Goal: Task Accomplishment & Management: Manage account settings

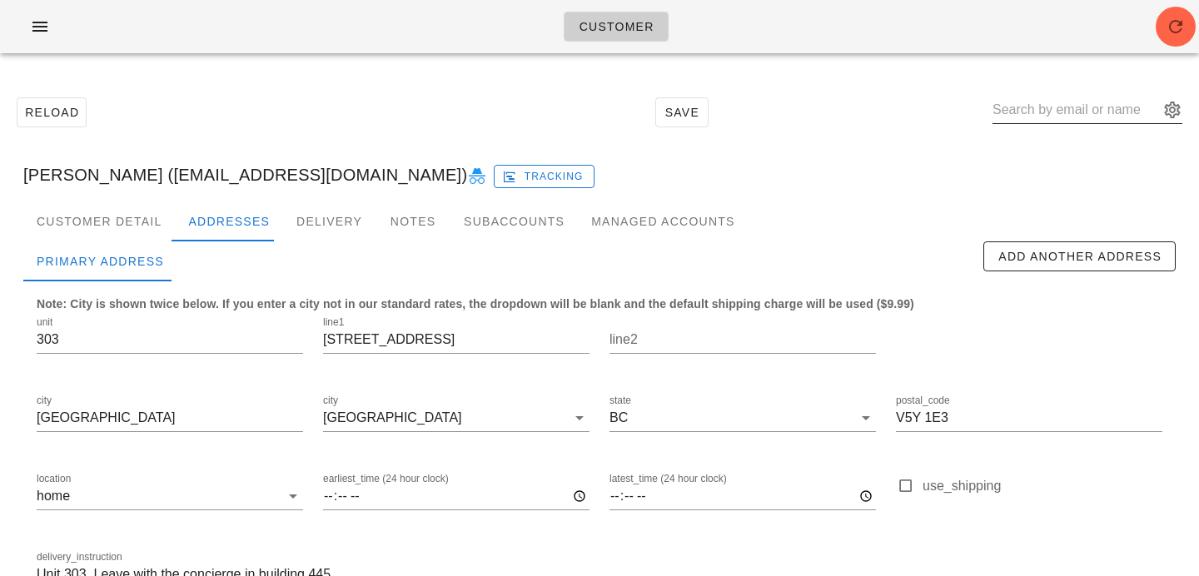
click at [1051, 121] on input "text" at bounding box center [1075, 110] width 166 height 27
paste input "khullett@gmail.com"
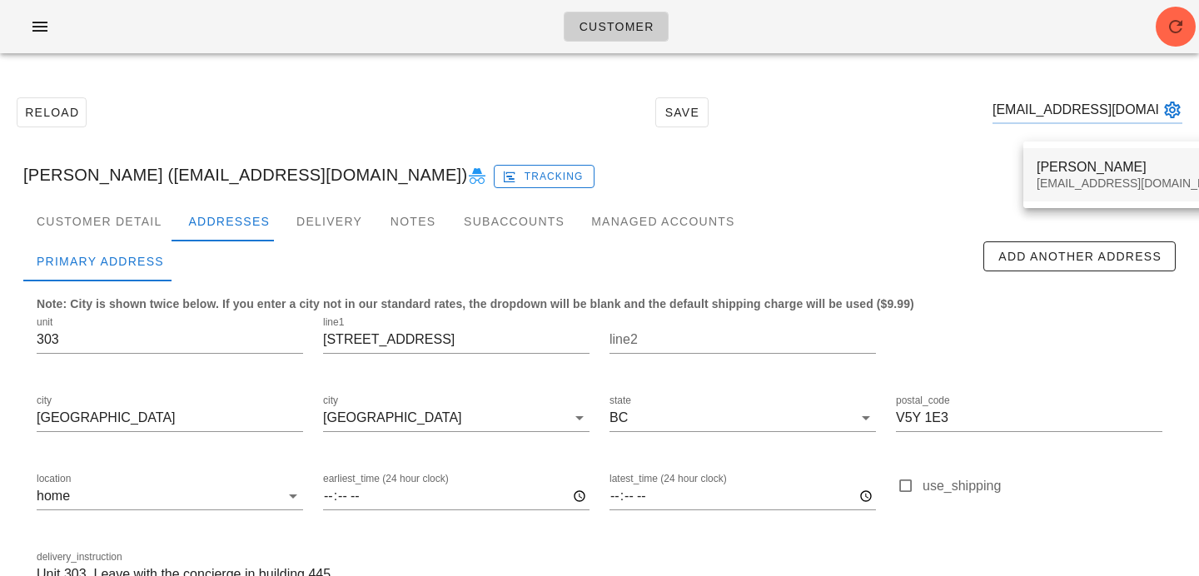
type input "khullett@gmail.com"
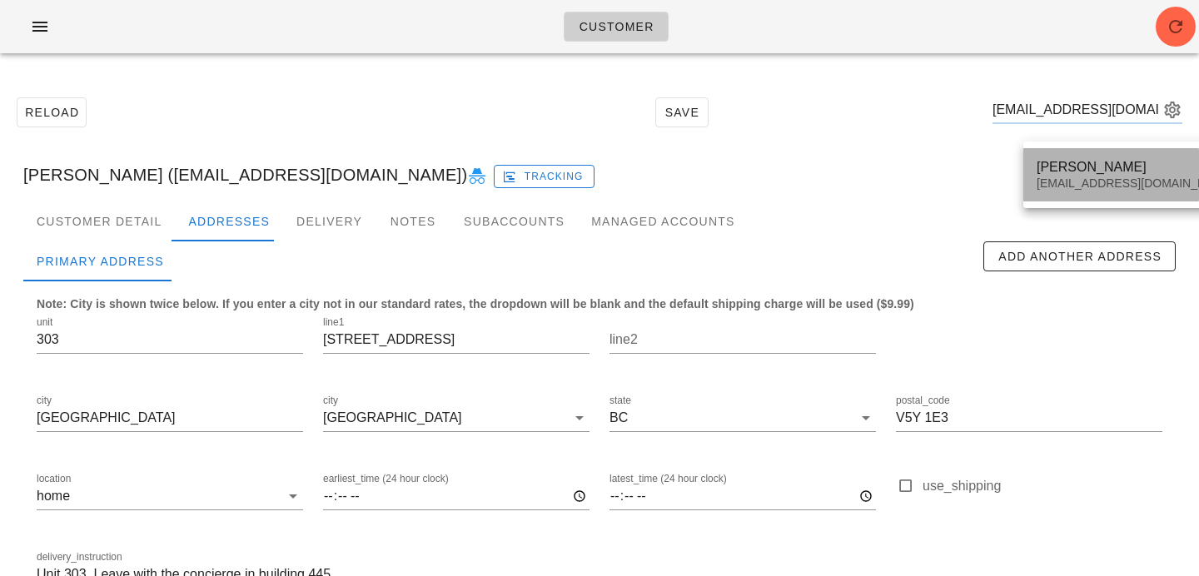
click at [1050, 171] on div "Ken Hullett" at bounding box center [1134, 167] width 197 height 16
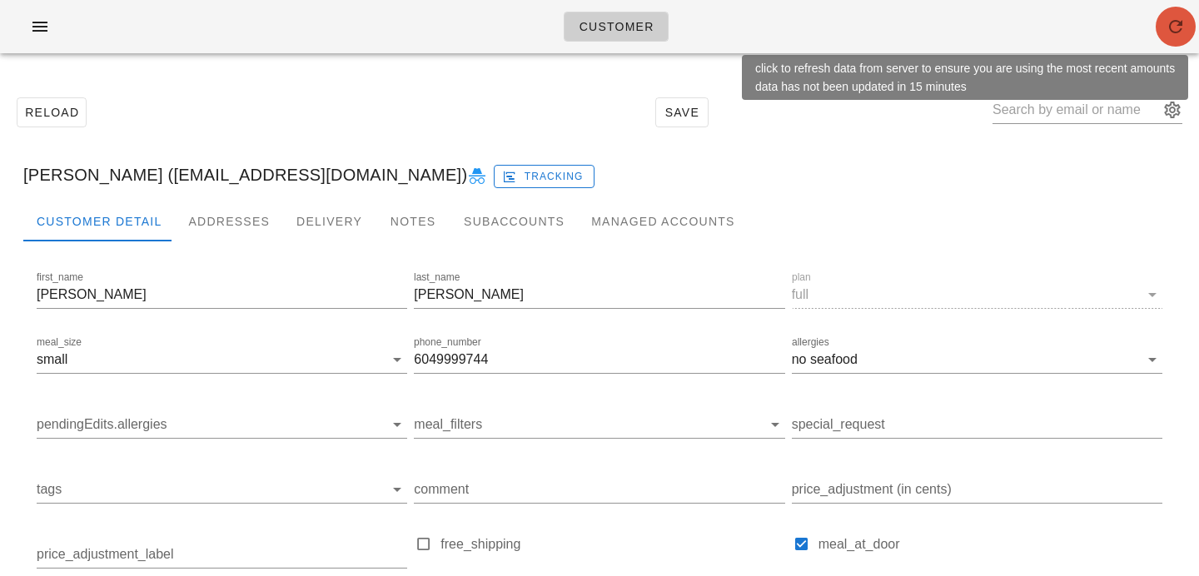
click at [1171, 32] on icon "button" at bounding box center [1175, 27] width 20 height 20
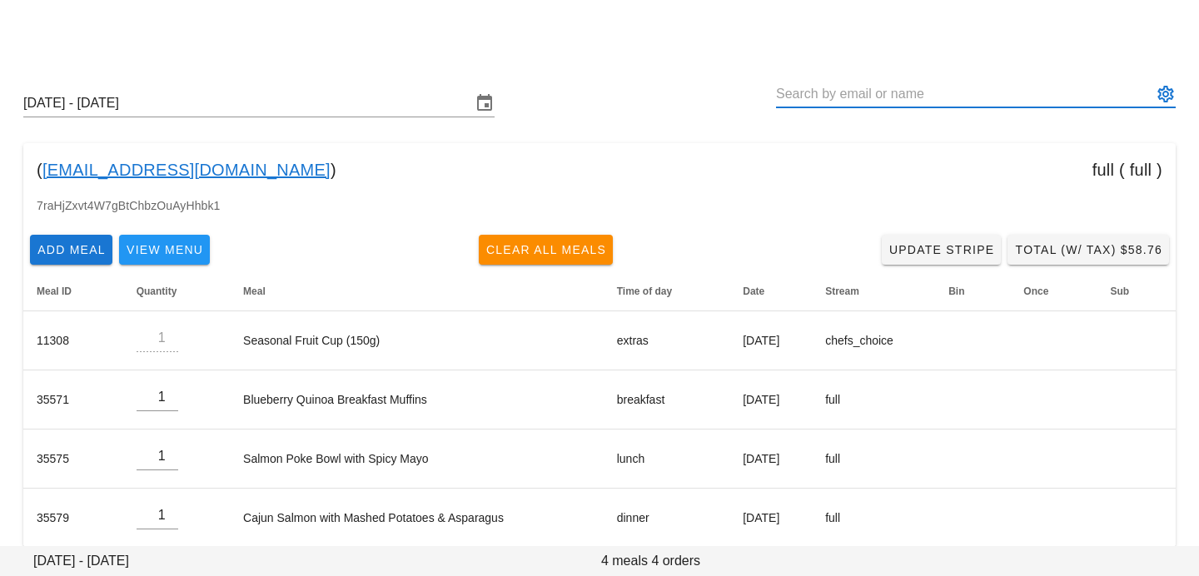
scroll to position [21, 0]
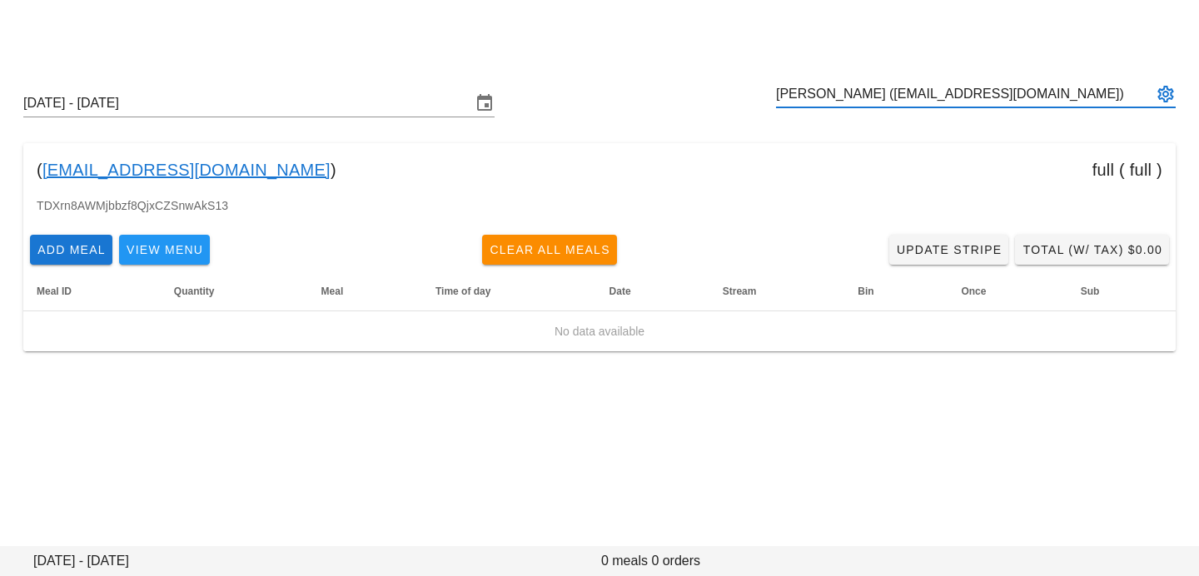
type input "[PERSON_NAME] ([EMAIL_ADDRESS][DOMAIN_NAME])"
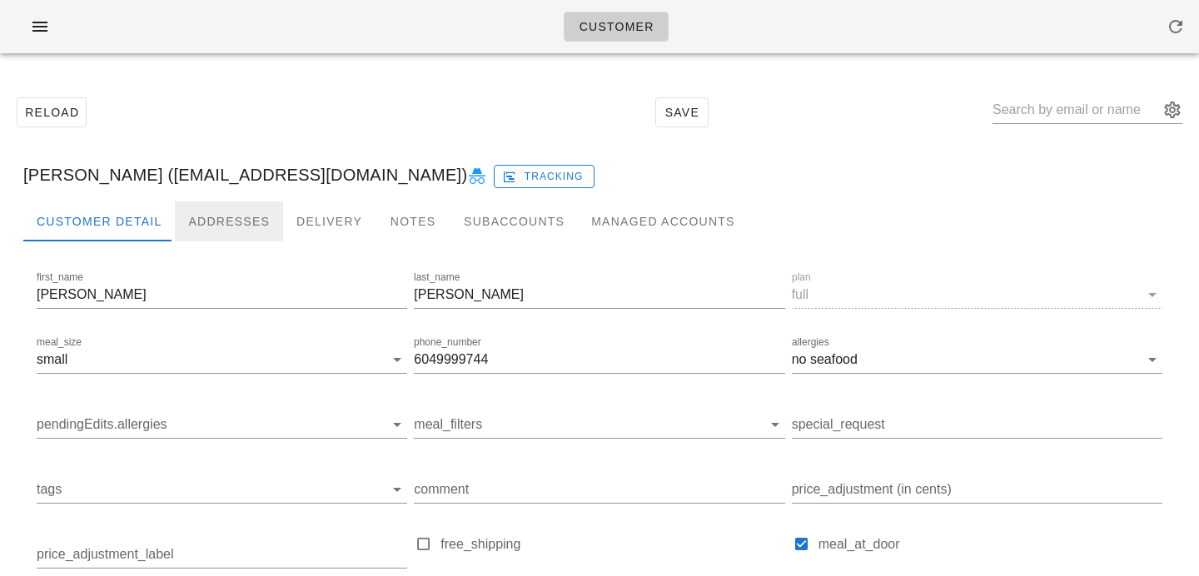
click at [215, 208] on div "Addresses" at bounding box center [229, 221] width 108 height 40
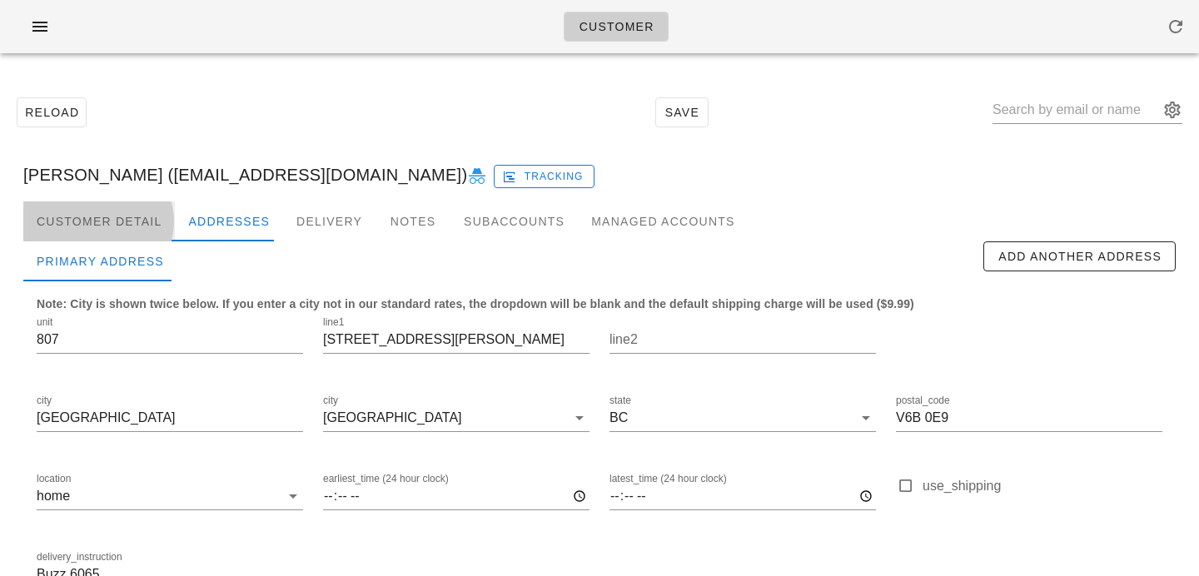
click at [137, 216] on div "Customer Detail" at bounding box center [99, 221] width 152 height 40
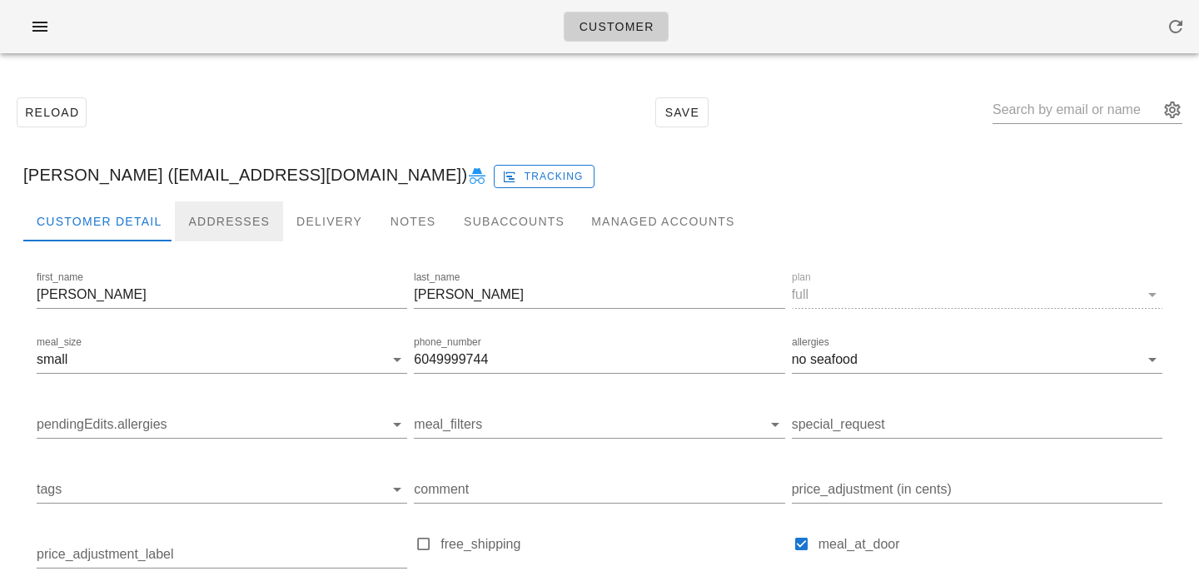
click at [216, 209] on div "Addresses" at bounding box center [229, 221] width 108 height 40
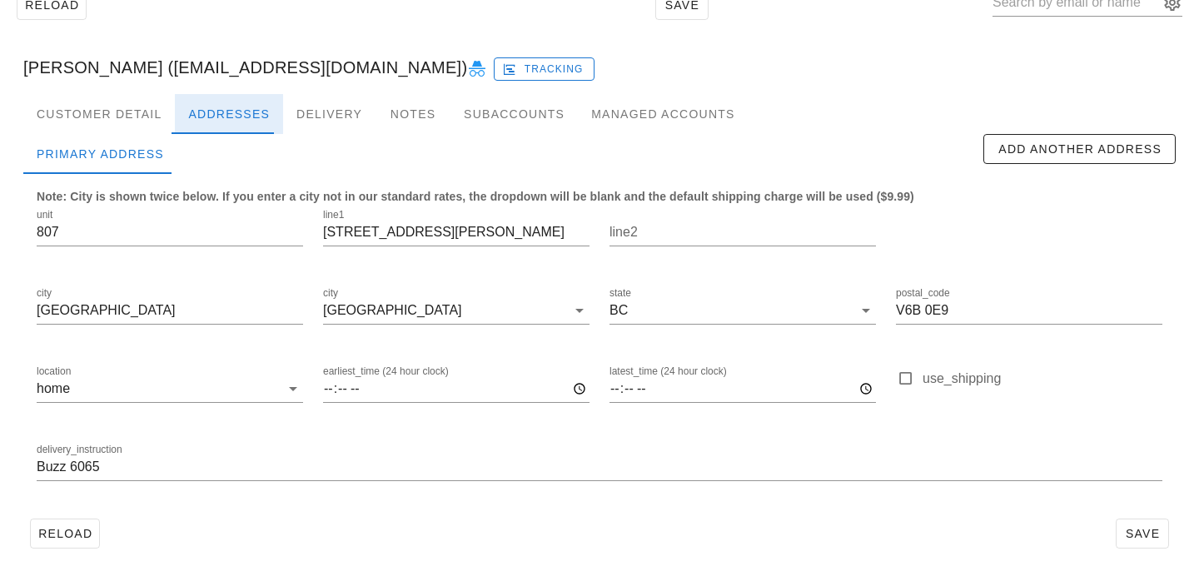
scroll to position [110, 0]
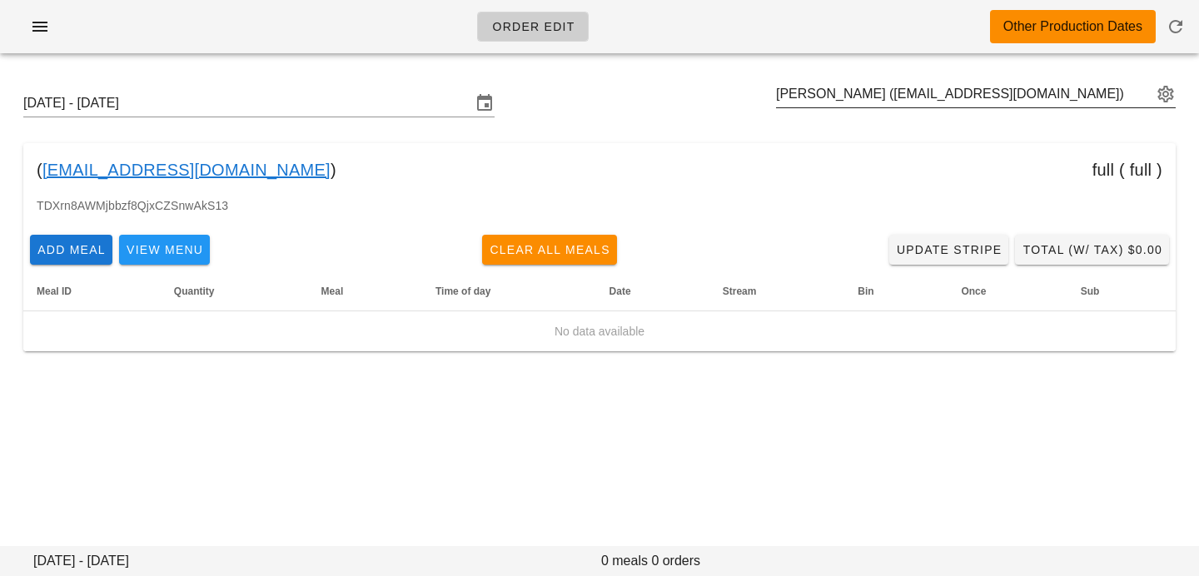
click at [1164, 102] on button "appended action" at bounding box center [1165, 94] width 20 height 20
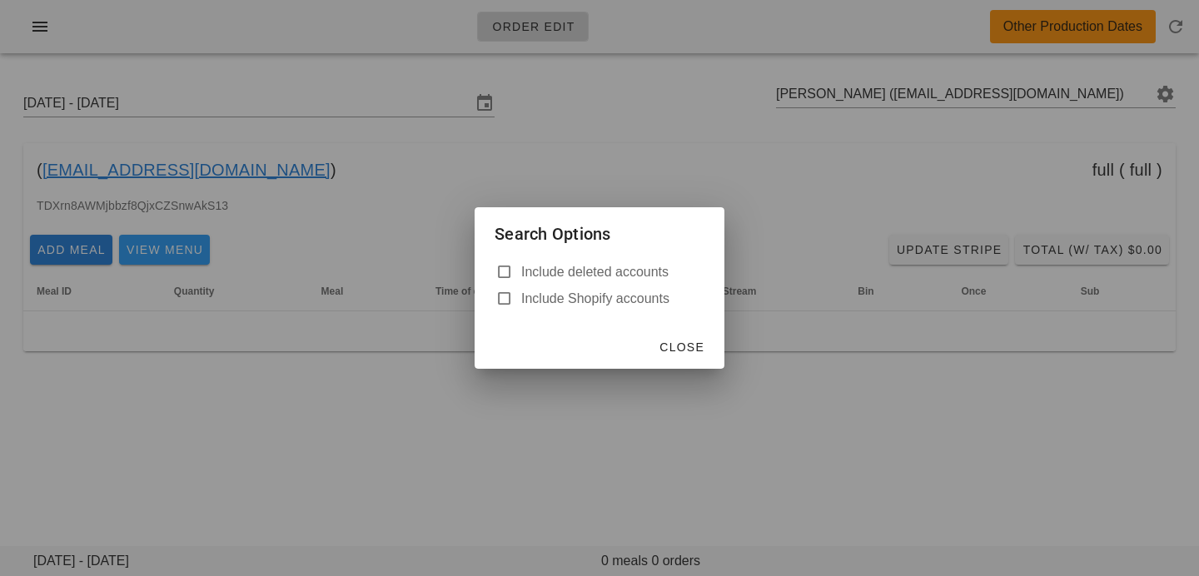
click at [581, 274] on label "Include deleted accounts" at bounding box center [612, 272] width 183 height 17
checkbox input "true"
click at [675, 337] on button "Close" at bounding box center [681, 347] width 59 height 30
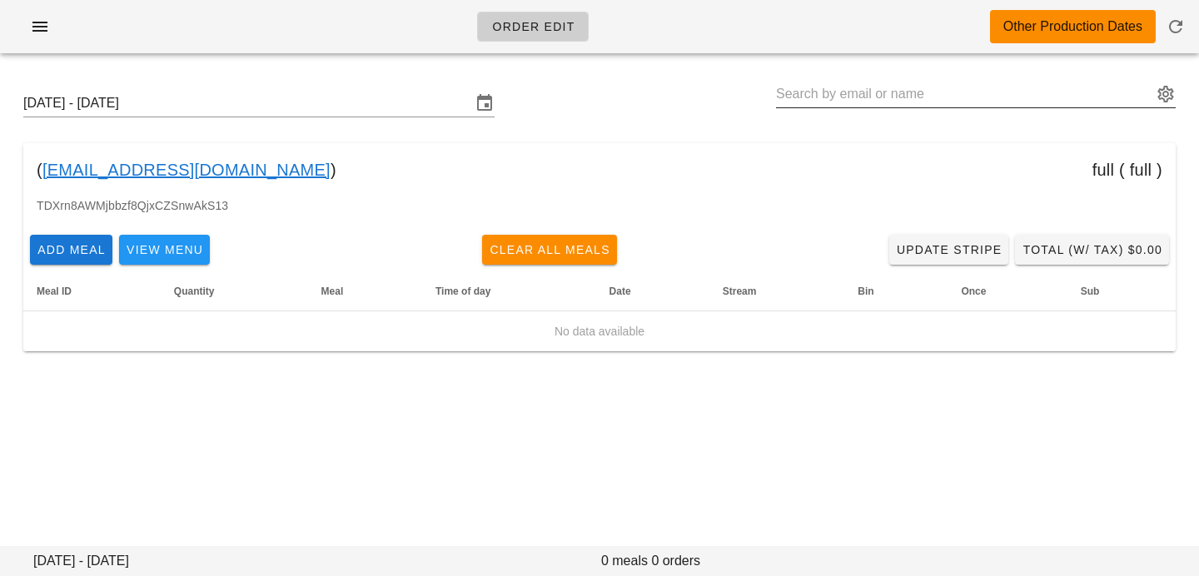
click at [973, 88] on input "text" at bounding box center [964, 94] width 376 height 27
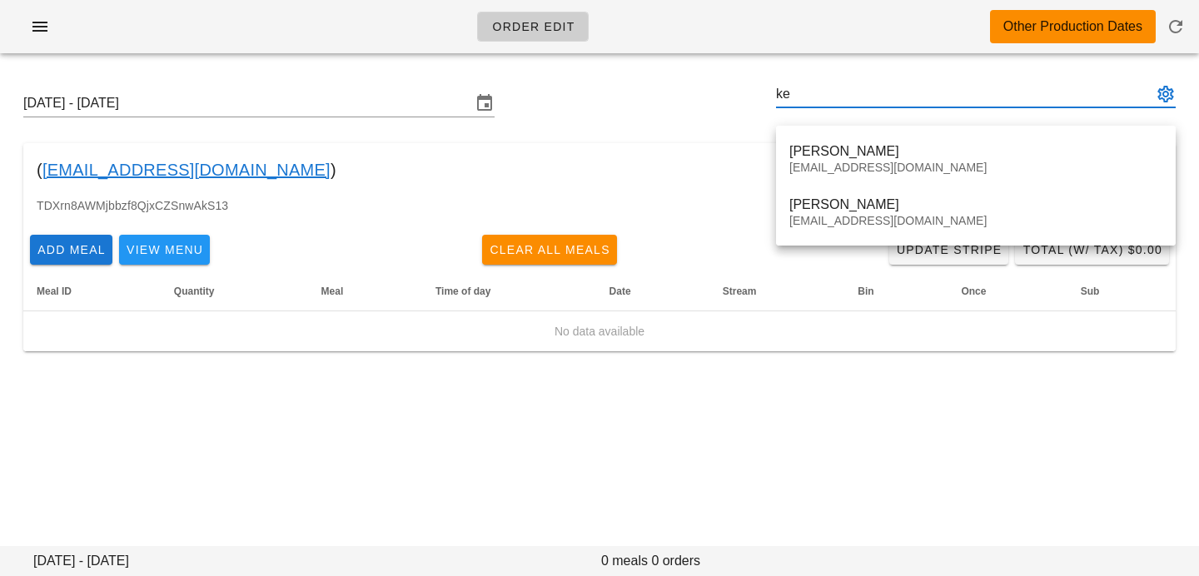
type input "k"
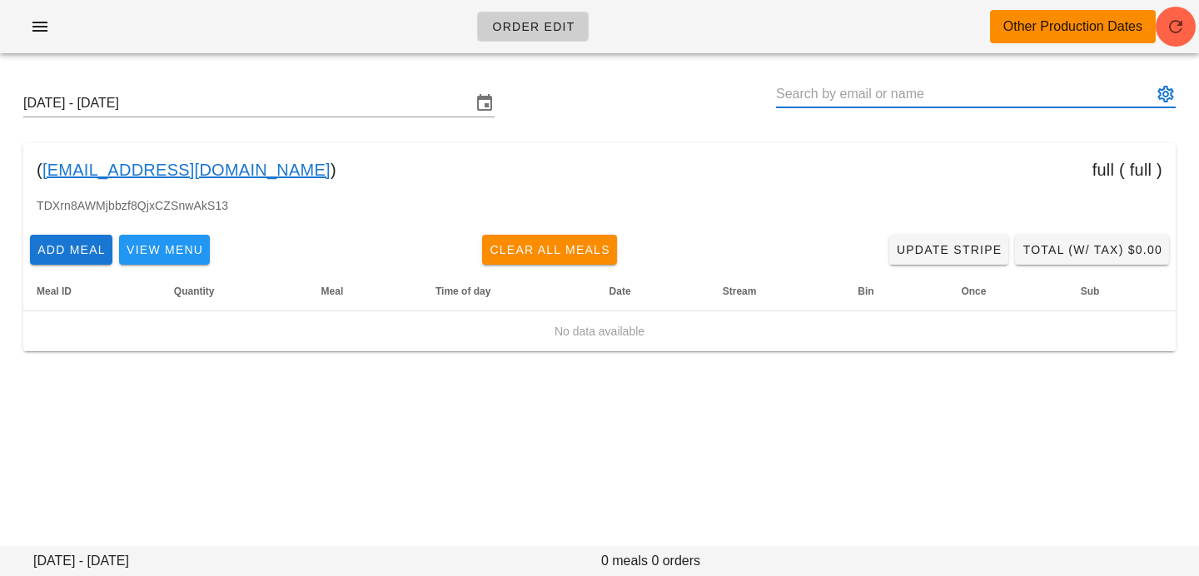
paste input "sanzharkopzhassar@gmail.com"
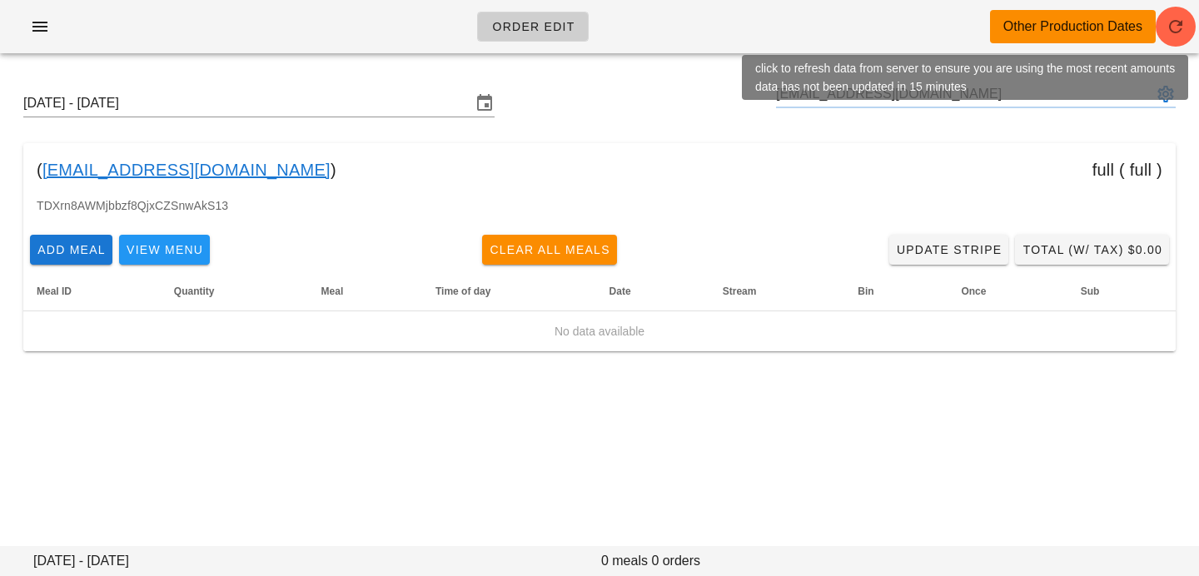
type input "sanzharkopzhassar@gmail.com"
click at [1170, 31] on icon "button" at bounding box center [1175, 27] width 20 height 20
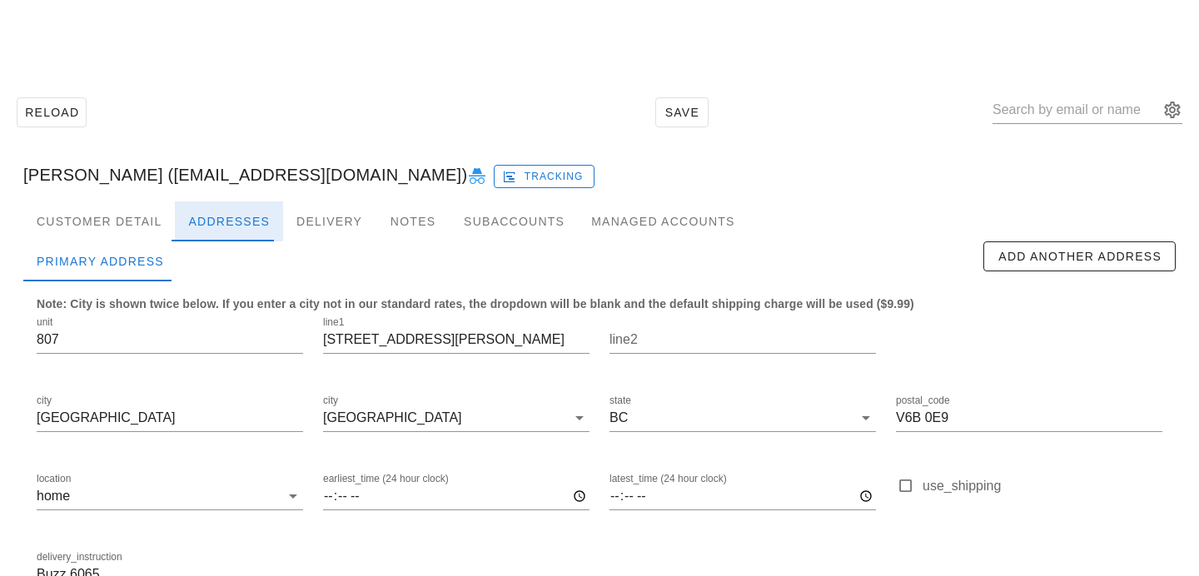
scroll to position [110, 0]
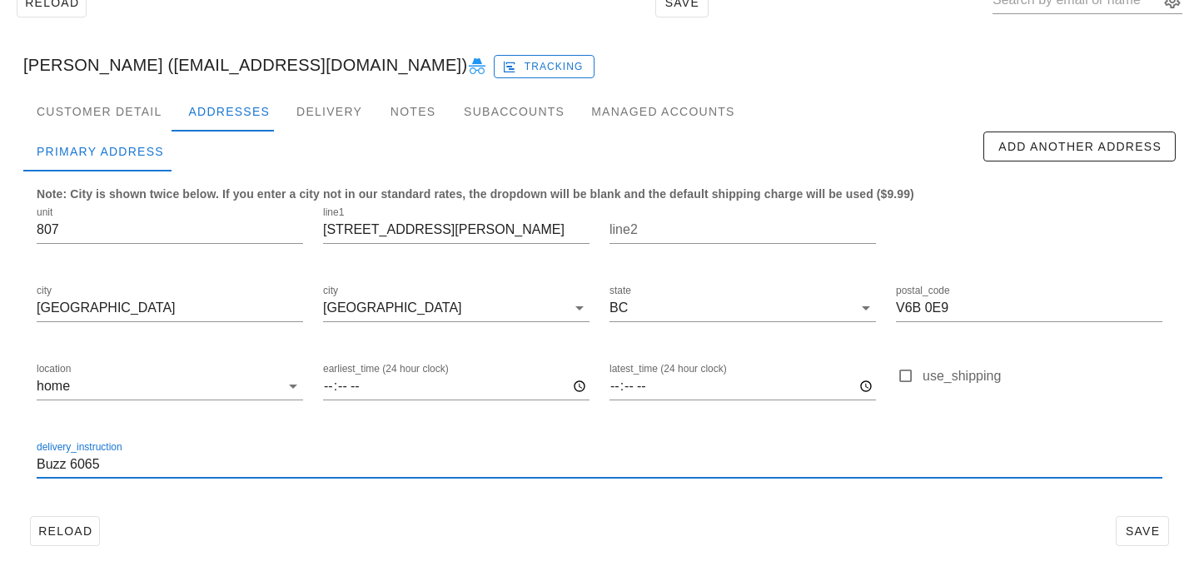
click at [37, 462] on input "Buzz 6065" at bounding box center [599, 464] width 1125 height 27
type input "Unit 807. Buzz 6065"
click at [99, 112] on div "Customer Detail" at bounding box center [99, 112] width 152 height 40
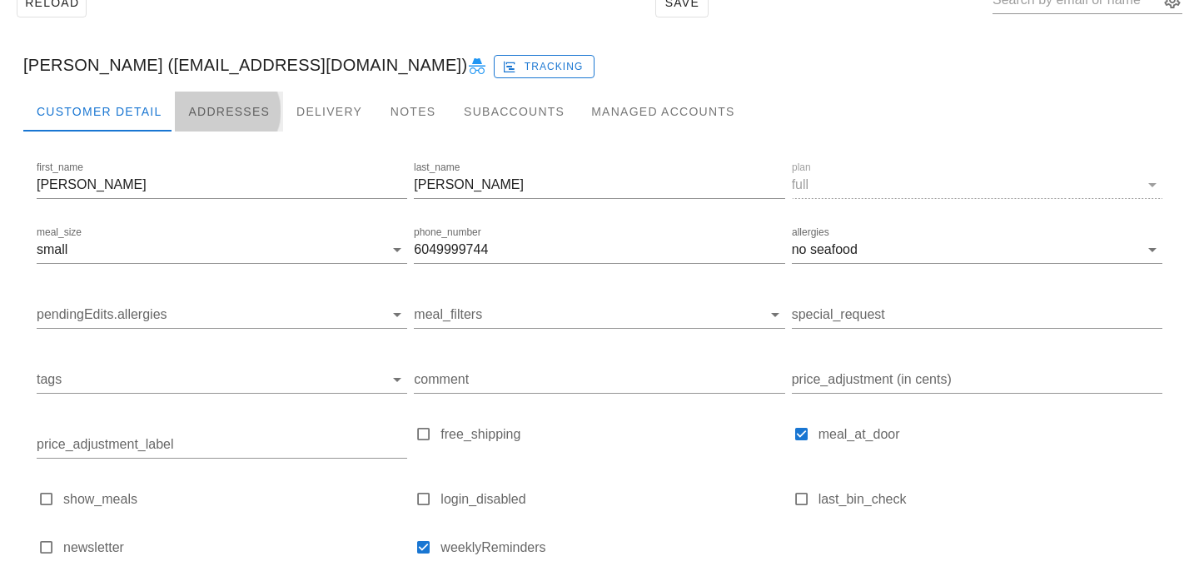
click at [218, 108] on div "Addresses" at bounding box center [229, 112] width 108 height 40
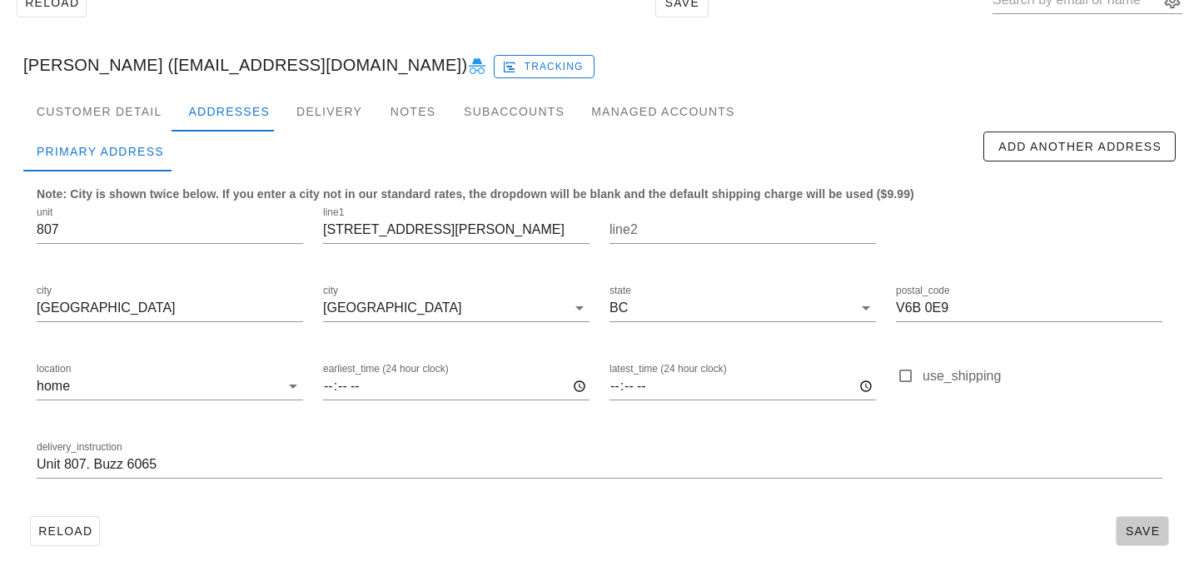
click at [1154, 522] on button "Save" at bounding box center [1141, 531] width 53 height 30
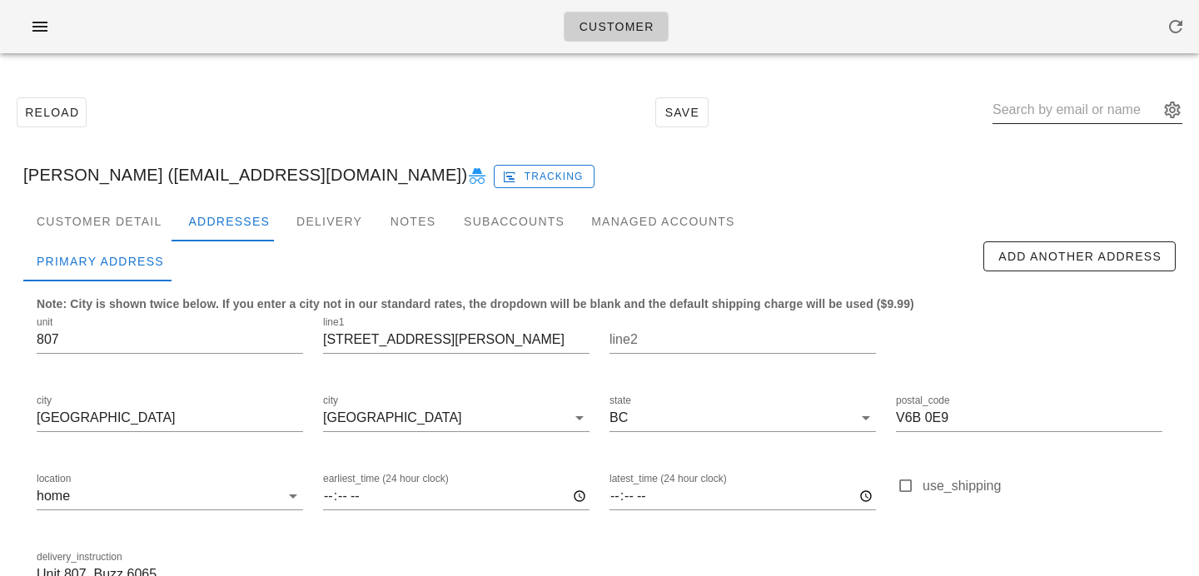
click at [1051, 122] on input "text" at bounding box center [1075, 110] width 166 height 27
paste input "foard265@gmail.com"
type input "foard265@gmail.co"
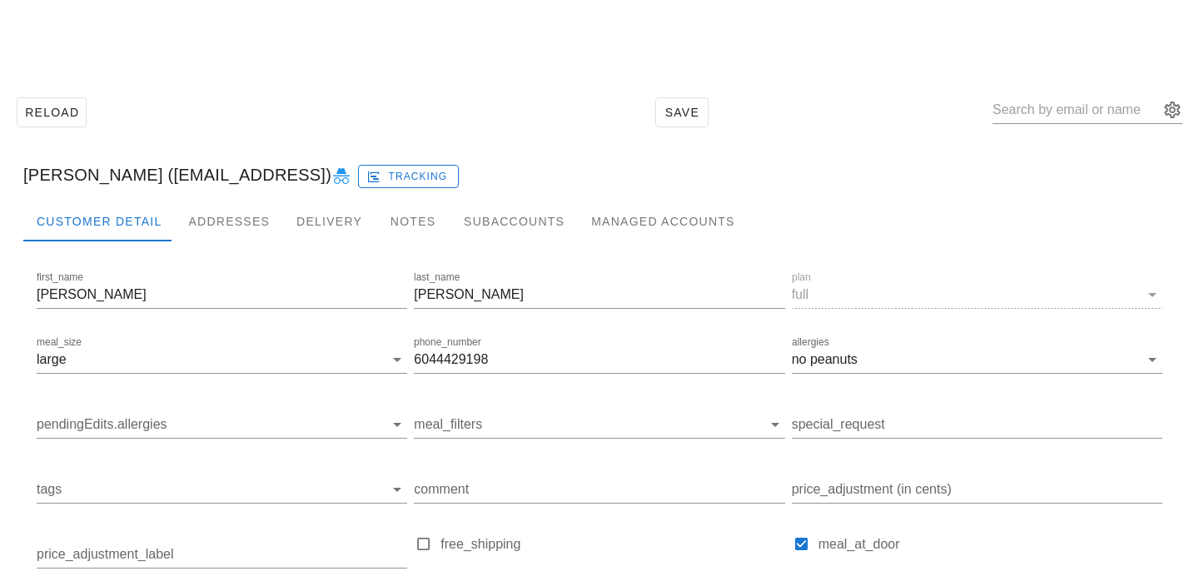
scroll to position [230, 0]
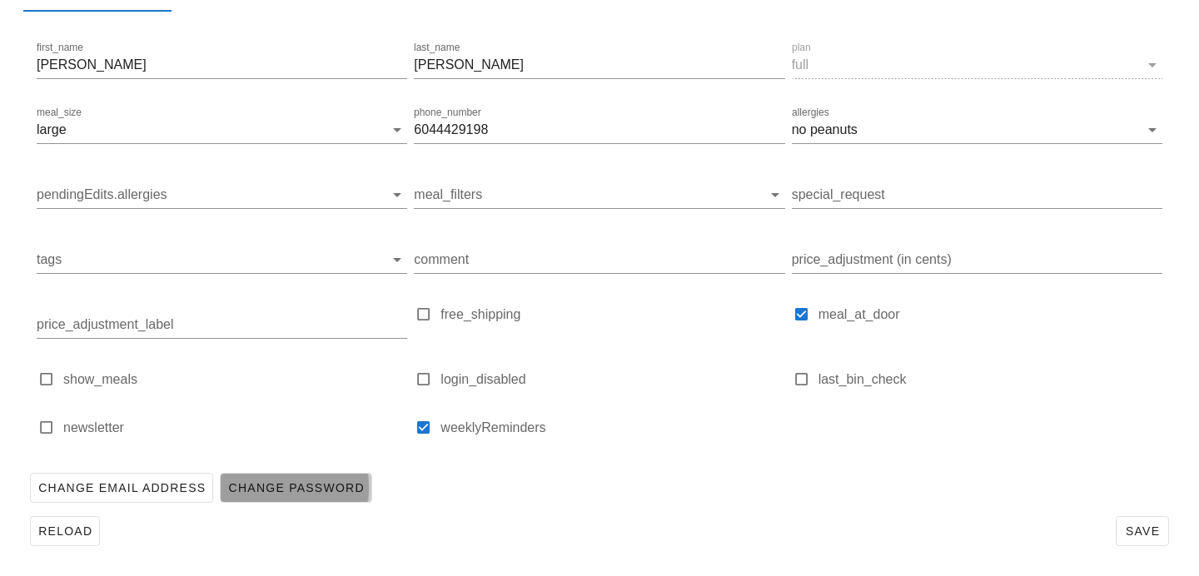
click at [291, 488] on span "Change Password" at bounding box center [295, 487] width 137 height 13
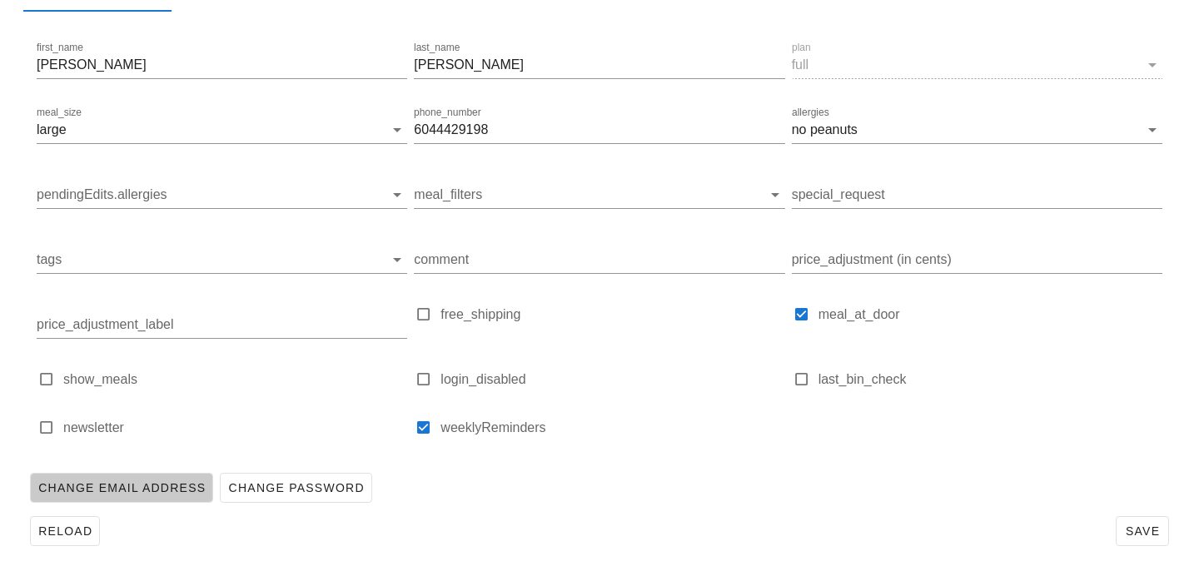
click at [161, 481] on span "Change Email Address" at bounding box center [121, 487] width 168 height 13
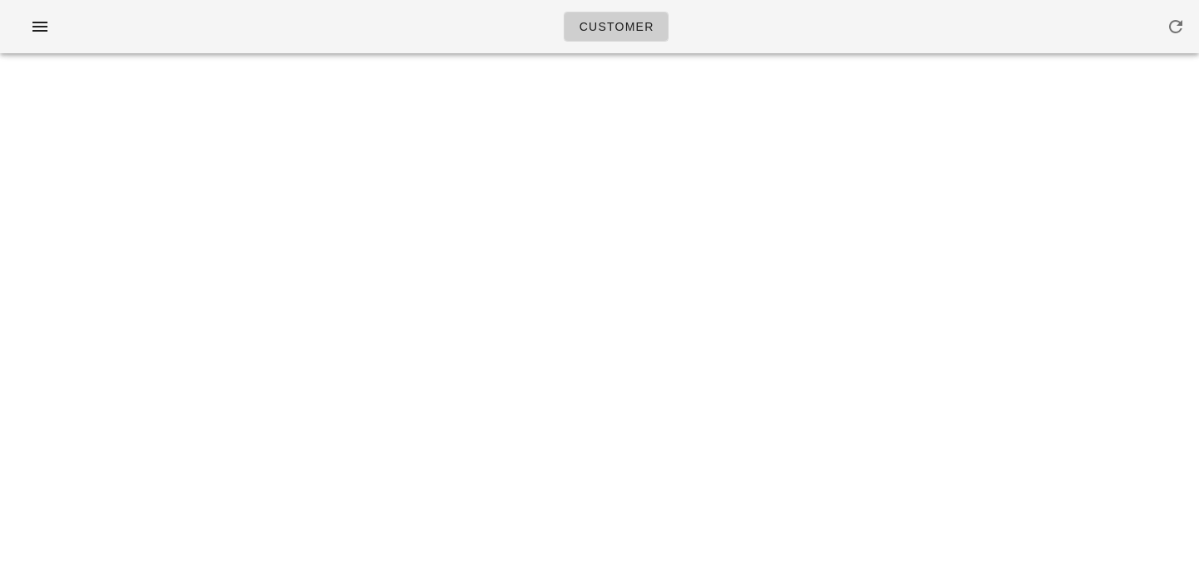
scroll to position [0, 0]
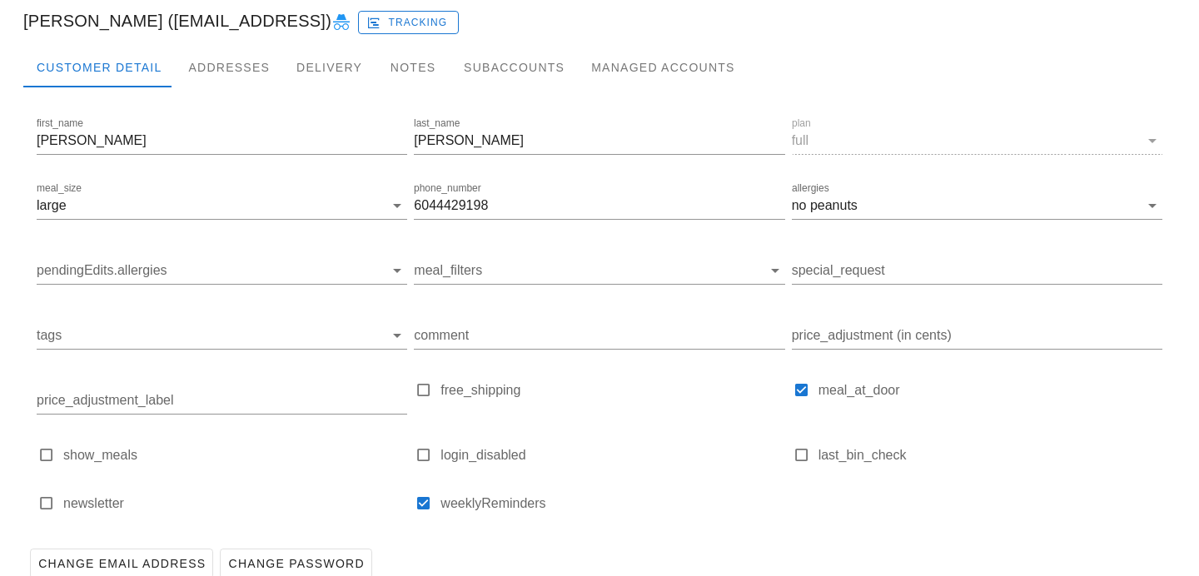
scroll to position [230, 0]
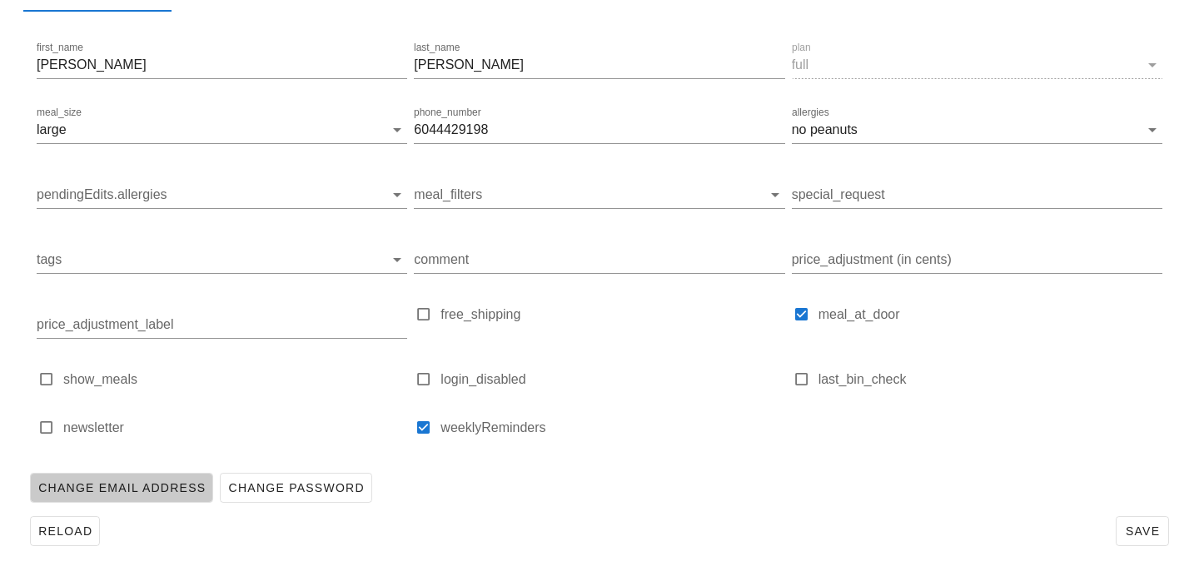
click at [166, 487] on span "Change Email Address" at bounding box center [121, 487] width 168 height 13
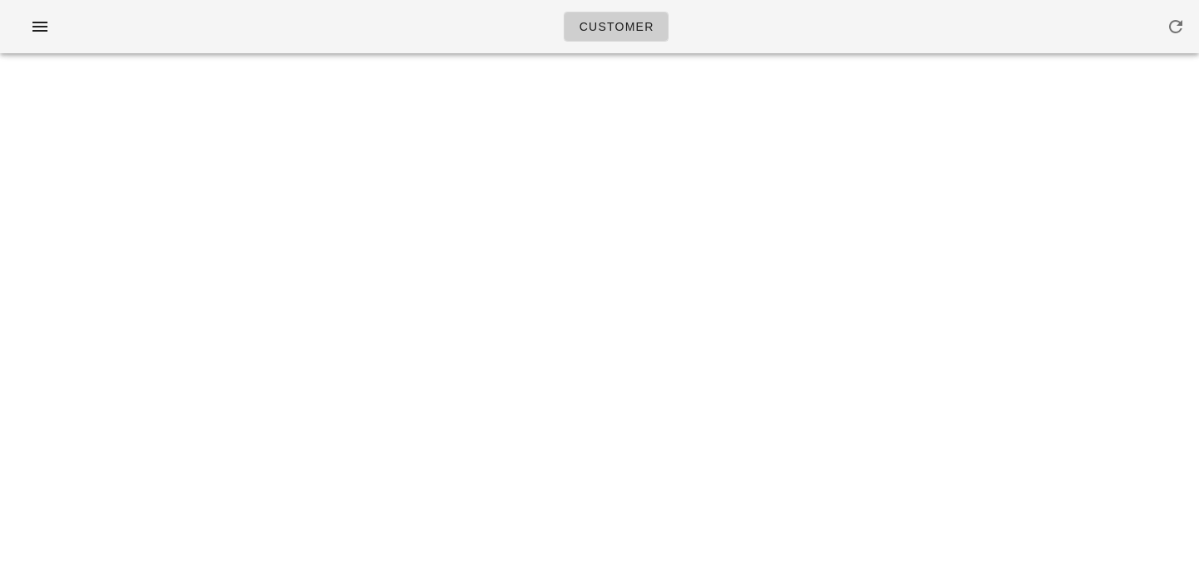
scroll to position [0, 0]
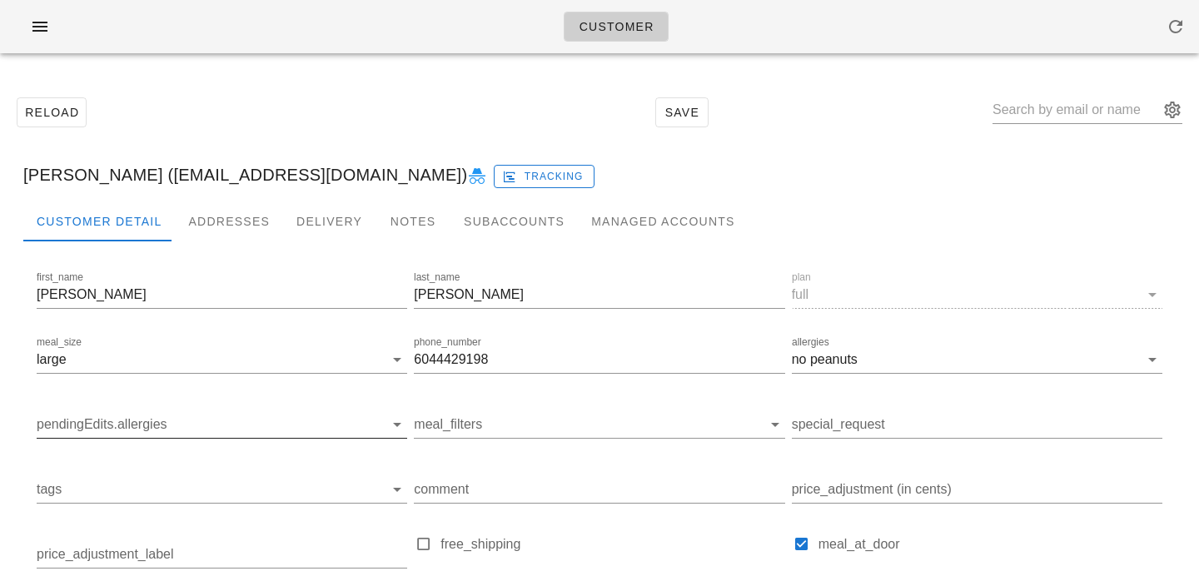
click at [194, 415] on input "pendingEdits.allergies" at bounding box center [209, 424] width 344 height 27
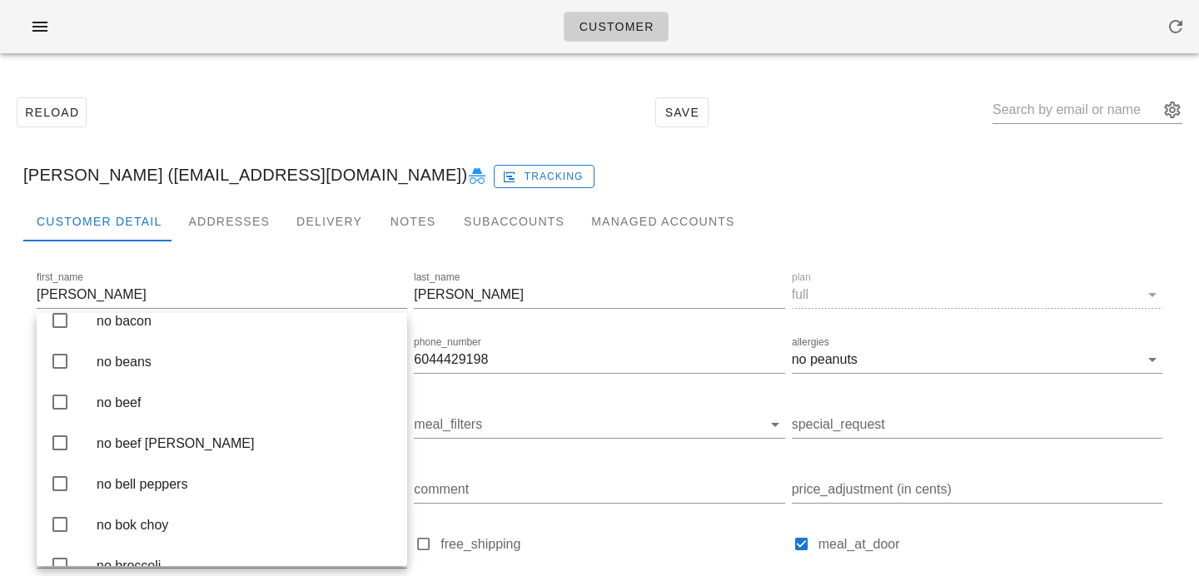
scroll to position [553, 0]
click at [194, 415] on div "no beef" at bounding box center [245, 399] width 297 height 36
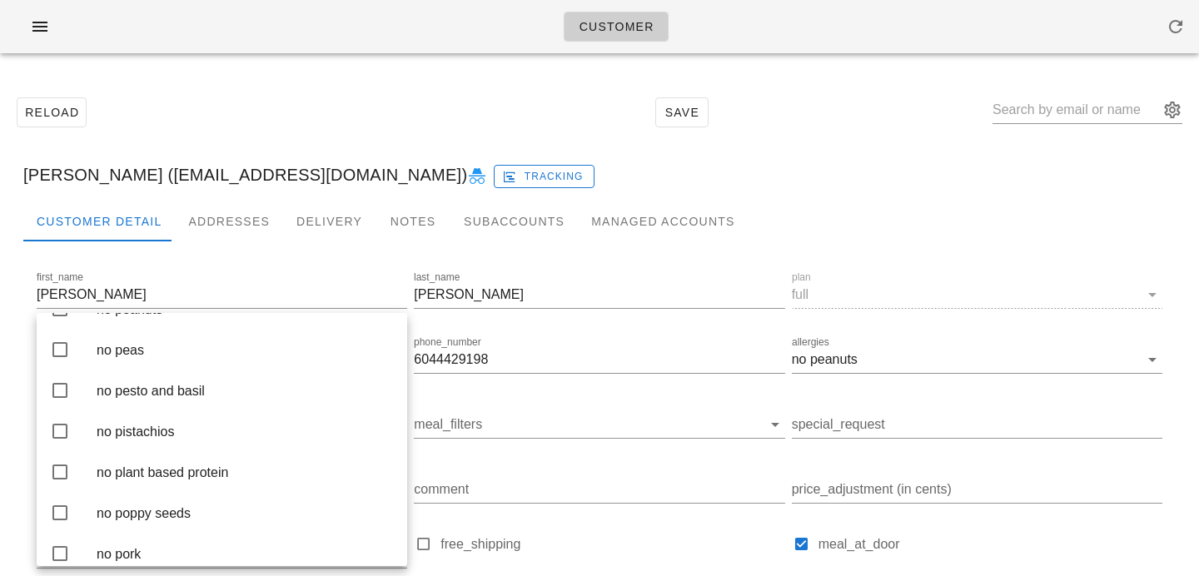
scroll to position [2808, 0]
click at [216, 314] on div "no peanuts" at bounding box center [245, 306] width 297 height 16
click at [544, 109] on div "Reload Save" at bounding box center [599, 113] width 1179 height 72
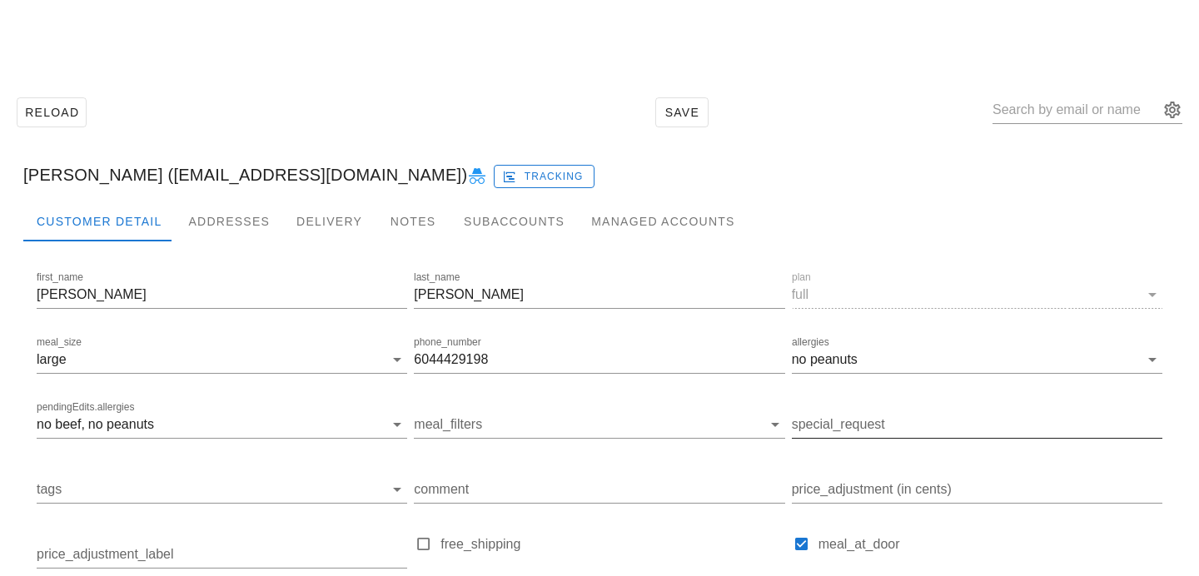
scroll to position [230, 0]
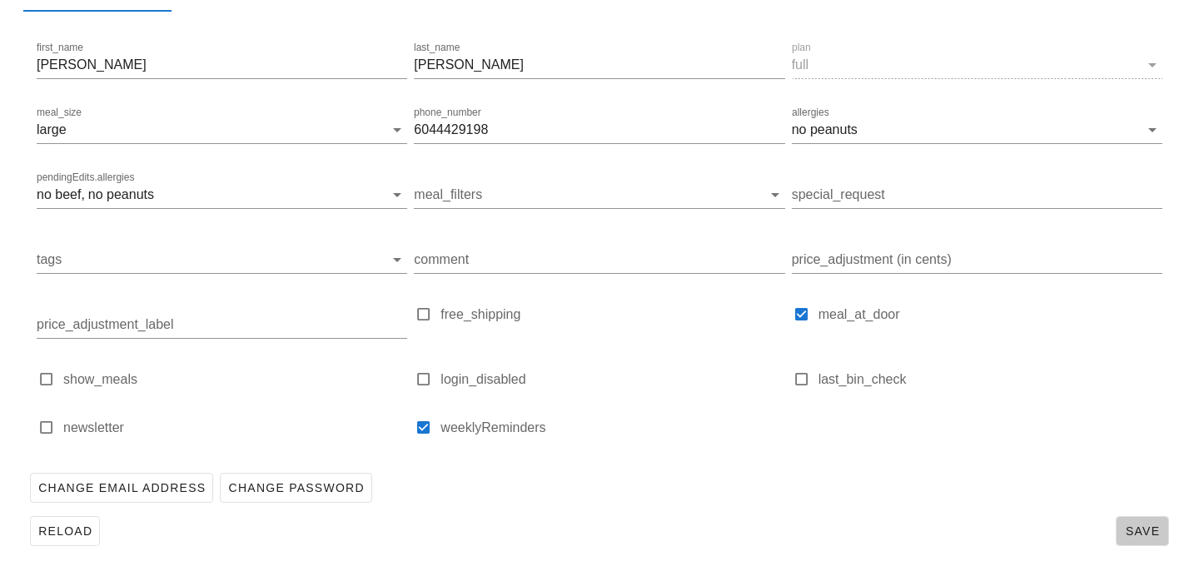
click at [1131, 521] on button "Save" at bounding box center [1141, 531] width 53 height 30
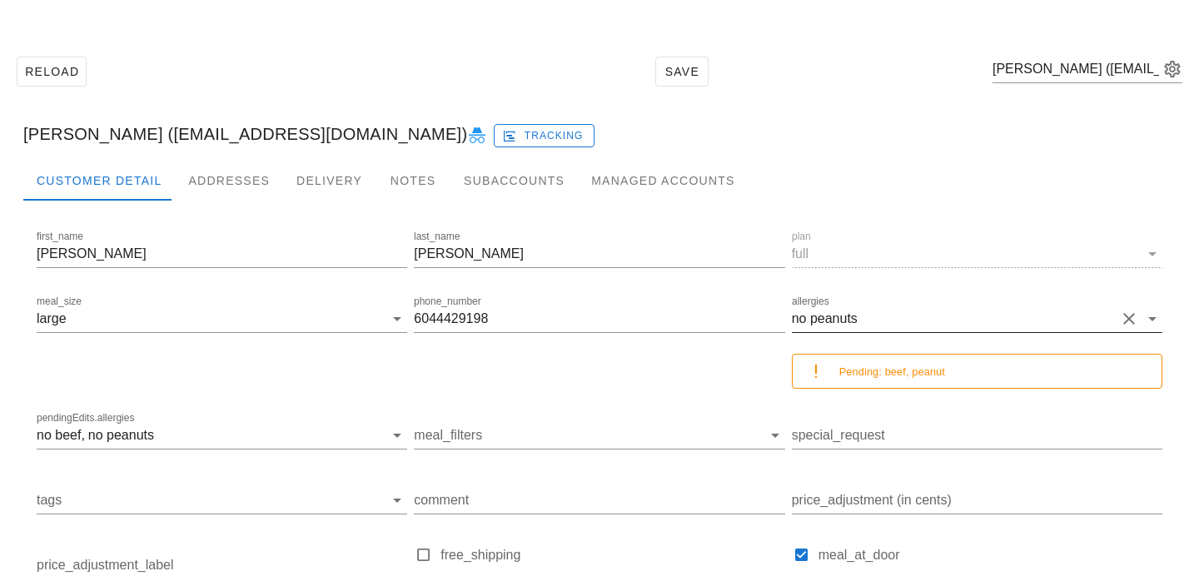
scroll to position [0, 0]
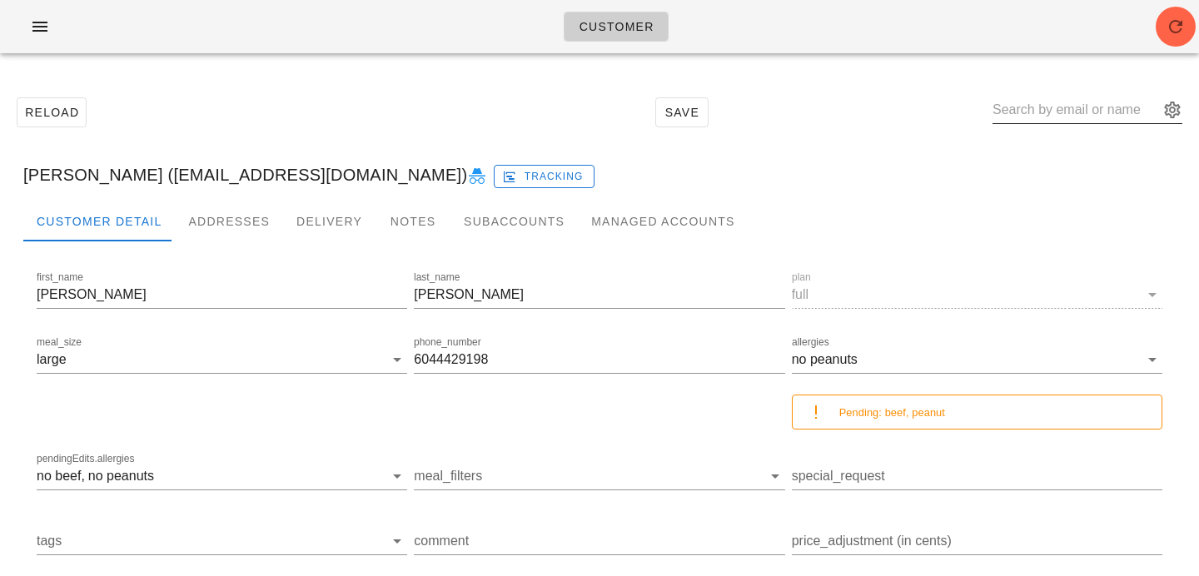
click at [1051, 117] on input "text" at bounding box center [1075, 110] width 166 height 27
paste input "michaelmiller89@me.com"
type input "michaelmiller89@me.com"
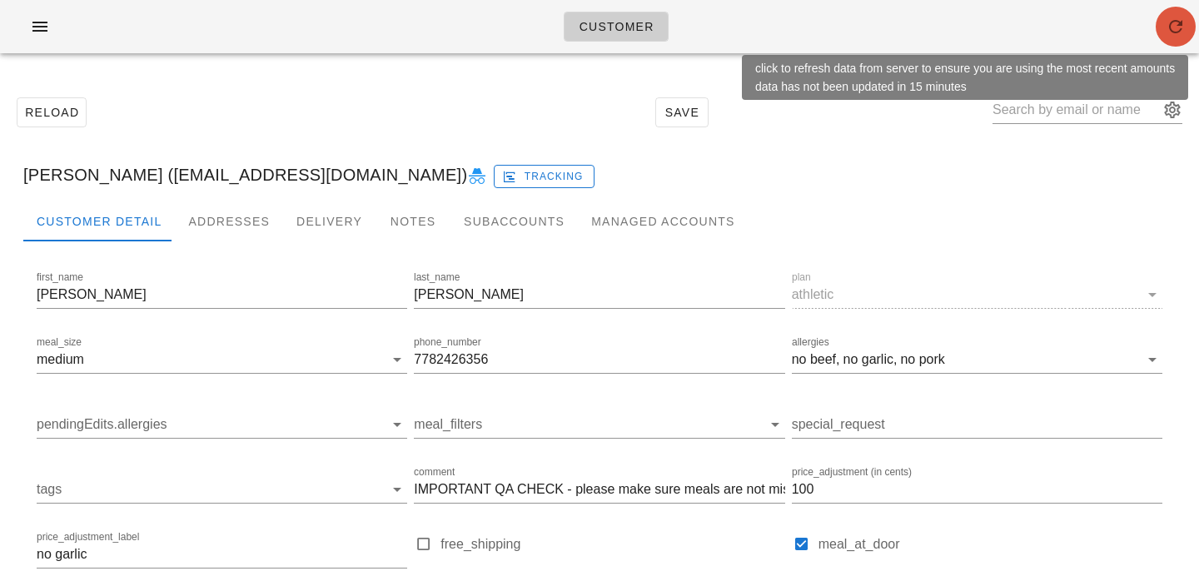
click at [1180, 23] on icon "button" at bounding box center [1175, 27] width 20 height 20
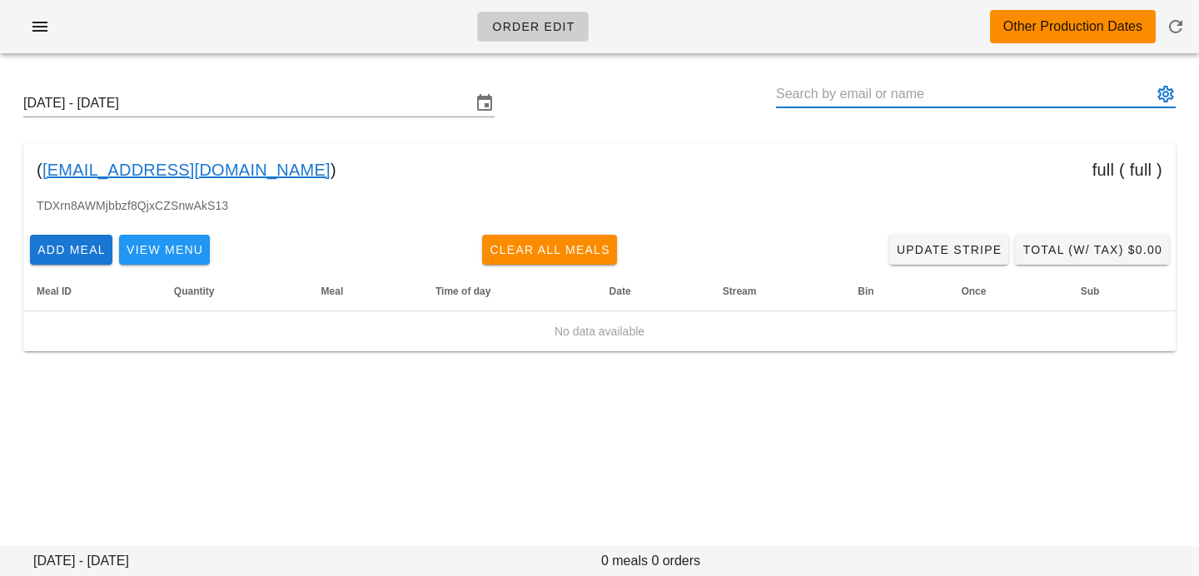
click at [813, 95] on input "text" at bounding box center [964, 94] width 376 height 27
paste input "[EMAIL_ADDRESS][DOMAIN_NAME]"
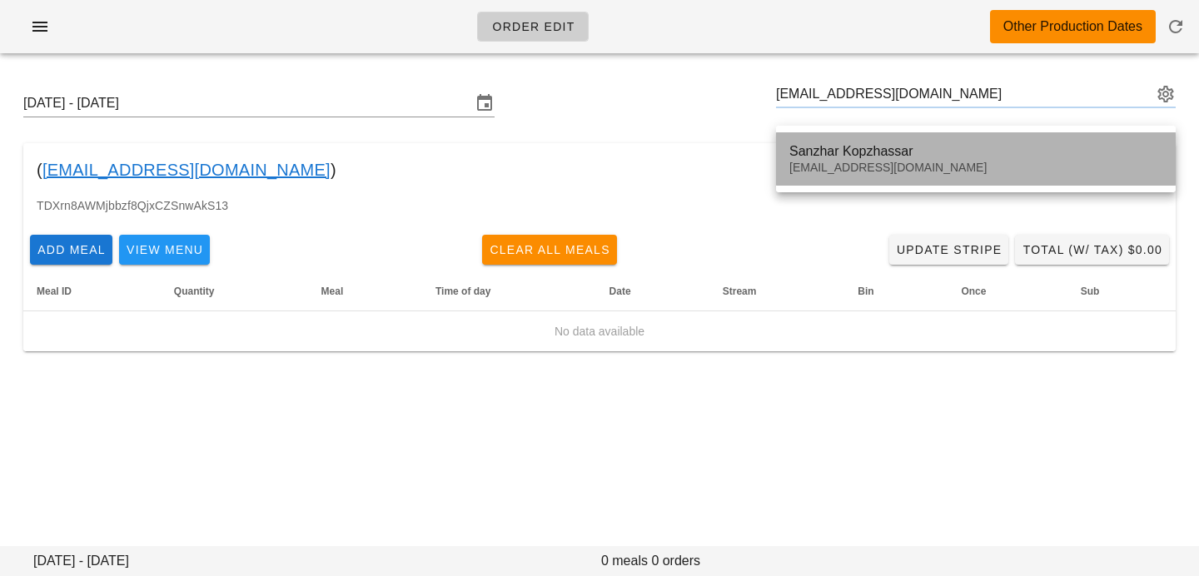
click at [829, 138] on div "Sanzhar Kopzhassar [EMAIL_ADDRESS][DOMAIN_NAME]" at bounding box center [975, 159] width 373 height 52
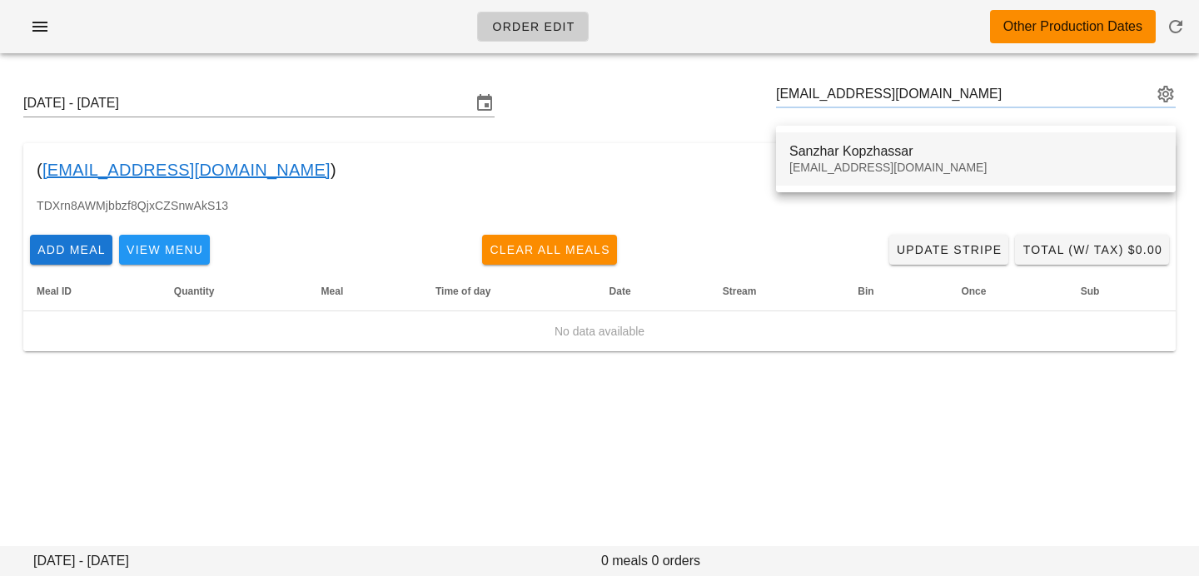
type input "[PERSON_NAME] ([EMAIL_ADDRESS][DOMAIN_NAME])"
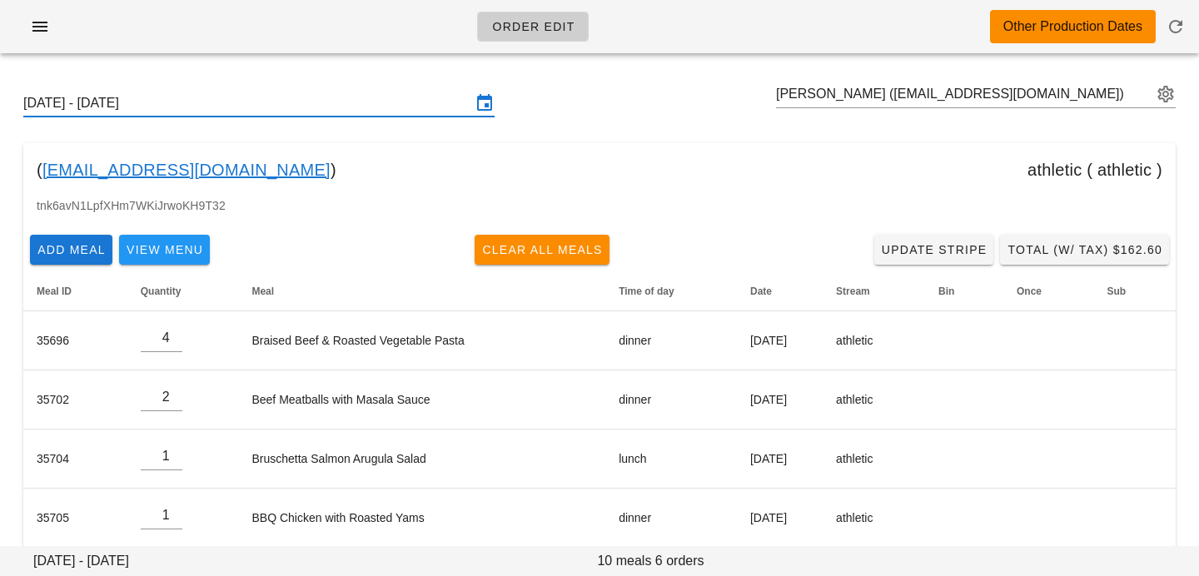
click at [180, 106] on input "[DATE] - [DATE]" at bounding box center [247, 103] width 448 height 27
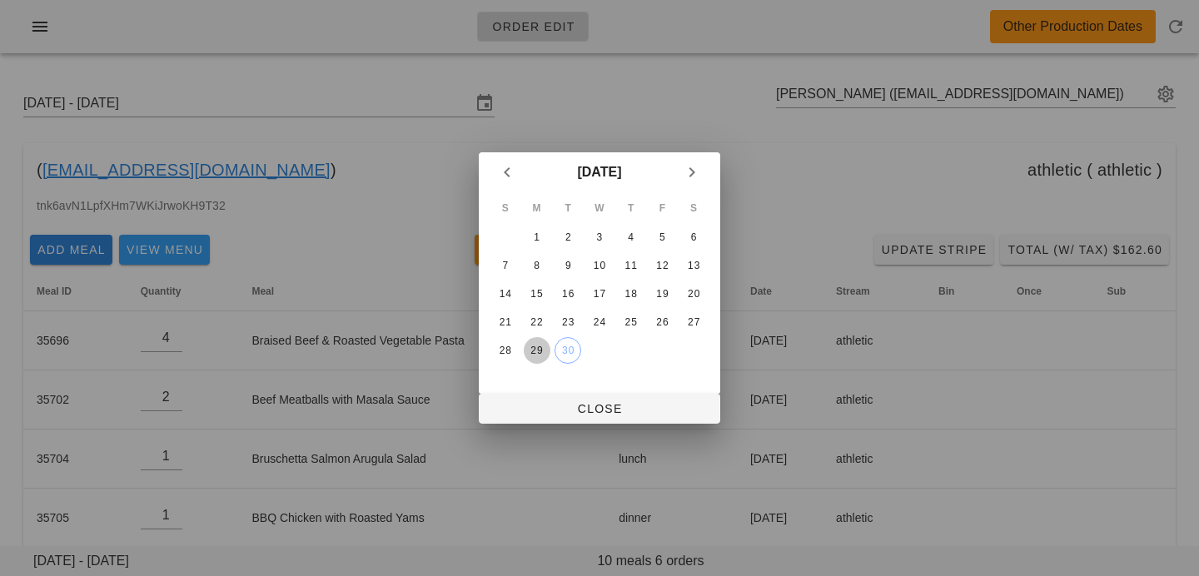
click at [536, 353] on div "29" at bounding box center [537, 351] width 27 height 12
click at [565, 409] on span "Close" at bounding box center [599, 408] width 215 height 13
type input "[DATE] - [DATE]"
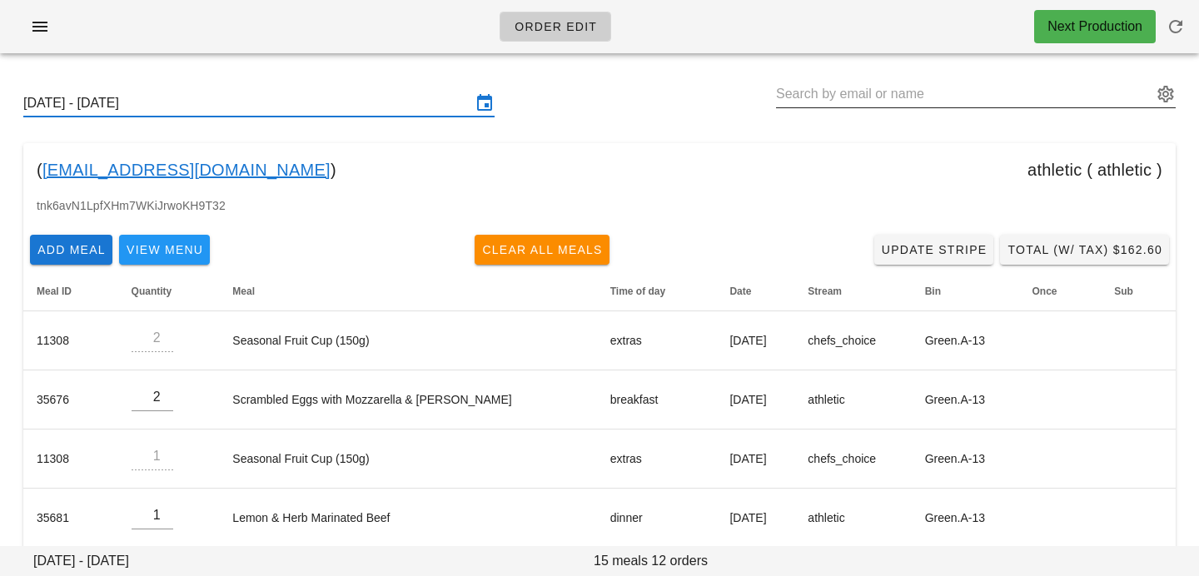
click at [925, 93] on input "text" at bounding box center [964, 94] width 376 height 27
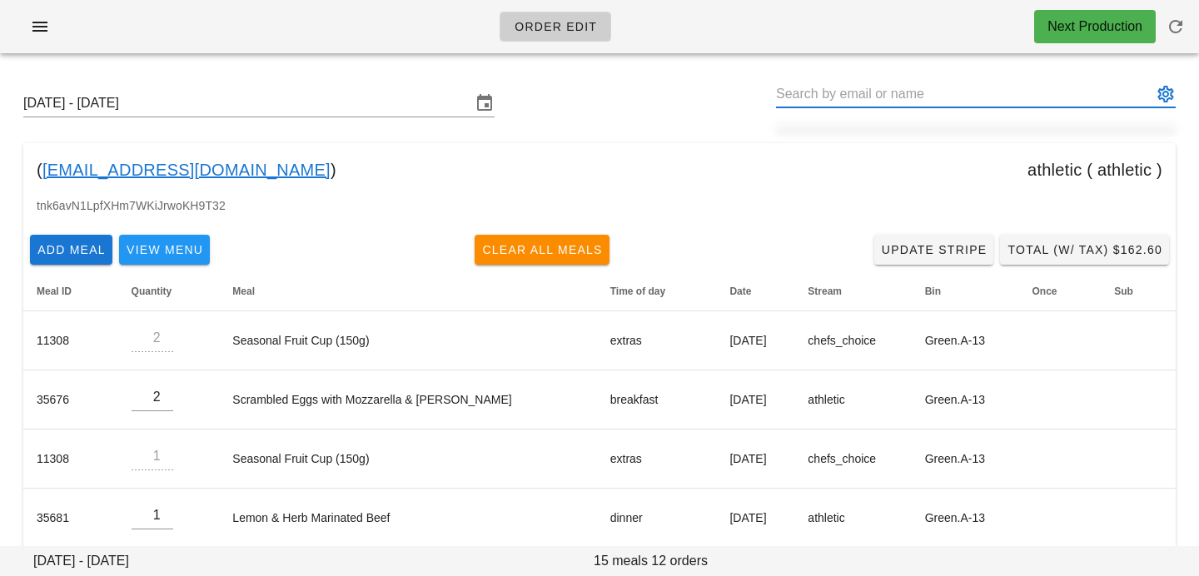
paste input "[EMAIL_ADDRESS][DOMAIN_NAME]"
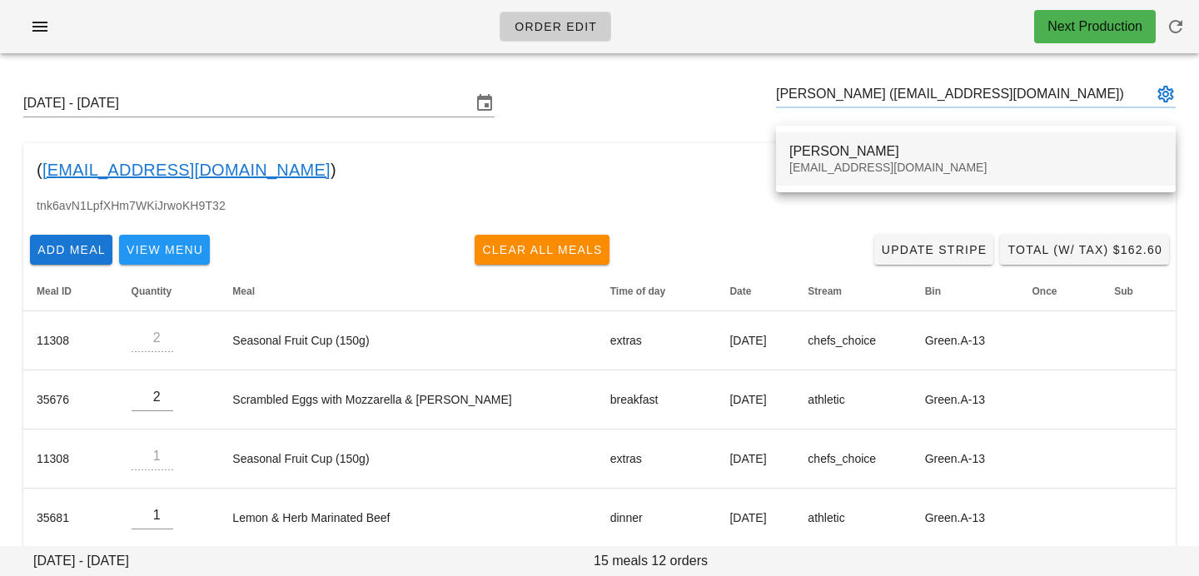
type input "[PERSON_NAME] ([EMAIL_ADDRESS][DOMAIN_NAME])"
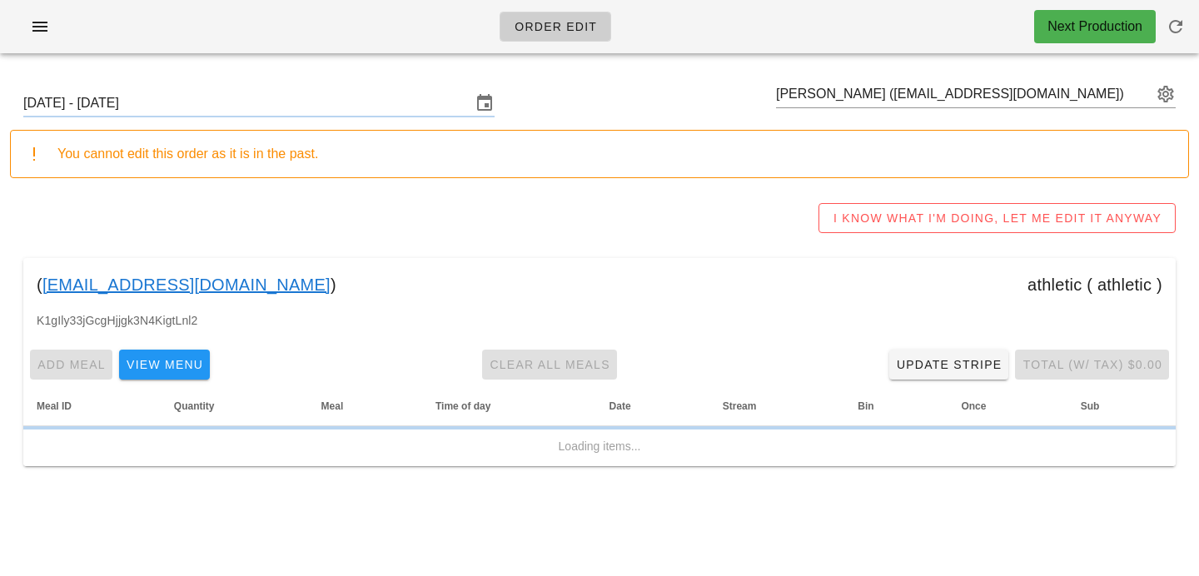
click at [813, 158] on div "You cannot edit this order as it is in the past." at bounding box center [615, 154] width 1117 height 20
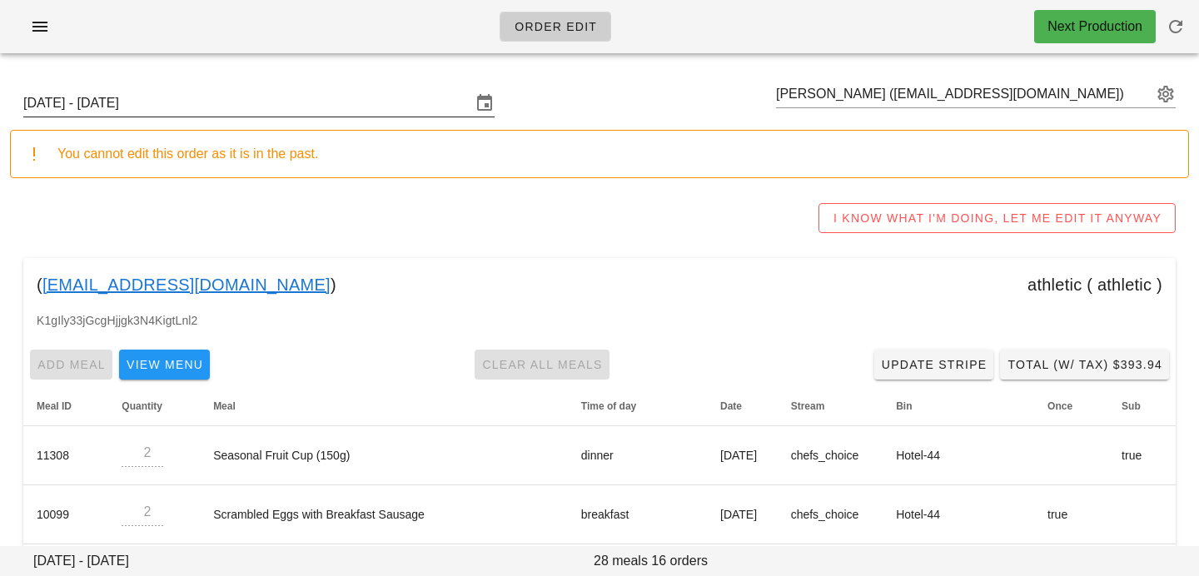
click at [330, 107] on input "[DATE] - [DATE]" at bounding box center [247, 103] width 448 height 27
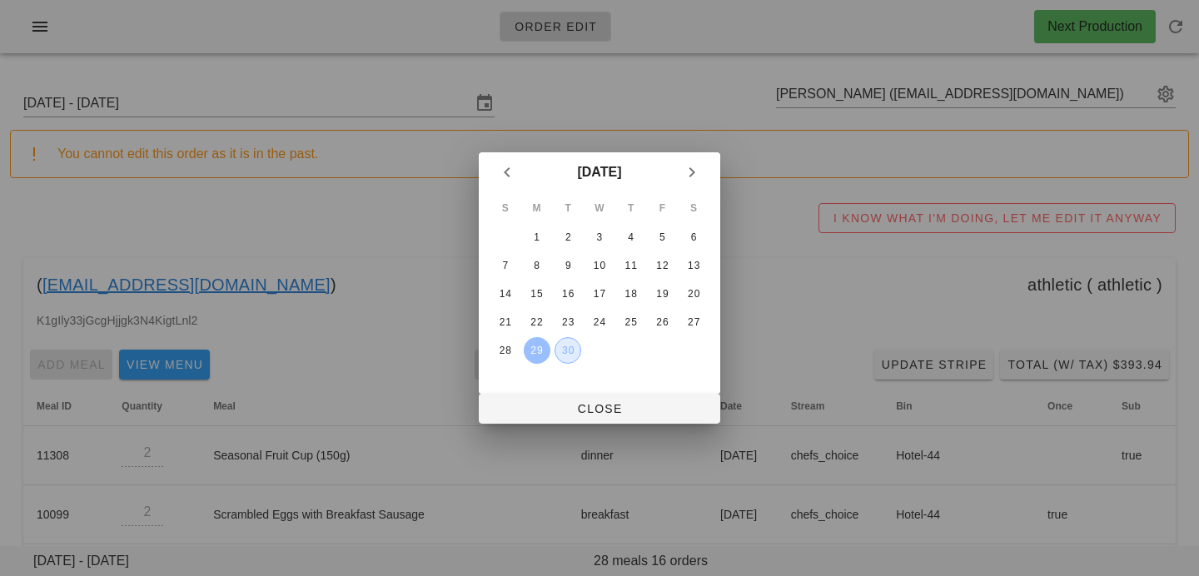
click at [574, 352] on div "30" at bounding box center [567, 351] width 25 height 12
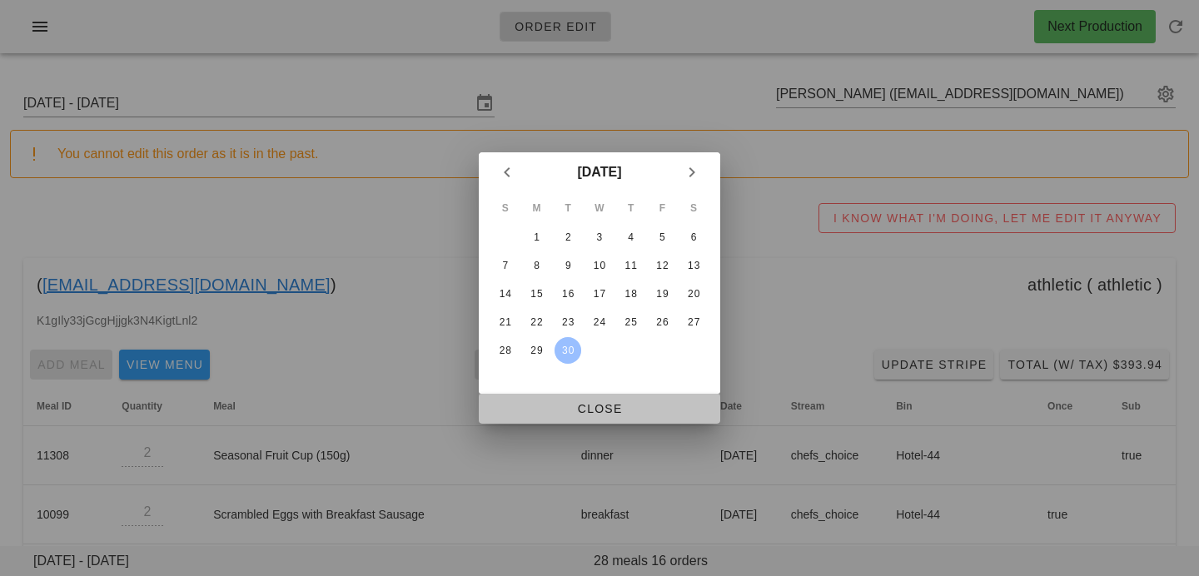
click at [563, 417] on button "Close" at bounding box center [599, 409] width 241 height 30
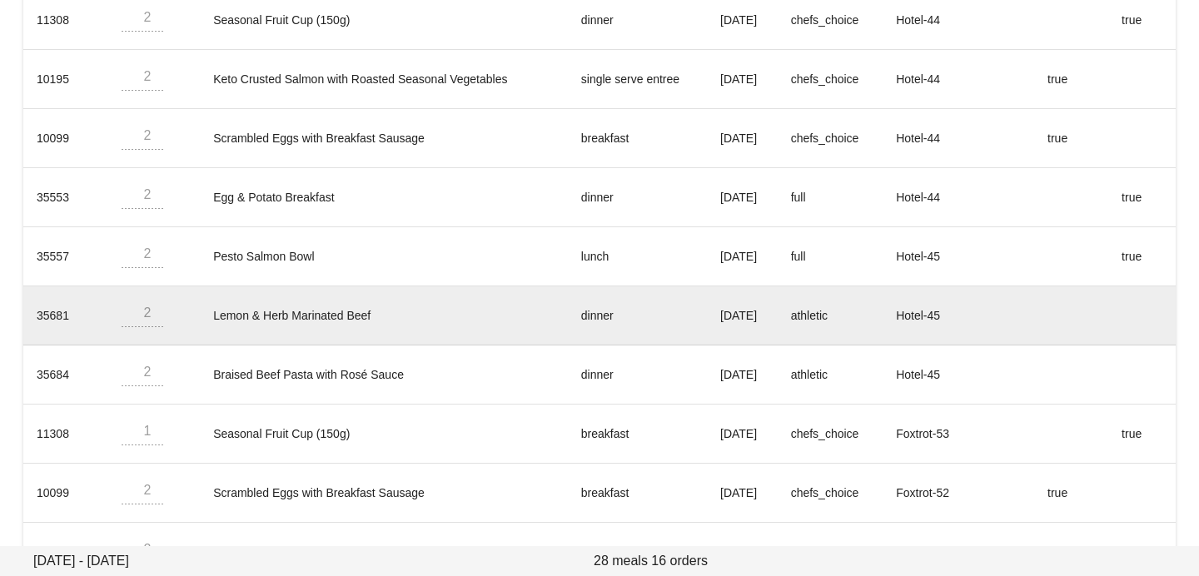
scroll to position [438, 0]
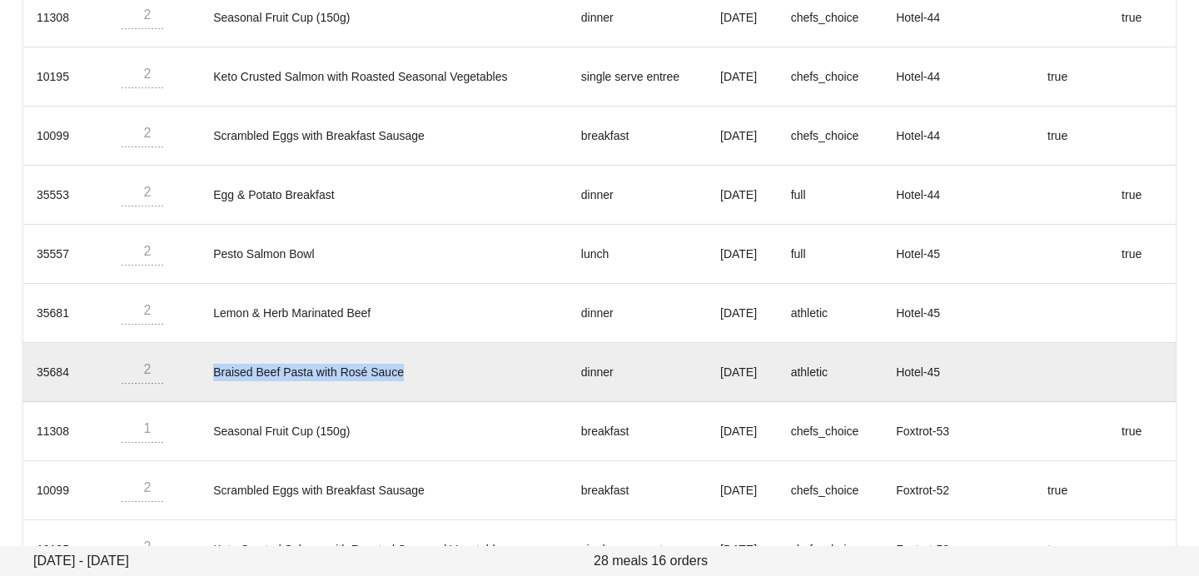
drag, startPoint x: 197, startPoint y: 369, endPoint x: 432, endPoint y: 367, distance: 234.8
click at [432, 367] on td "Braised Beef Pasta with Rosé Sauce" at bounding box center [384, 372] width 368 height 59
copy td "Braised Beef Pasta with Rosé Sauce"
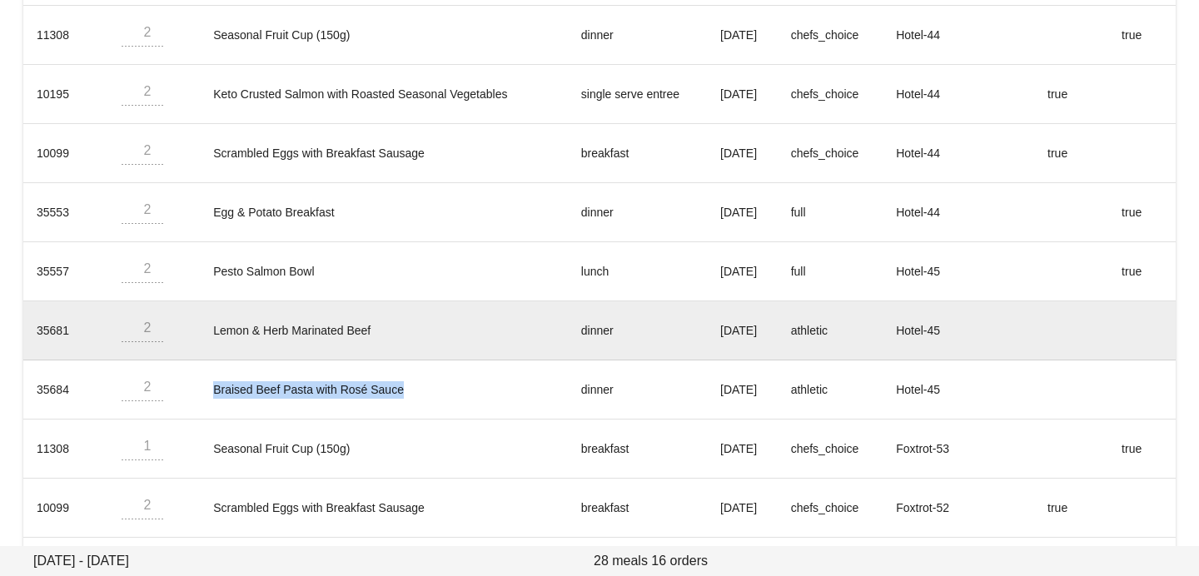
scroll to position [422, 0]
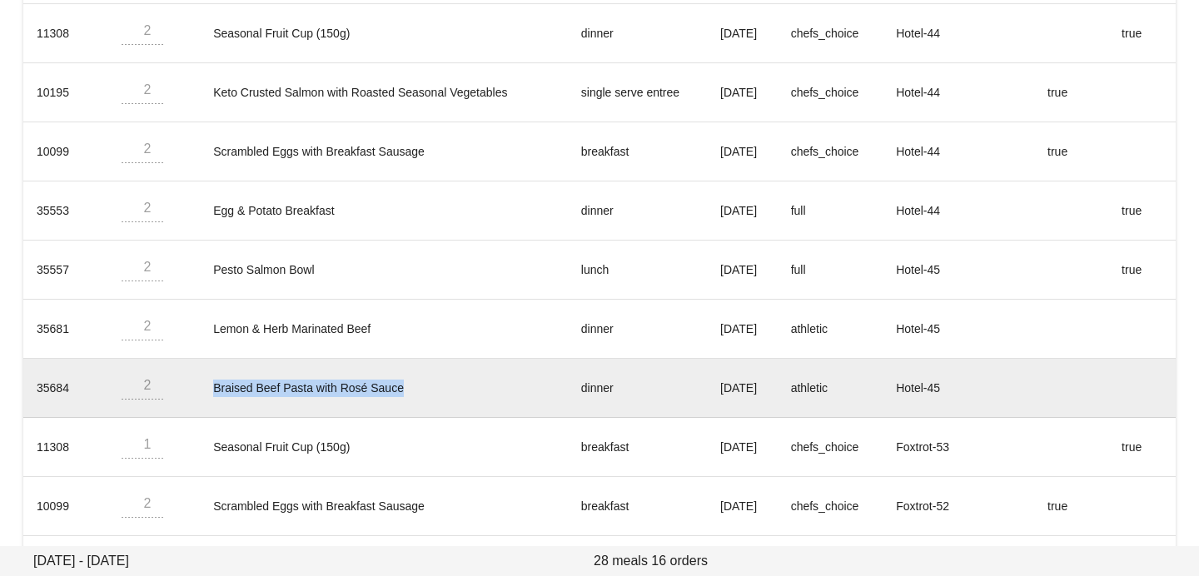
click at [351, 382] on td "Braised Beef Pasta with Rosé Sauce" at bounding box center [384, 388] width 368 height 59
drag, startPoint x: 390, startPoint y: 383, endPoint x: 203, endPoint y: 377, distance: 187.4
click at [203, 377] on td "Braised Beef Pasta with Rosé Sauce" at bounding box center [384, 388] width 368 height 59
copy td "Braised Beef Pasta with Rosé Sauce"
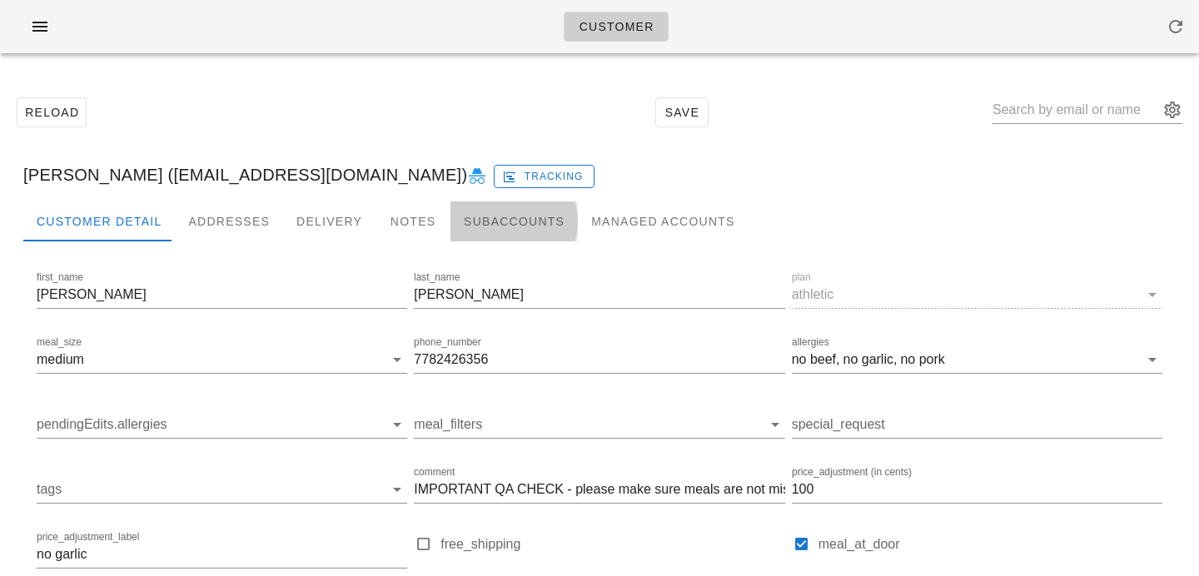
click at [460, 211] on div "Subaccounts" at bounding box center [513, 221] width 127 height 40
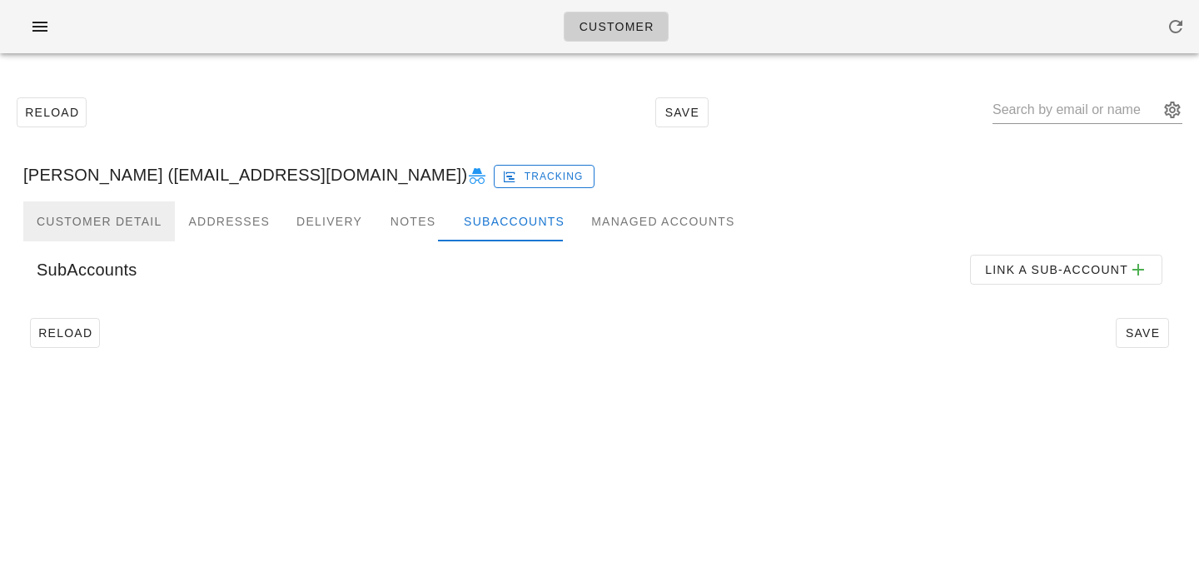
click at [89, 241] on div "Customer Detail" at bounding box center [99, 221] width 152 height 40
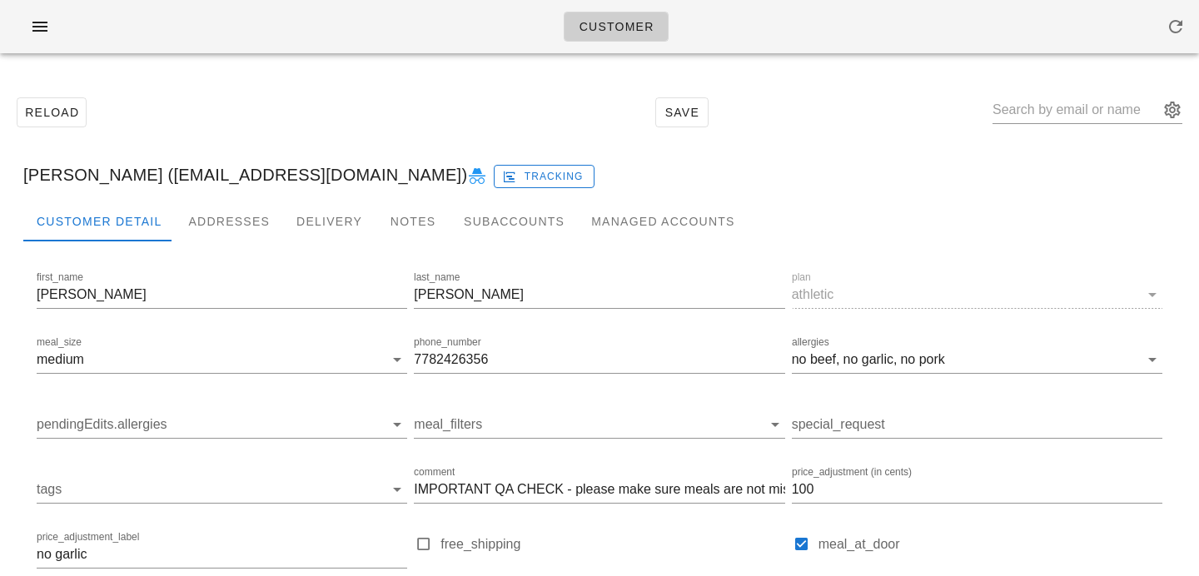
click at [467, 176] on icon at bounding box center [477, 176] width 20 height 20
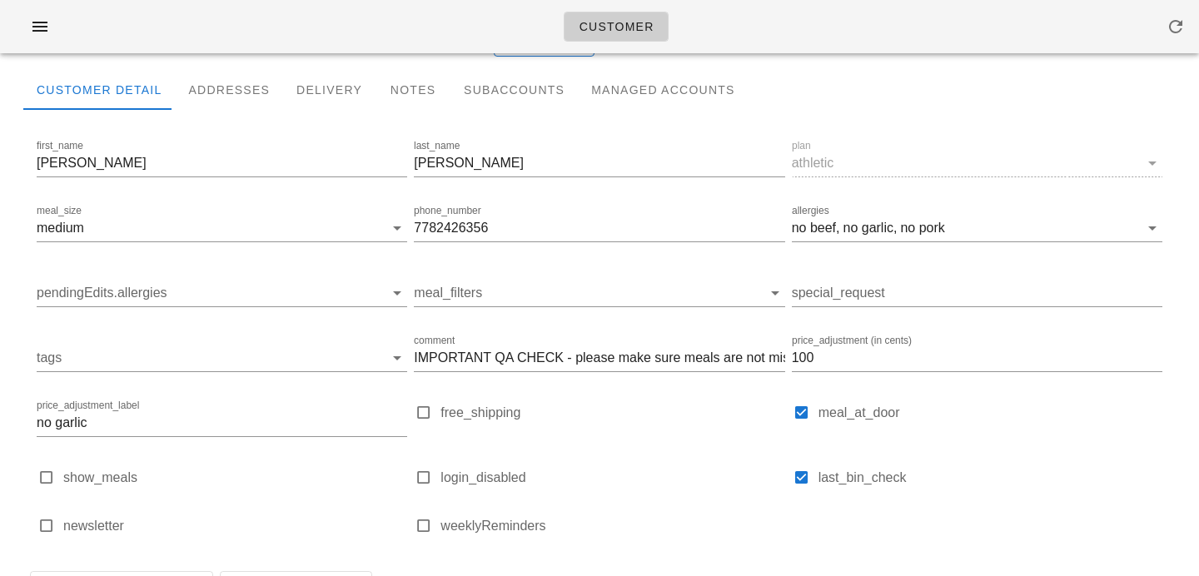
scroll to position [123, 0]
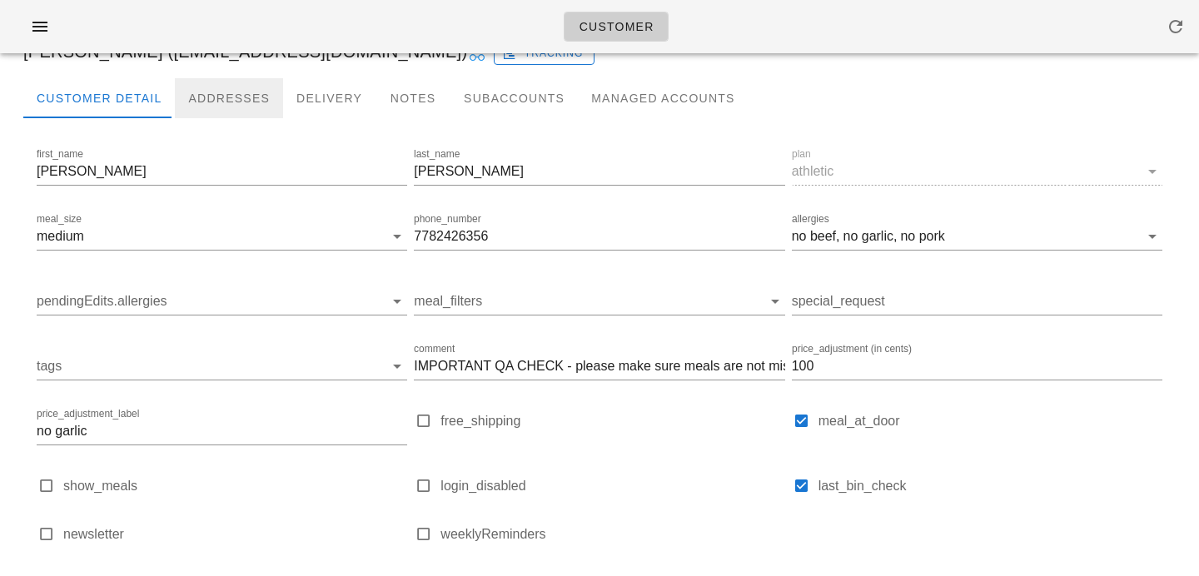
click at [251, 99] on div "Addresses" at bounding box center [229, 98] width 108 height 40
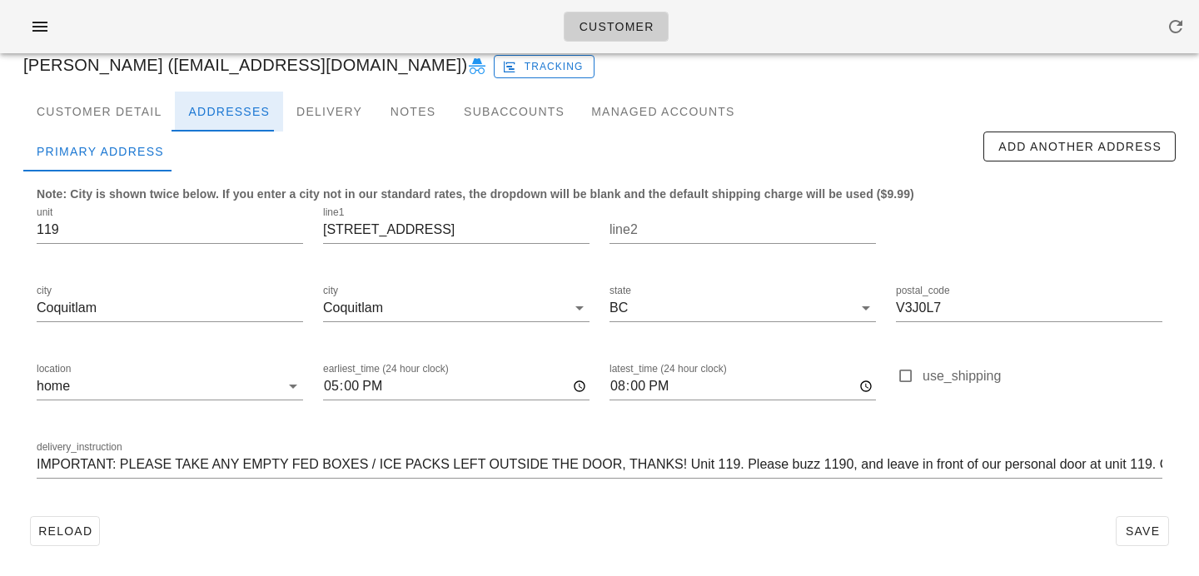
scroll to position [110, 0]
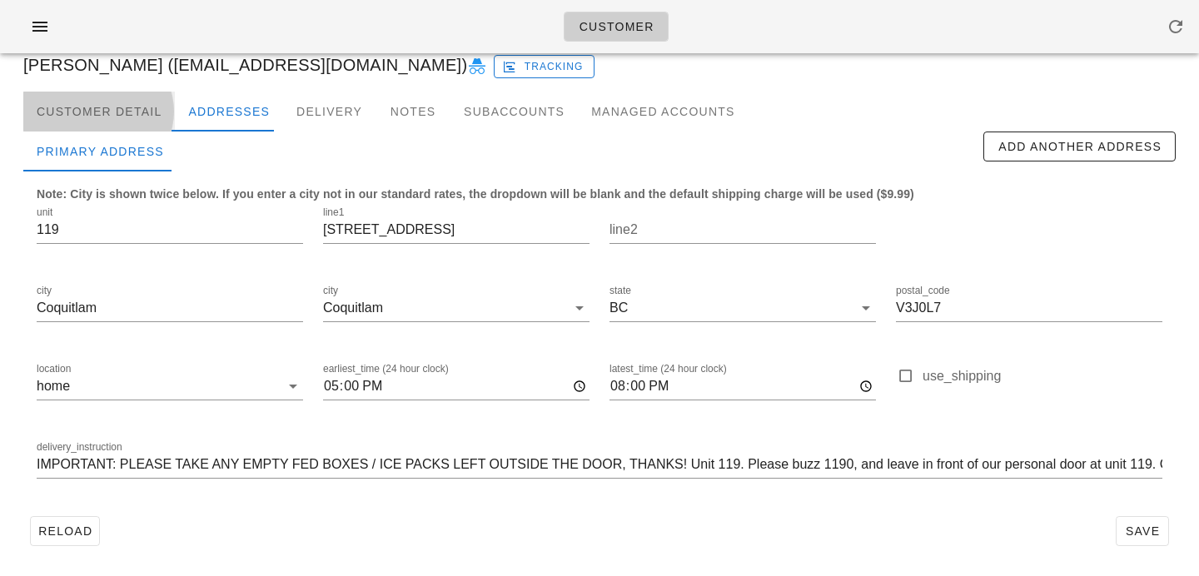
click at [161, 116] on div "Customer Detail" at bounding box center [99, 112] width 152 height 40
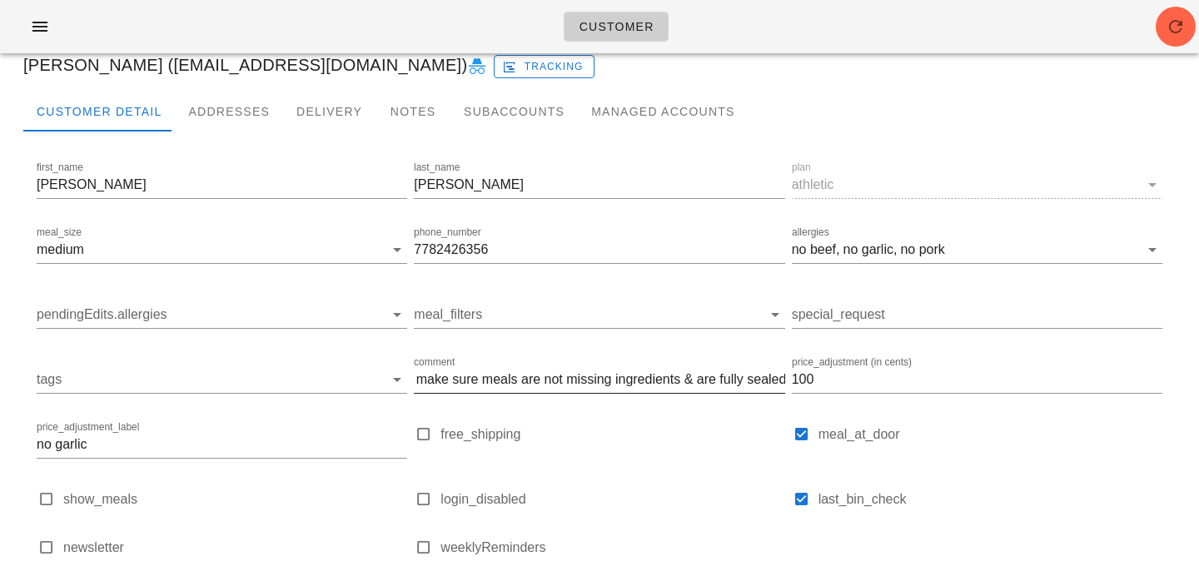
scroll to position [0, 211]
click at [525, 379] on input "IMPORTANT QA CHECK - please make sure meals are not missing ingredients & are f…" at bounding box center [599, 379] width 370 height 27
click at [1174, 19] on icon "button" at bounding box center [1175, 27] width 20 height 20
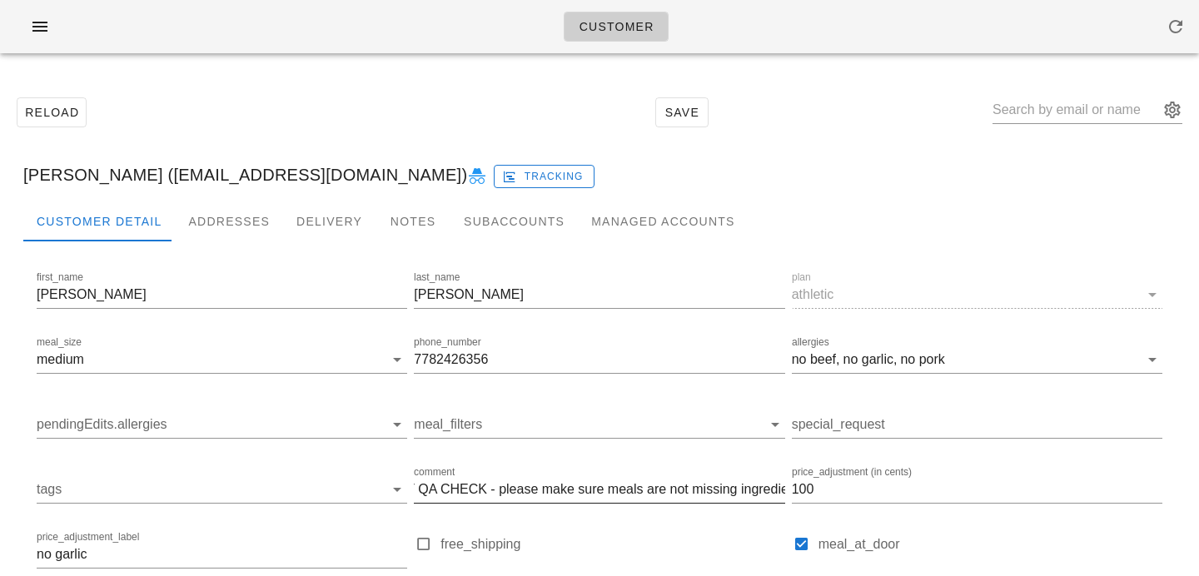
scroll to position [0, 89]
click at [471, 485] on input "IMPORTANT QA CHECK - please make sure meals are not missing ingredients & are f…" at bounding box center [599, 489] width 370 height 27
click at [557, 489] on input "IMPORTANT QA CHECK, WEIGHT AUDIT - please make sure meals are not missing ingre…" at bounding box center [599, 489] width 370 height 27
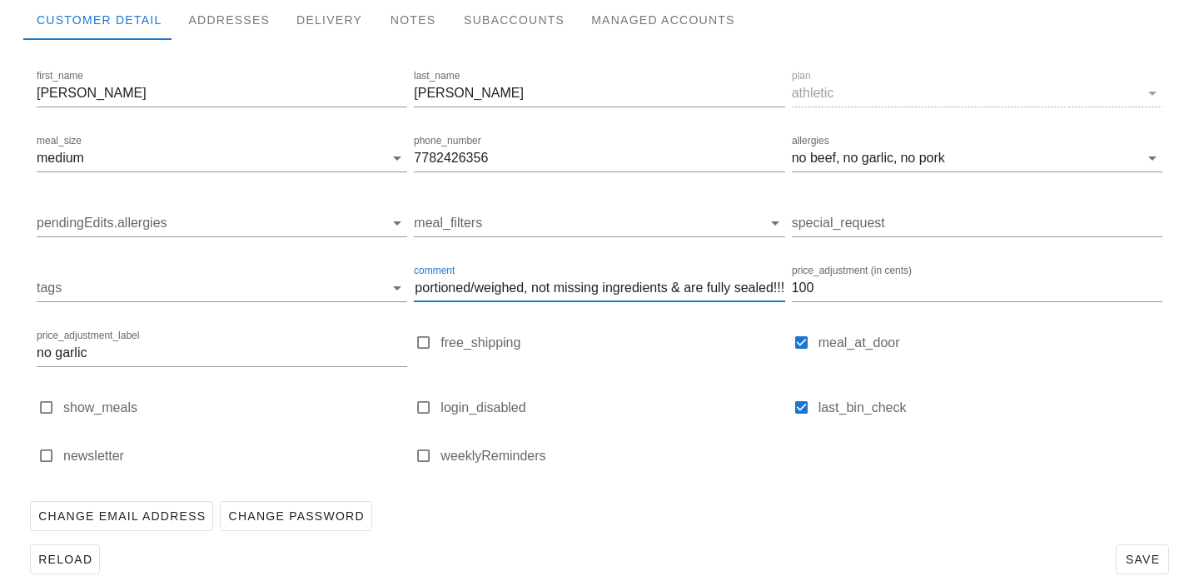
scroll to position [230, 0]
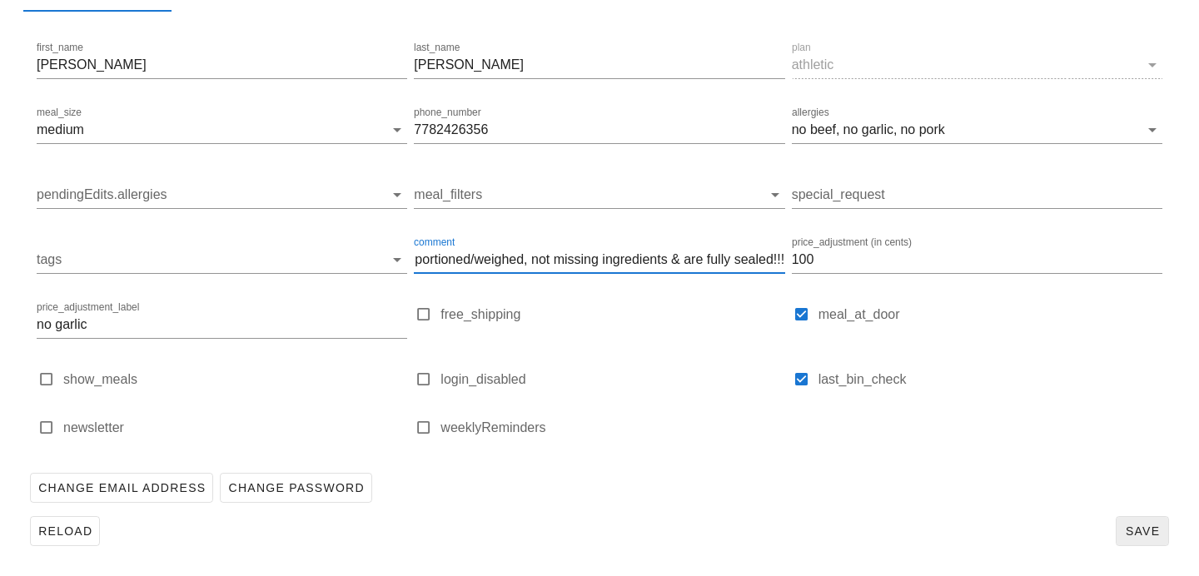
type input "IMPORTANT QA CHECK, WEIGHT AUDIT - please make sure meals are correctly portion…"
click at [1142, 539] on button "Save" at bounding box center [1141, 531] width 53 height 30
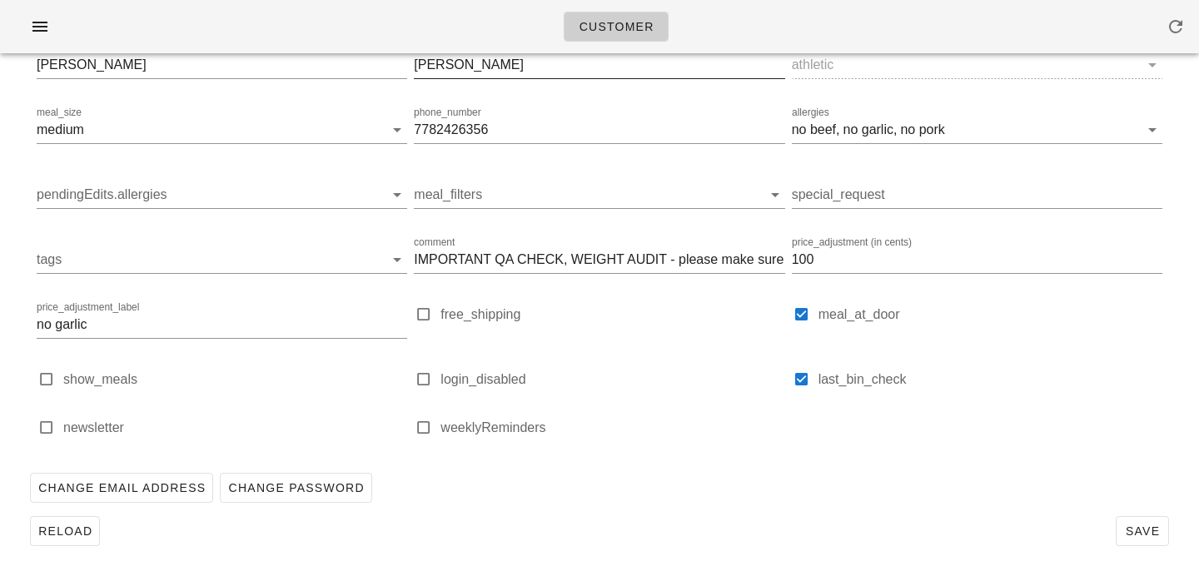
scroll to position [0, 0]
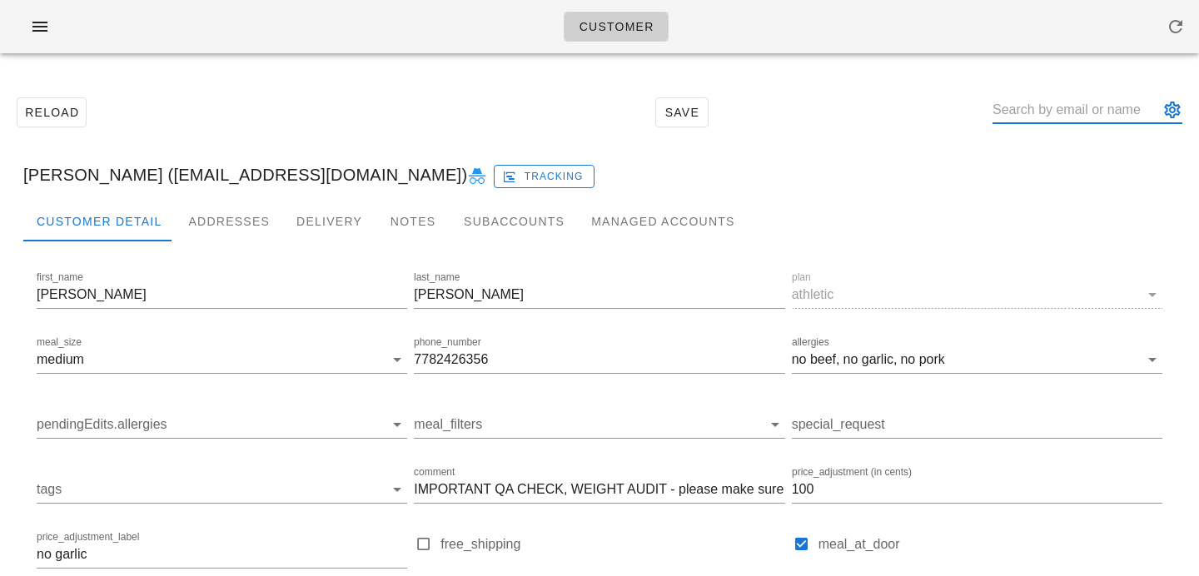
click at [1051, 117] on input "text" at bounding box center [1075, 110] width 166 height 27
paste input "[EMAIL_ADDRESS][DOMAIN_NAME]"
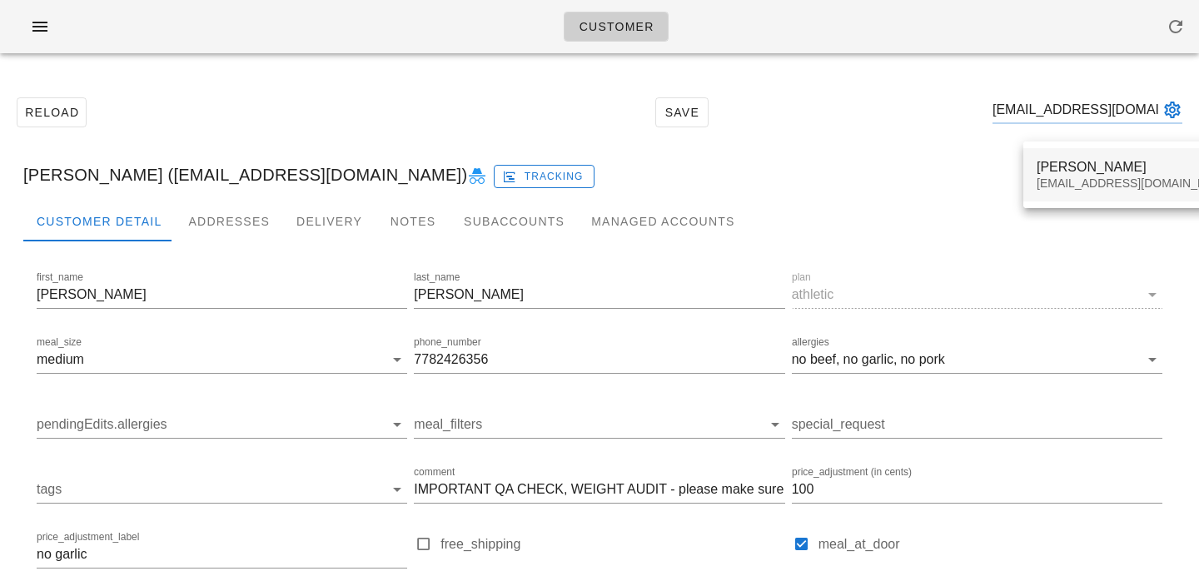
type input "[EMAIL_ADDRESS][DOMAIN_NAME]"
click at [1057, 183] on div "[EMAIL_ADDRESS][DOMAIN_NAME]" at bounding box center [1134, 183] width 197 height 14
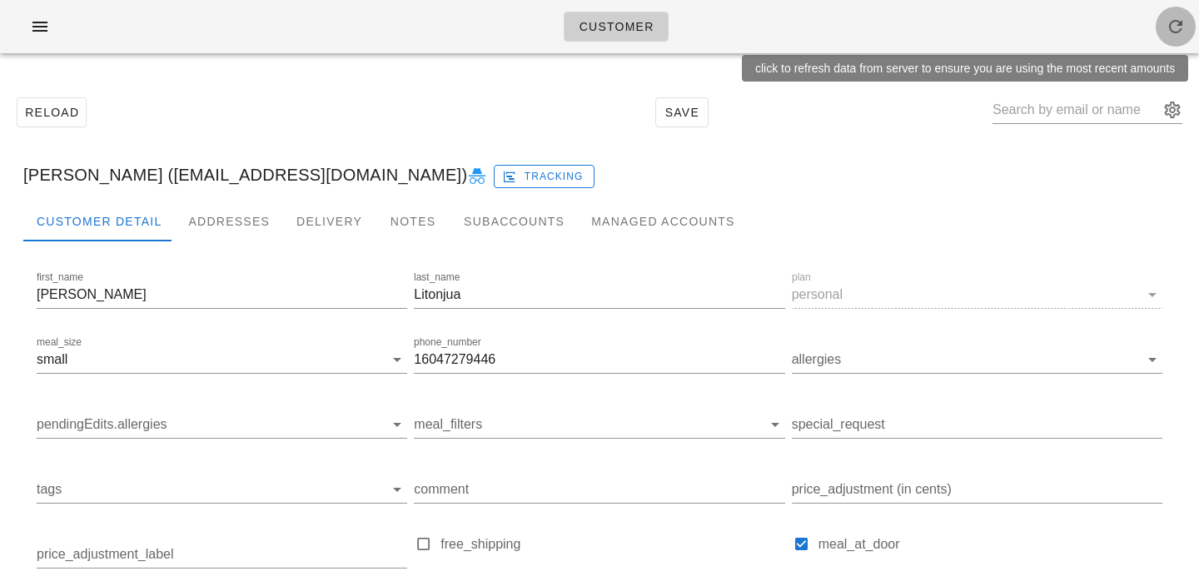
click at [1179, 24] on icon "button" at bounding box center [1175, 27] width 20 height 20
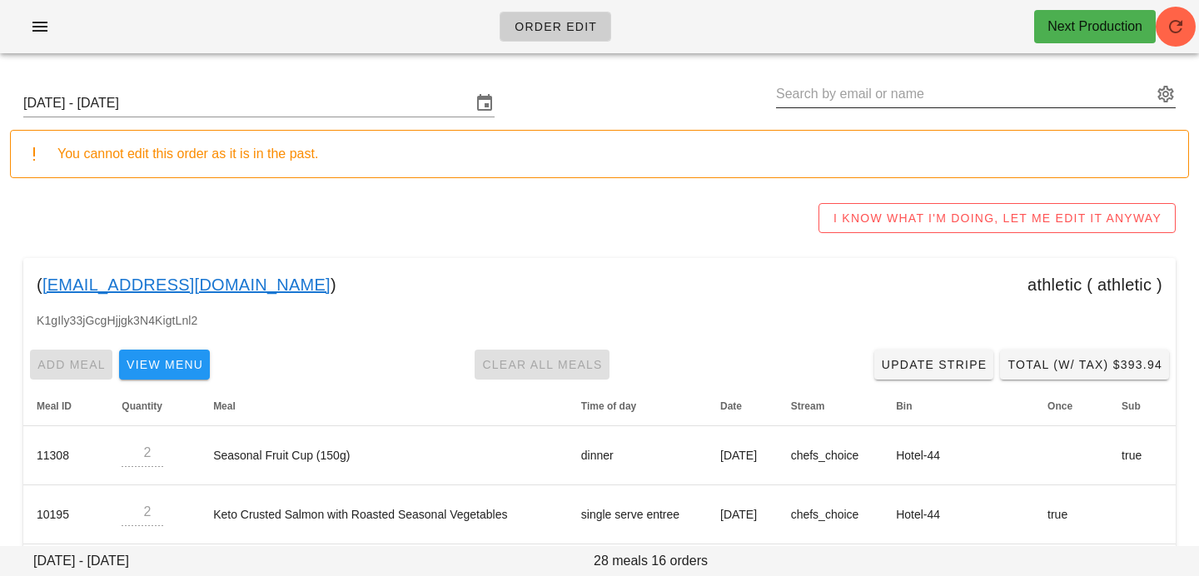
click at [987, 100] on input "text" at bounding box center [964, 94] width 376 height 27
paste input "kepiworld@yahoo.com"
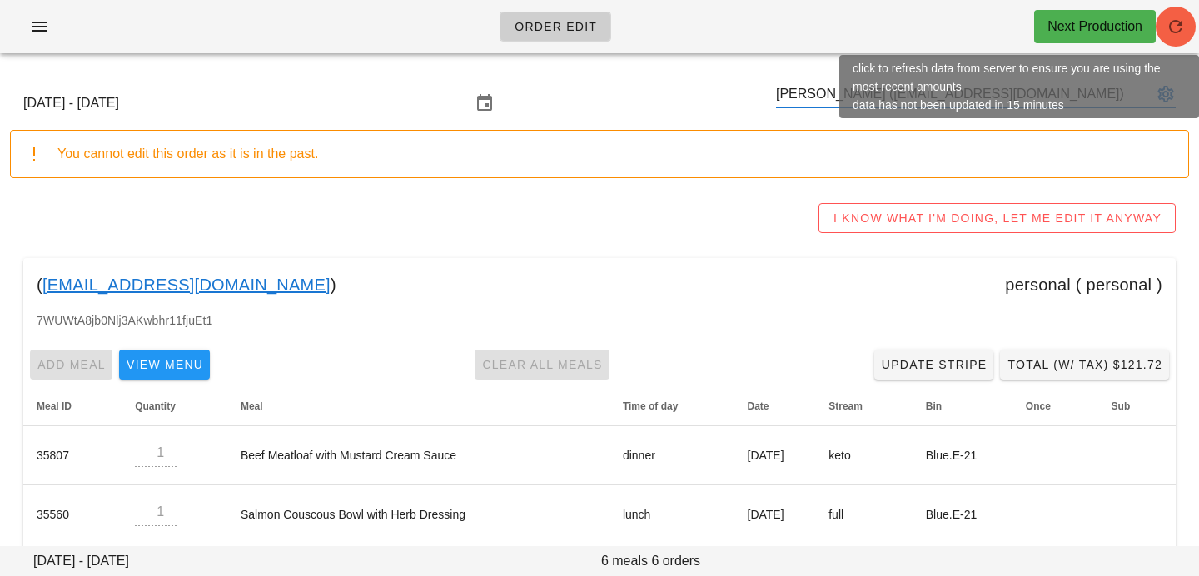
type input "[PERSON_NAME] ([EMAIL_ADDRESS][DOMAIN_NAME])"
click at [1185, 22] on span "button" at bounding box center [1175, 27] width 40 height 20
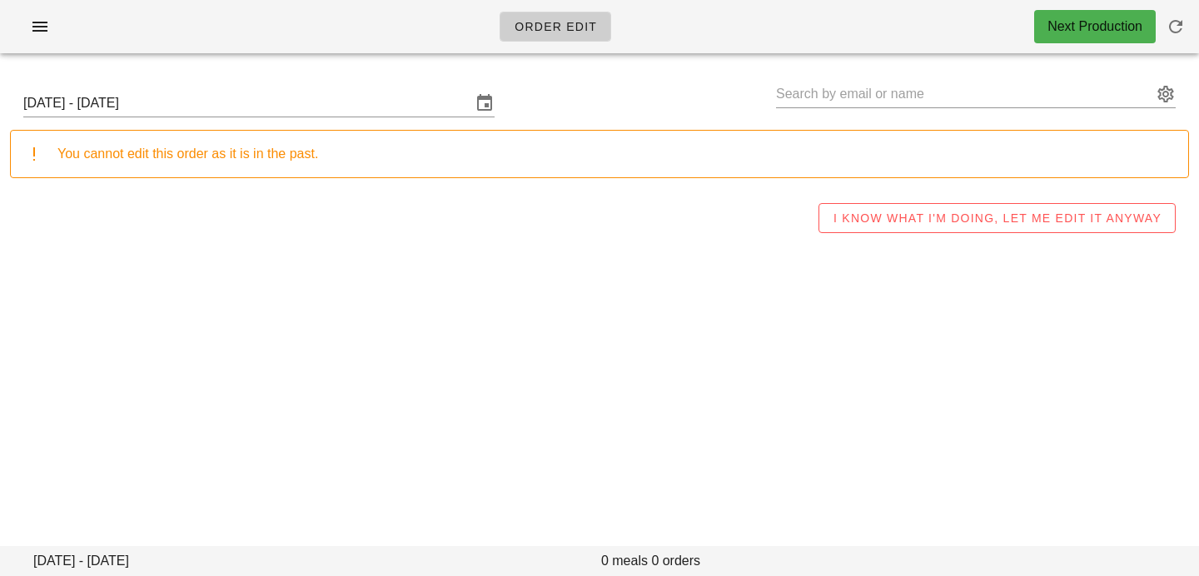
type input "[PERSON_NAME] ([EMAIL_ADDRESS][DOMAIN_NAME])"
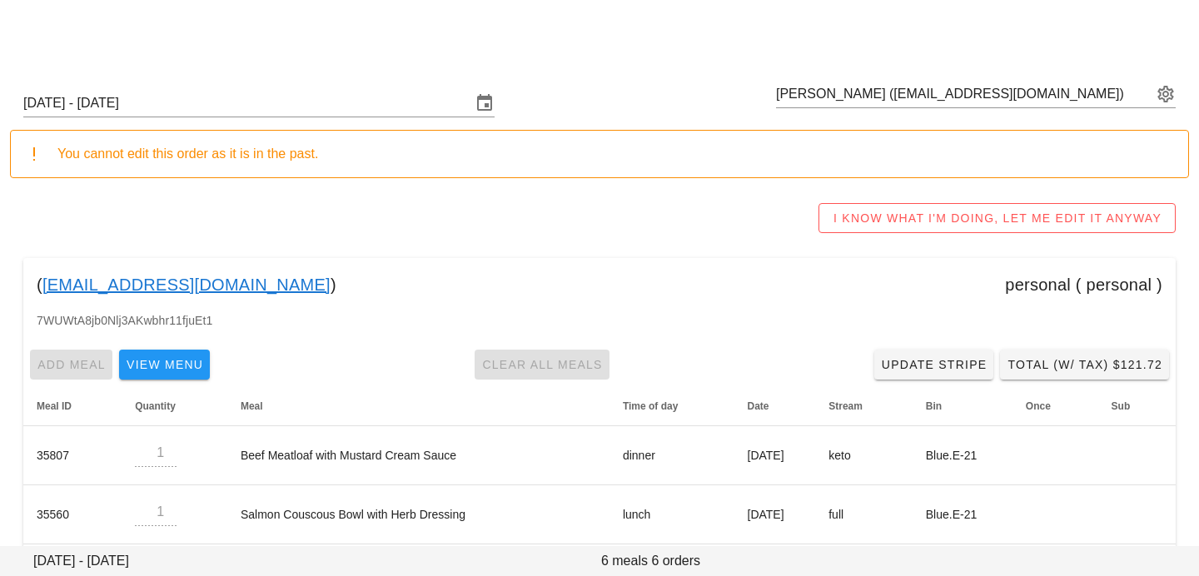
scroll to position [254, 0]
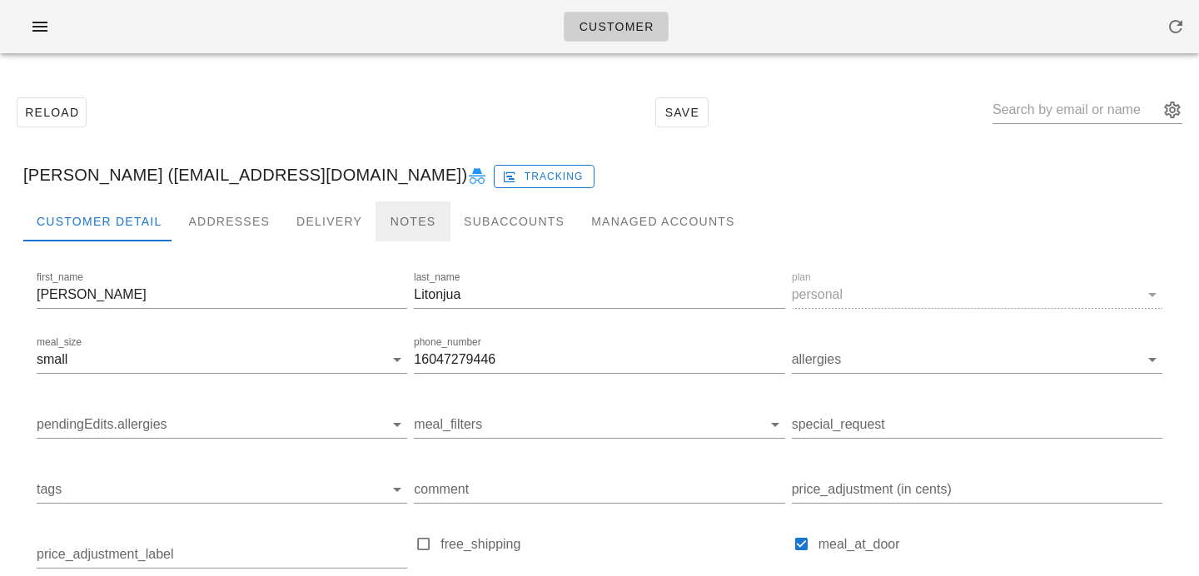
click at [407, 216] on div "Notes" at bounding box center [412, 221] width 75 height 40
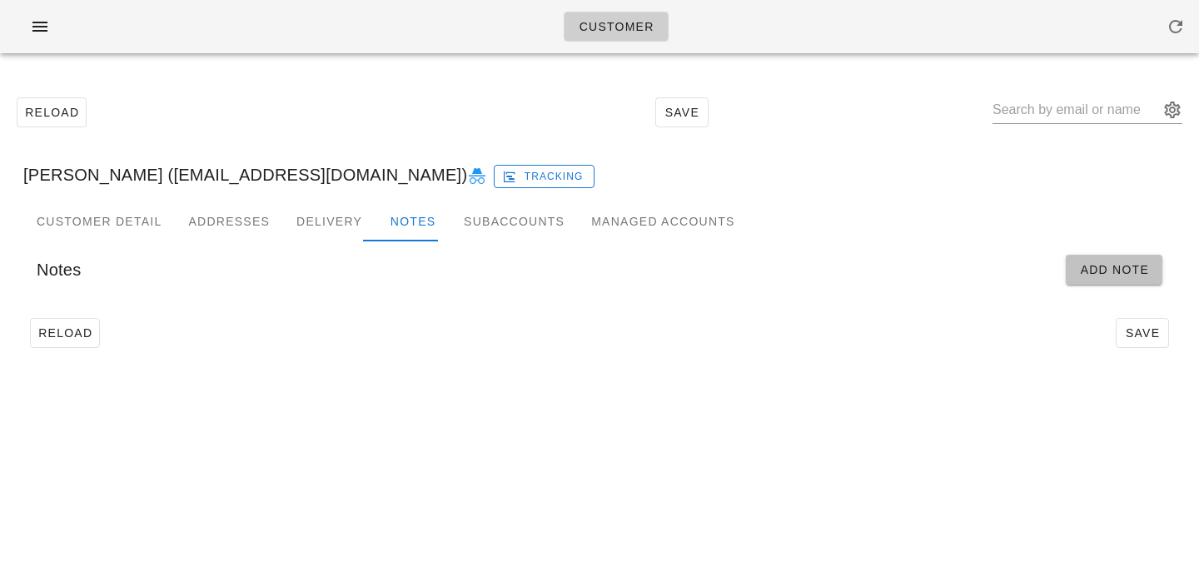
click at [1105, 272] on span "Add Note" at bounding box center [1114, 269] width 70 height 13
type input "Debbie Litonjua (kepiworld@yahoo.com)"
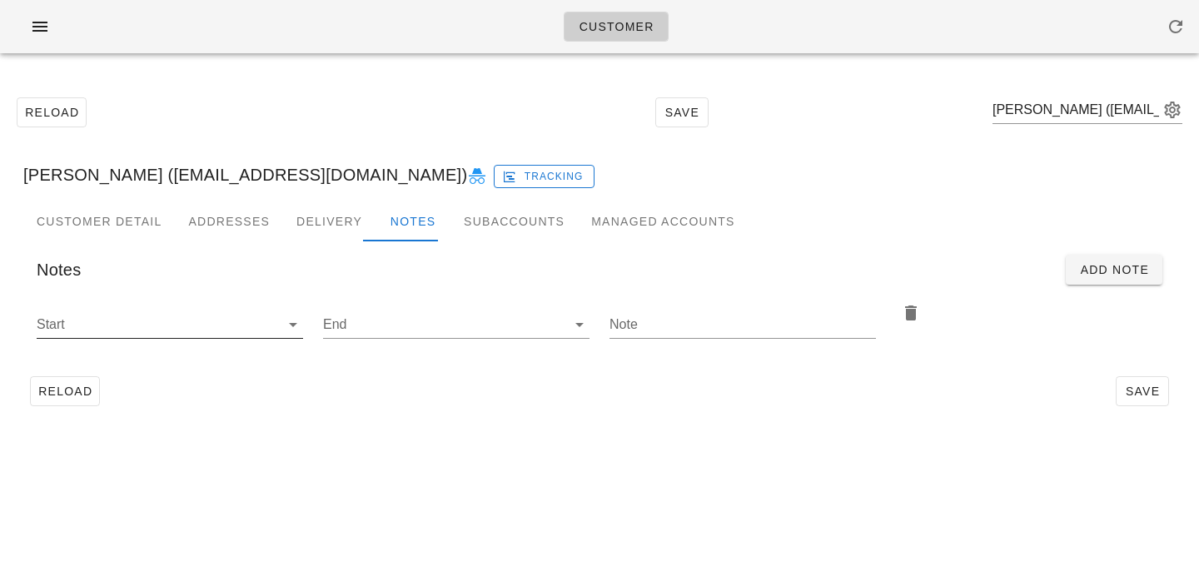
click at [211, 330] on input "Start" at bounding box center [157, 324] width 240 height 27
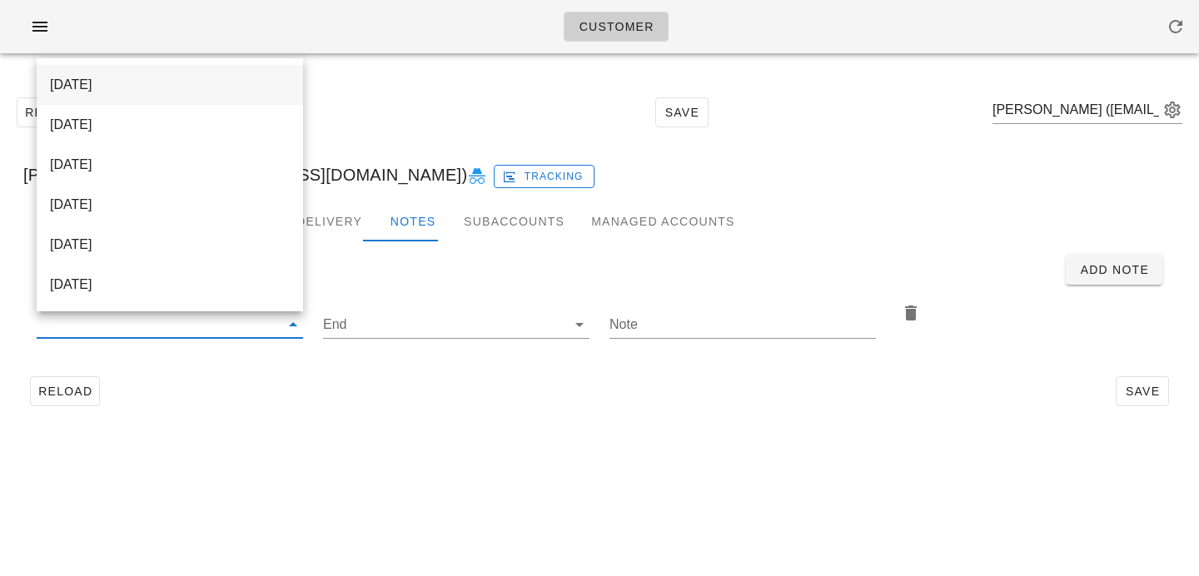
click at [176, 88] on div "2025-10-01" at bounding box center [170, 85] width 240 height 16
type input "2025-10-01"
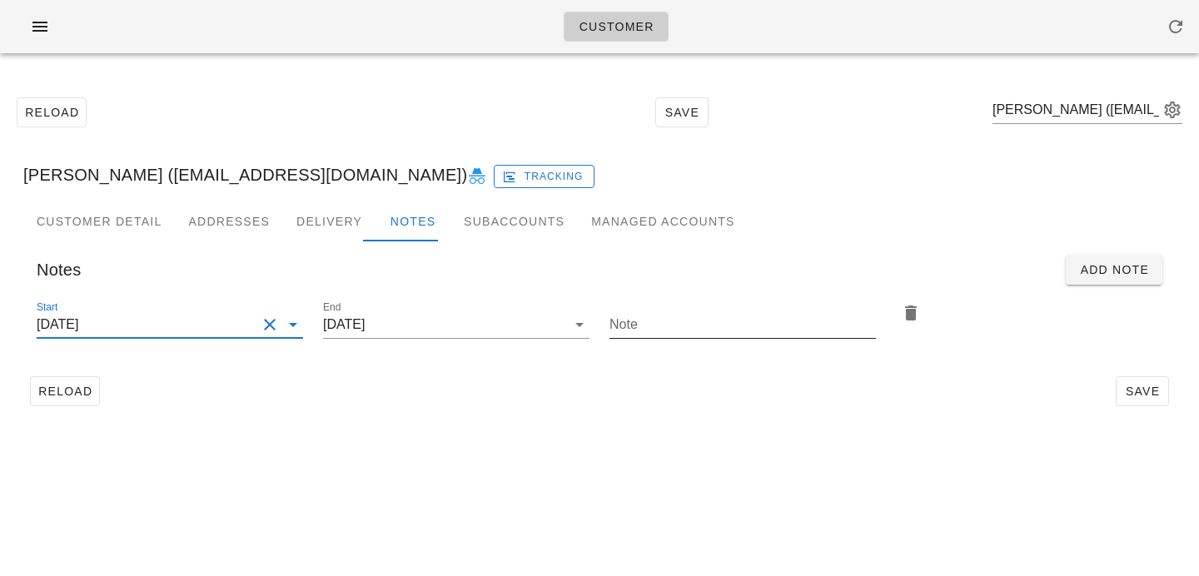
click at [659, 329] on input "Note" at bounding box center [742, 324] width 266 height 27
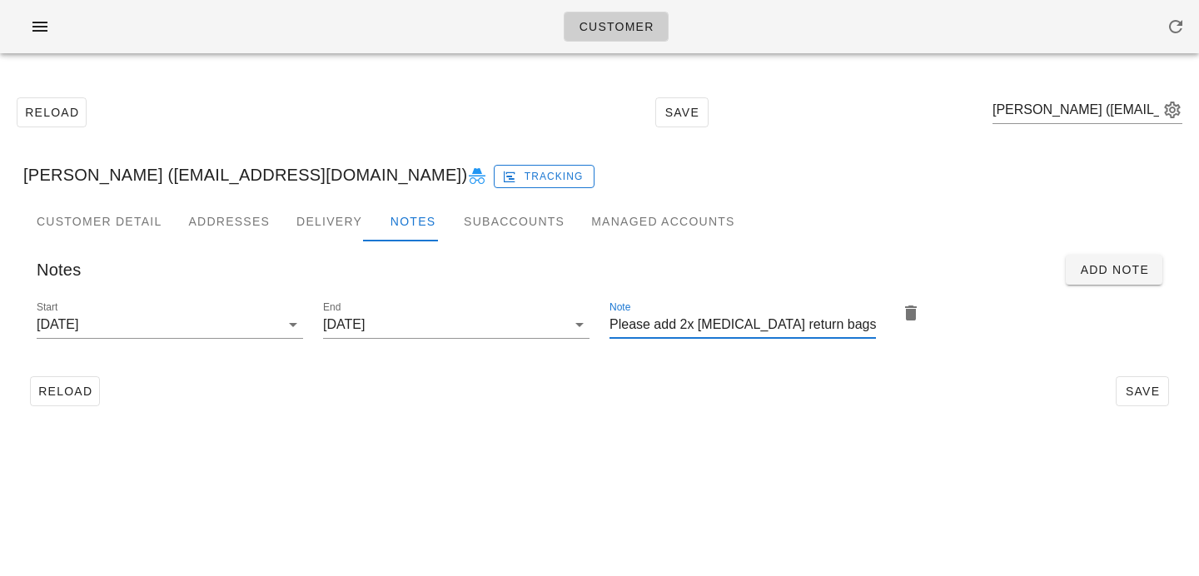
type input "Please add 2x ice pack return bags"
click at [1182, 391] on div "Customer Detail Addresses Delivery Notes Subaccounts Managed Accounts first_nam…" at bounding box center [599, 313] width 1179 height 225
click at [1161, 390] on button "Save" at bounding box center [1141, 391] width 53 height 30
click at [441, 327] on input "2025-10-01" at bounding box center [433, 324] width 220 height 27
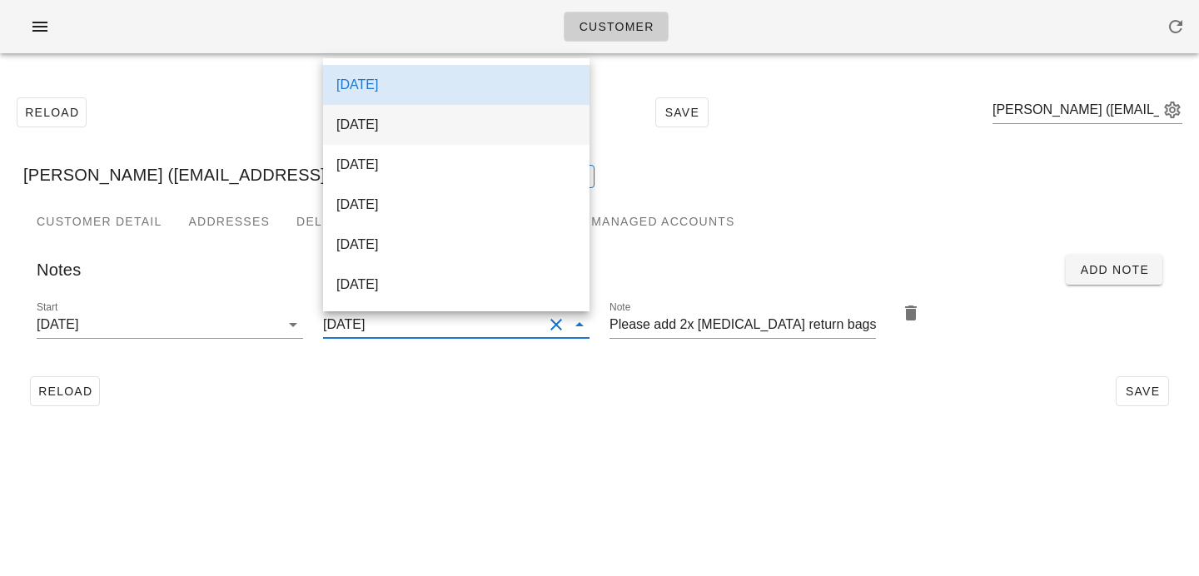
click at [413, 119] on div "2025-10-05" at bounding box center [456, 125] width 240 height 16
type input "2025-10-05"
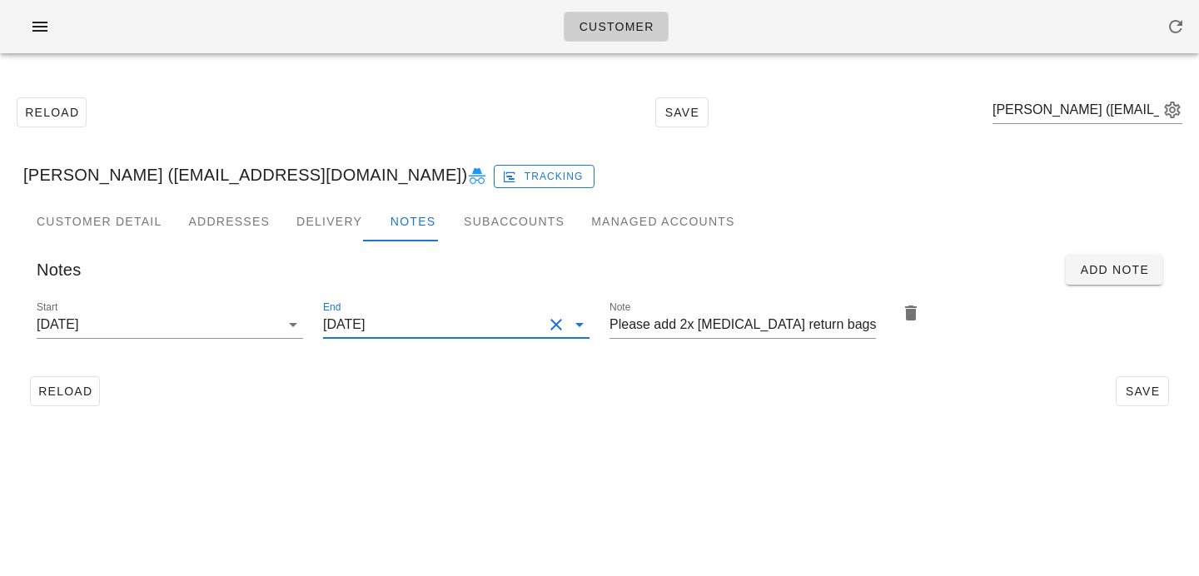
click at [521, 322] on input "2025-10-05" at bounding box center [433, 324] width 220 height 27
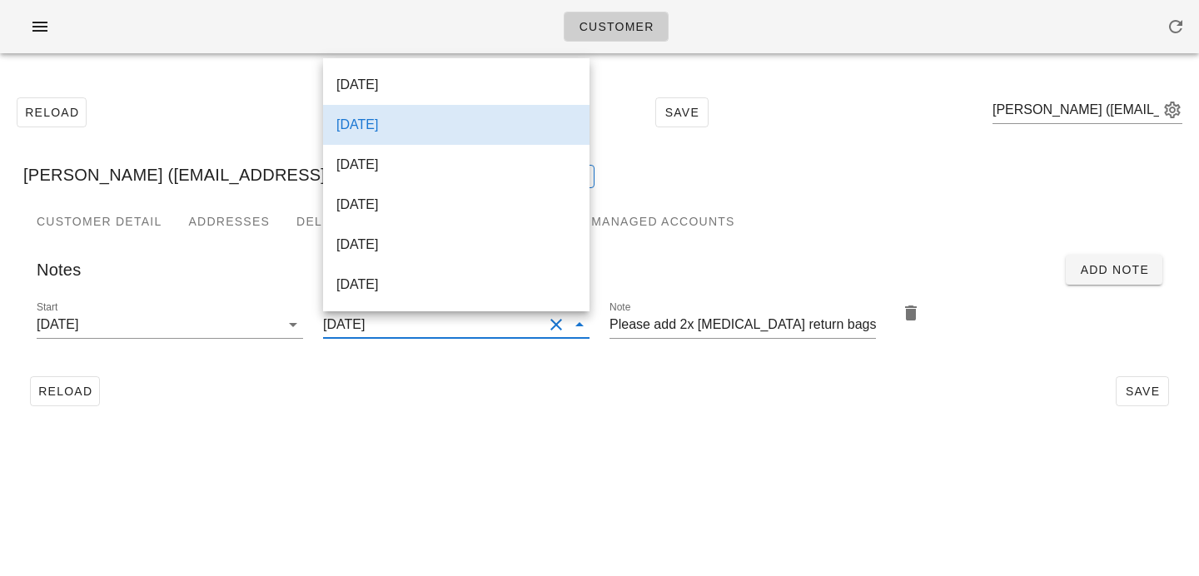
click at [522, 410] on div "Reload Save" at bounding box center [599, 391] width 1152 height 43
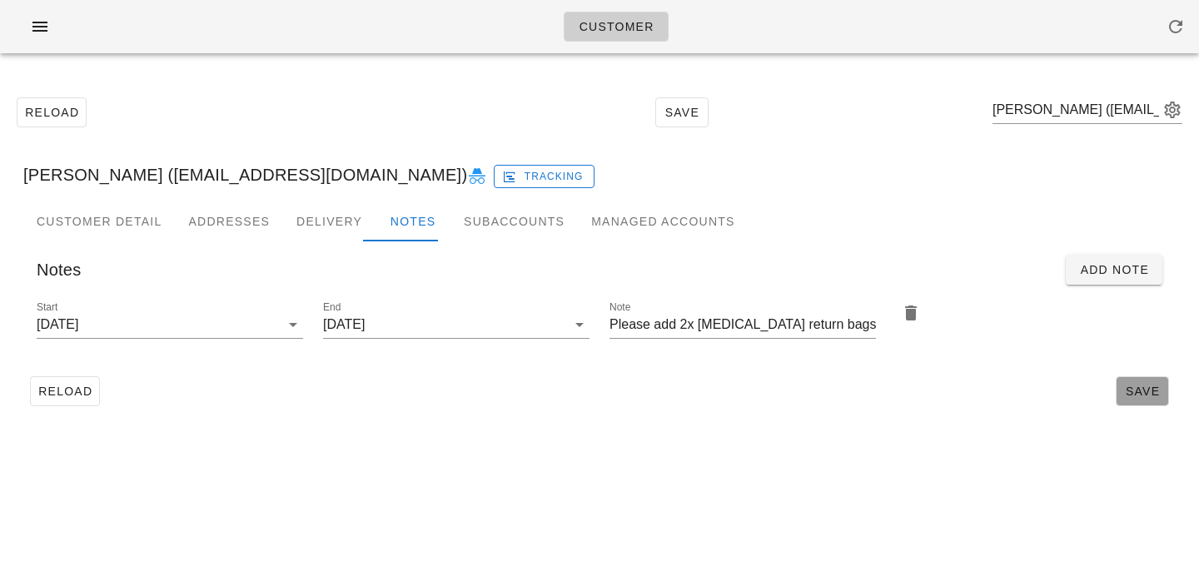
click at [1129, 391] on span "Save" at bounding box center [1142, 391] width 38 height 13
click at [441, 324] on input "2025-10-05" at bounding box center [433, 324] width 220 height 27
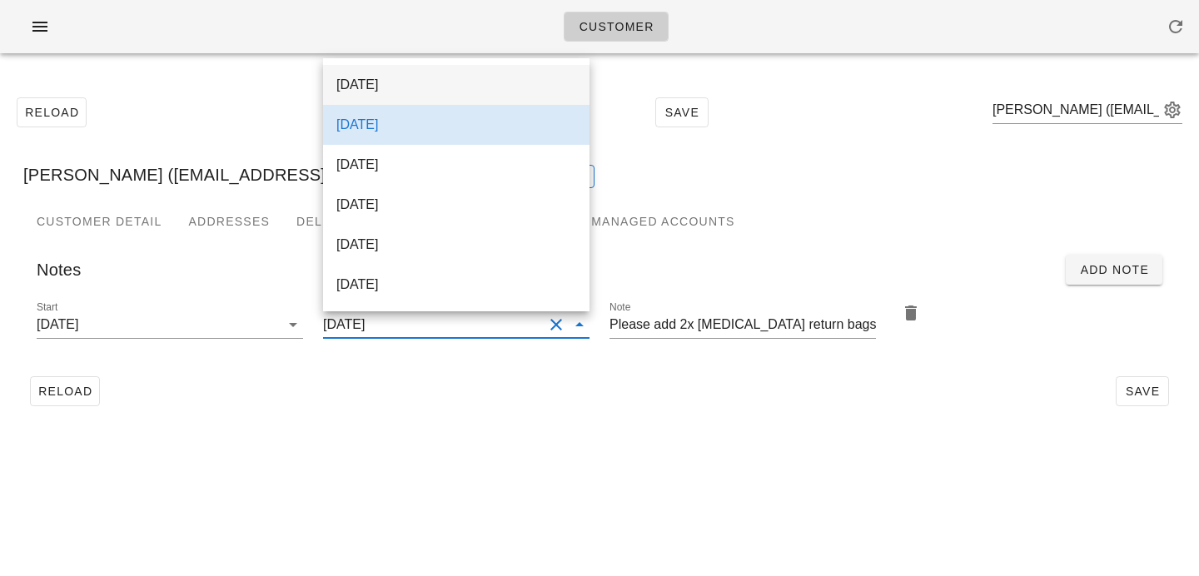
click at [446, 94] on div "2025-10-01" at bounding box center [456, 85] width 240 height 36
type input "2025-10-01"
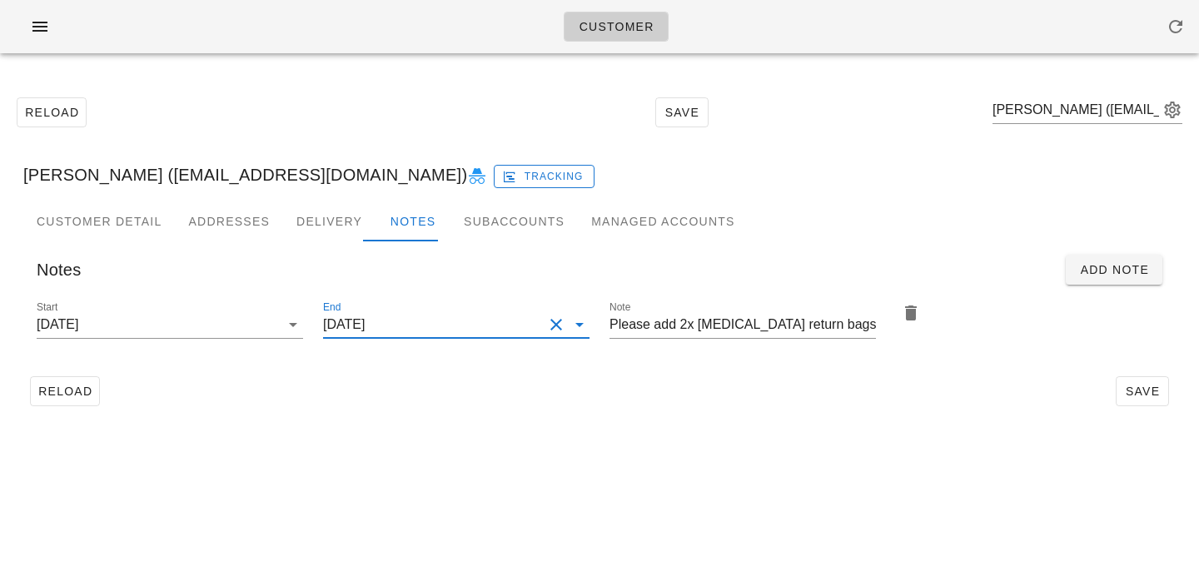
click at [812, 400] on div "Reload Save" at bounding box center [599, 391] width 1152 height 43
click at [1129, 376] on button "Save" at bounding box center [1141, 391] width 53 height 30
click at [308, 213] on div "Delivery" at bounding box center [329, 221] width 92 height 40
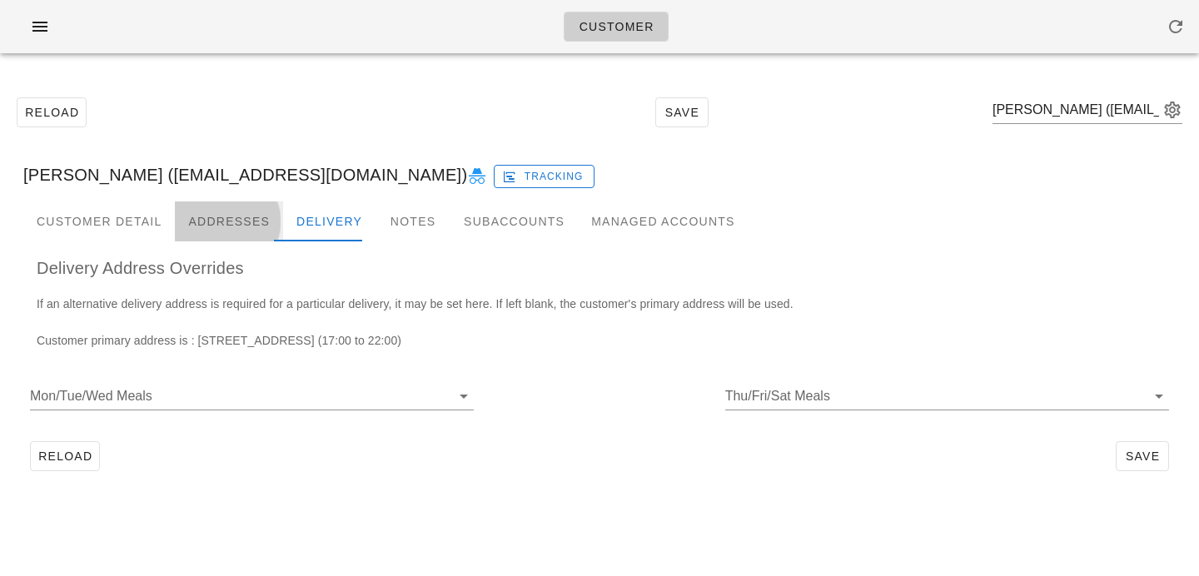
click at [226, 222] on div "Addresses" at bounding box center [229, 221] width 108 height 40
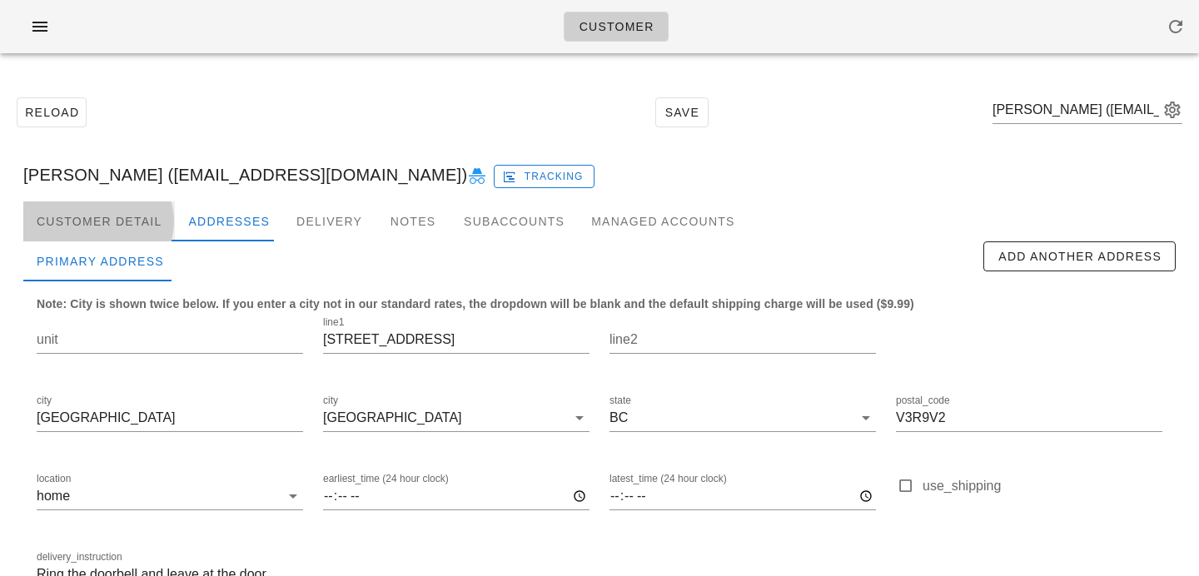
click at [118, 208] on div "Customer Detail" at bounding box center [99, 221] width 152 height 40
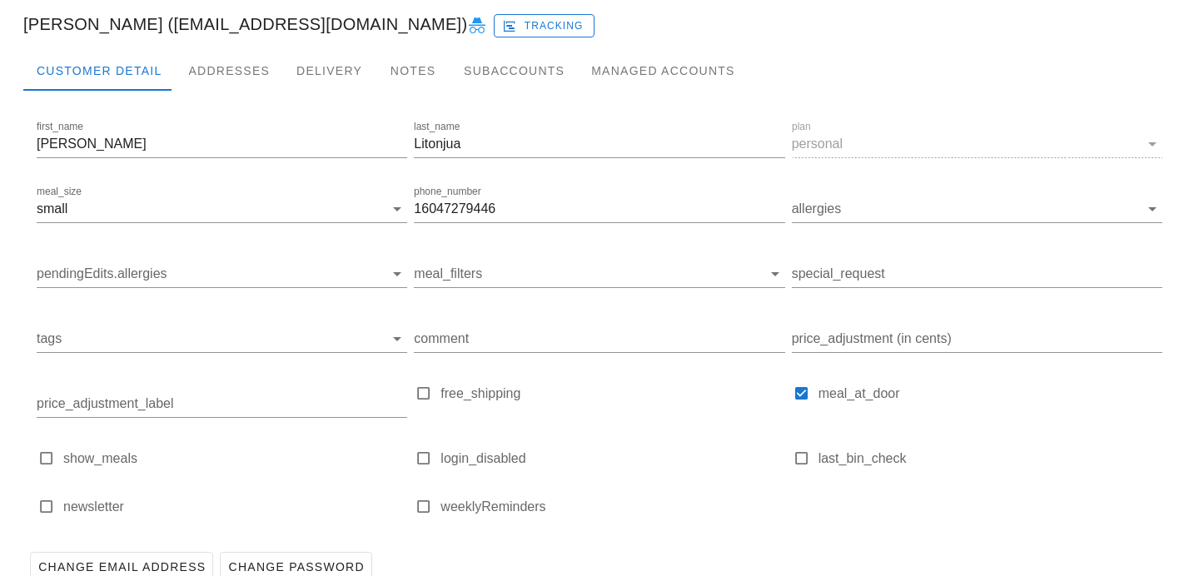
scroll to position [153, 0]
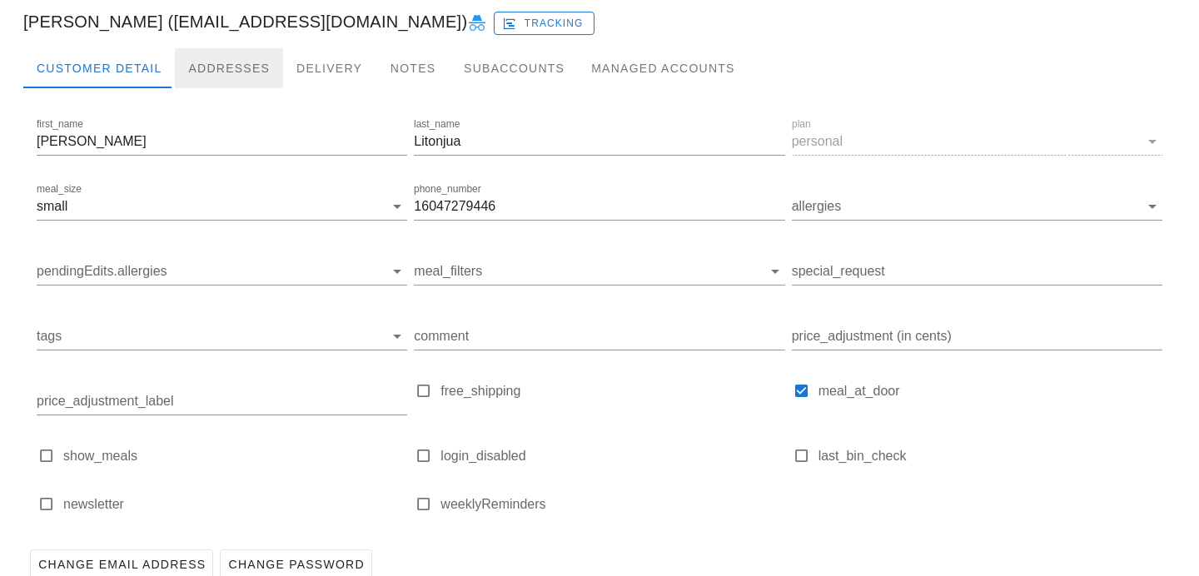
click at [225, 50] on div "Addresses" at bounding box center [229, 68] width 108 height 40
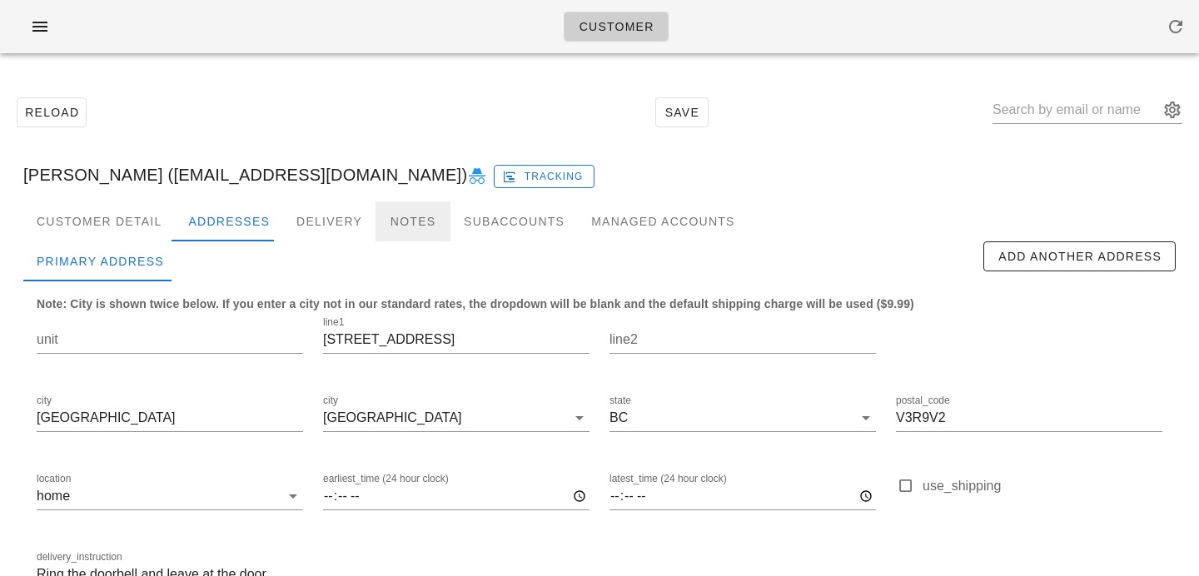
click at [387, 225] on div "Notes" at bounding box center [412, 221] width 75 height 40
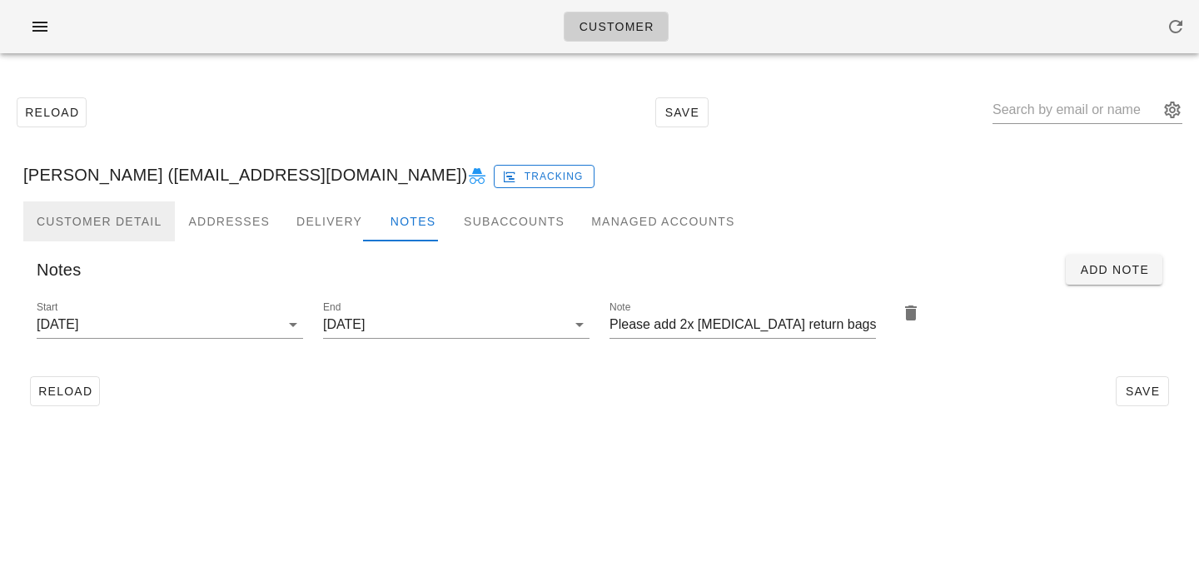
click at [99, 209] on div "Customer Detail" at bounding box center [99, 221] width 152 height 40
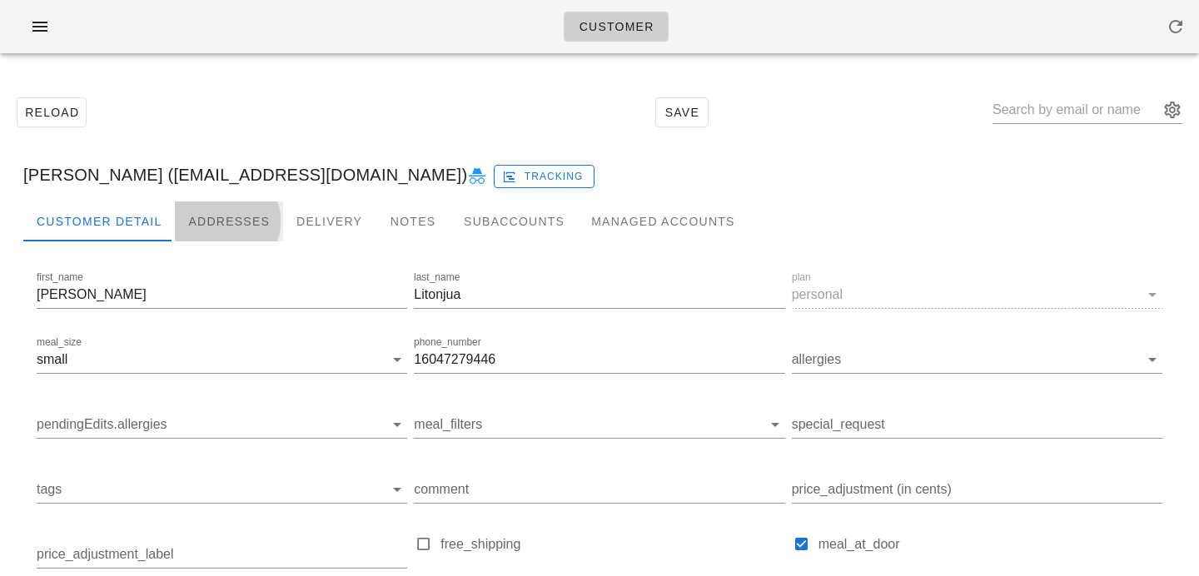
click at [244, 203] on div "Addresses" at bounding box center [229, 221] width 108 height 40
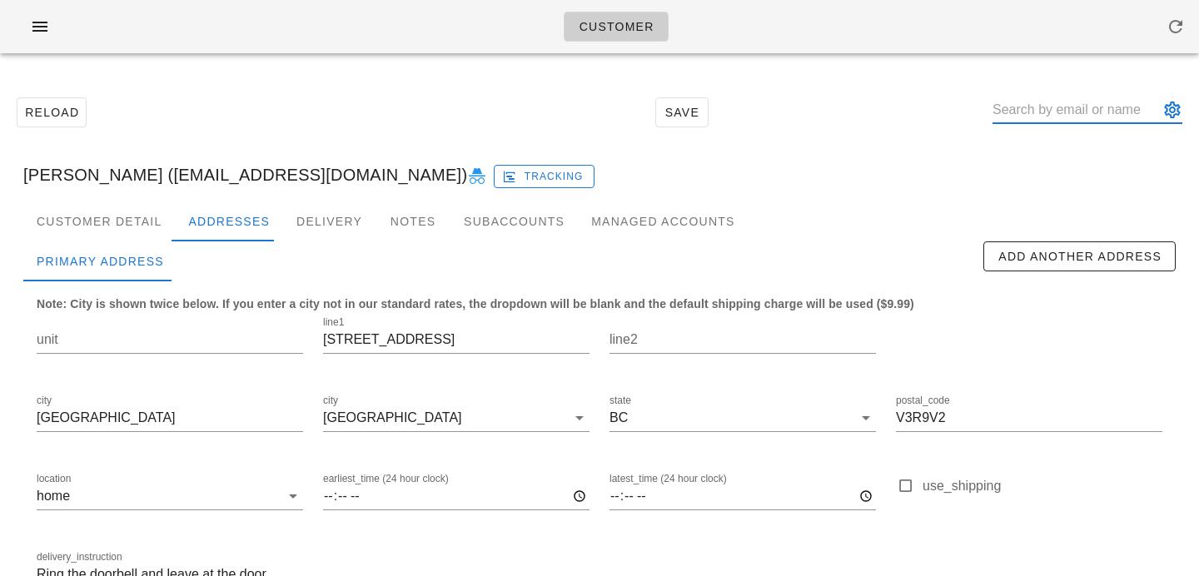
click at [1064, 117] on input "text" at bounding box center [1075, 110] width 166 height 27
paste input "maddieholeksa@gmail.com"
drag, startPoint x: 1093, startPoint y: 112, endPoint x: 1198, endPoint y: 107, distance: 105.0
click at [1198, 109] on div "Reload Save maddieholeksa@gmail.com Debbie Litonjua (kepiworld@yahoo.com) Track…" at bounding box center [599, 376] width 1199 height 619
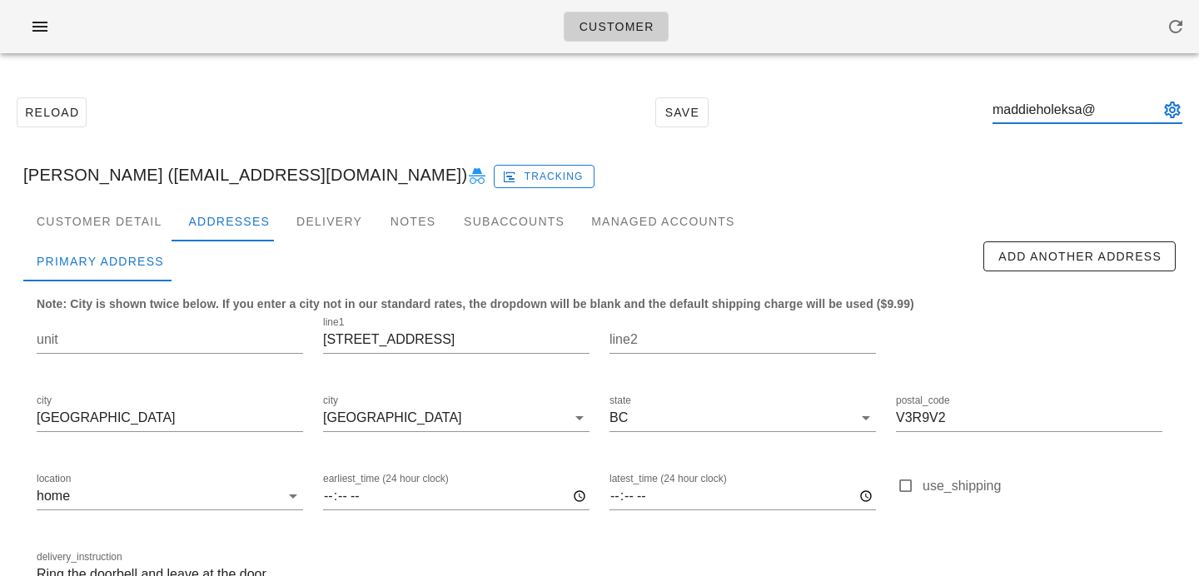
scroll to position [1, 0]
type input "maddieholeksa"
click at [1071, 112] on input "text" at bounding box center [1075, 110] width 166 height 27
paste input "weziesta@gmail.com"
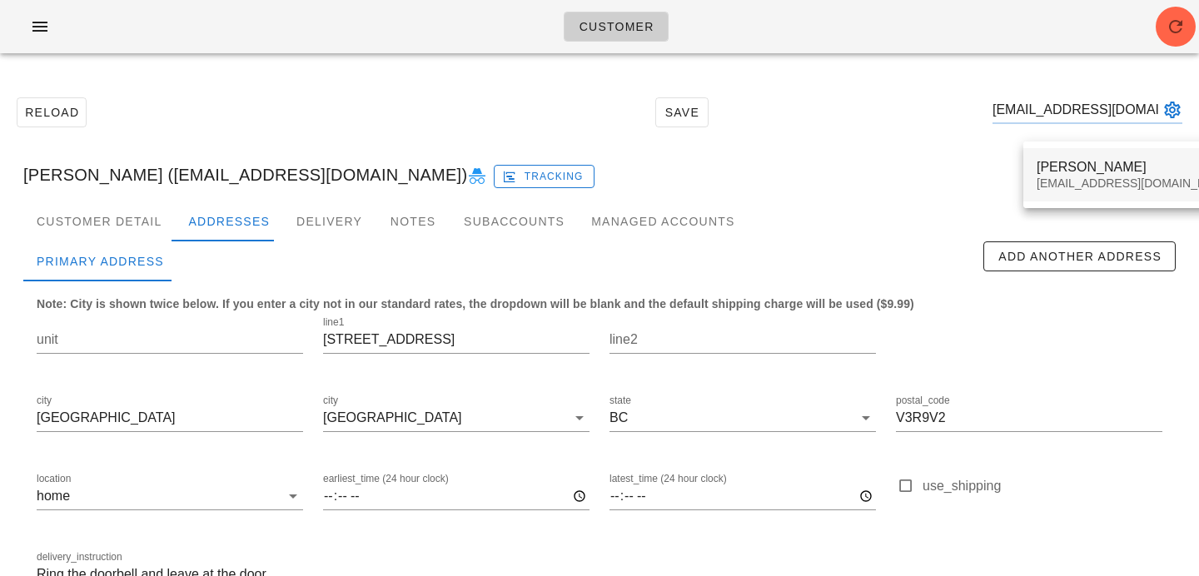
type input "weziesta@gmail.com"
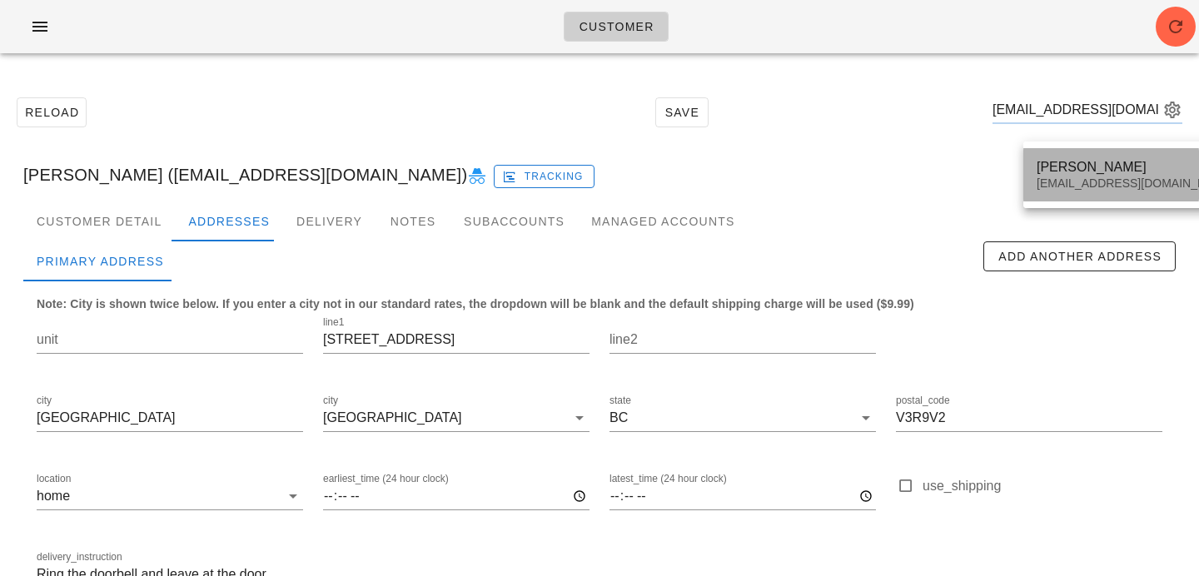
click at [1070, 186] on div "weziesta@gmail.com" at bounding box center [1134, 183] width 197 height 14
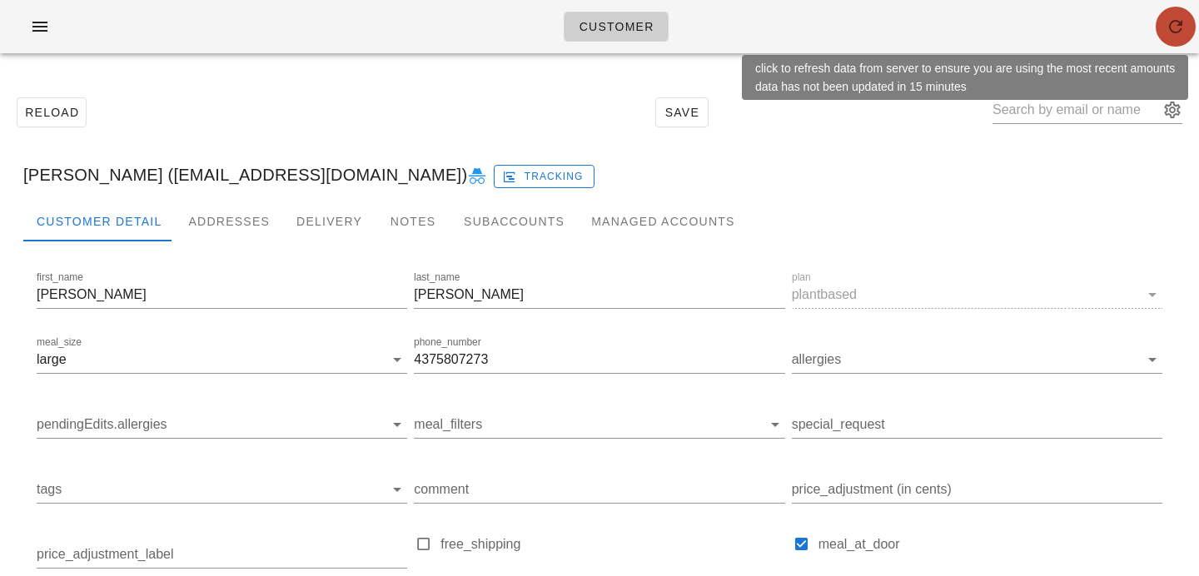
click at [1163, 33] on span "button" at bounding box center [1175, 27] width 40 height 20
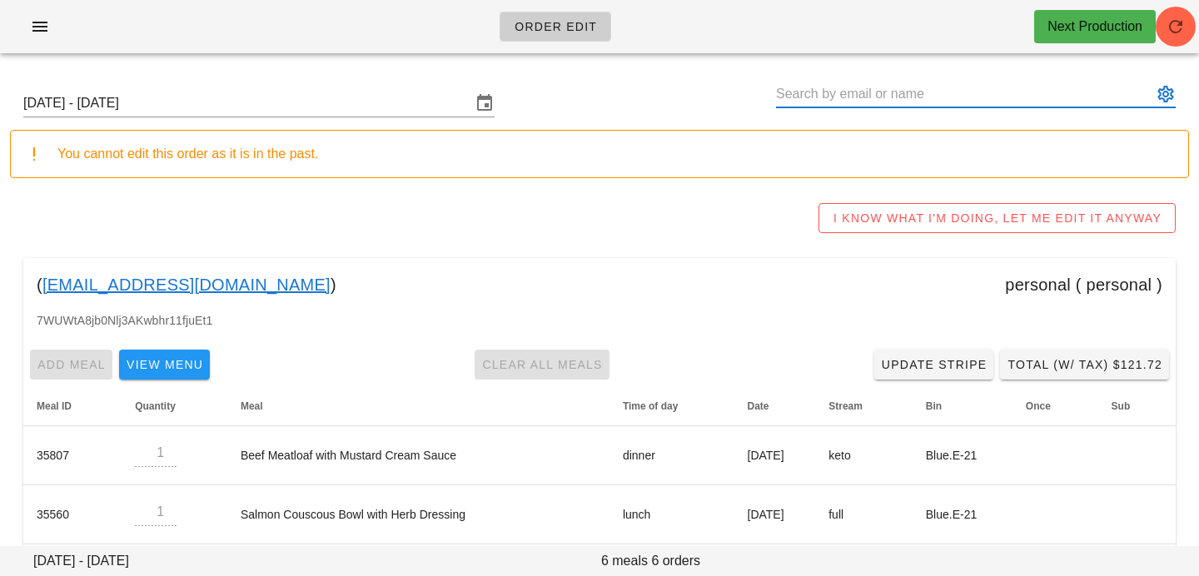
click at [944, 91] on input "text" at bounding box center [964, 94] width 376 height 27
paste input "weziesta@gmail.com"
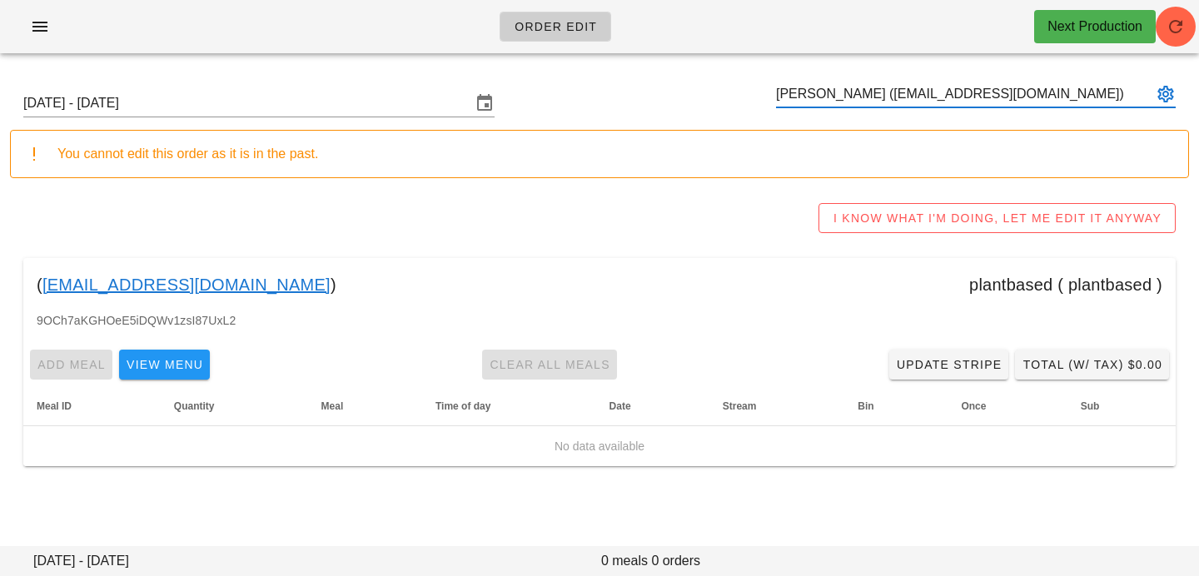
type input "[PERSON_NAME] ([EMAIL_ADDRESS][DOMAIN_NAME])"
click at [362, 98] on input "Sunday September 28 - Saturday October 4" at bounding box center [247, 103] width 448 height 27
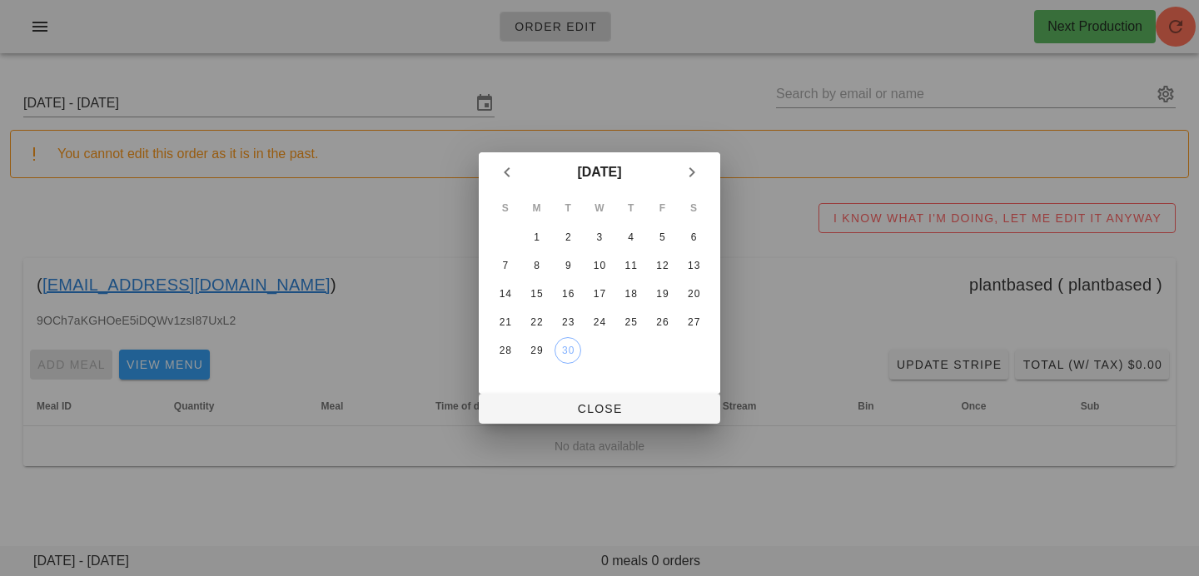
click at [707, 163] on div "September 2025" at bounding box center [599, 172] width 241 height 40
click at [700, 176] on icon "Next month" at bounding box center [692, 172] width 20 height 20
click at [542, 256] on button "6" at bounding box center [537, 265] width 27 height 27
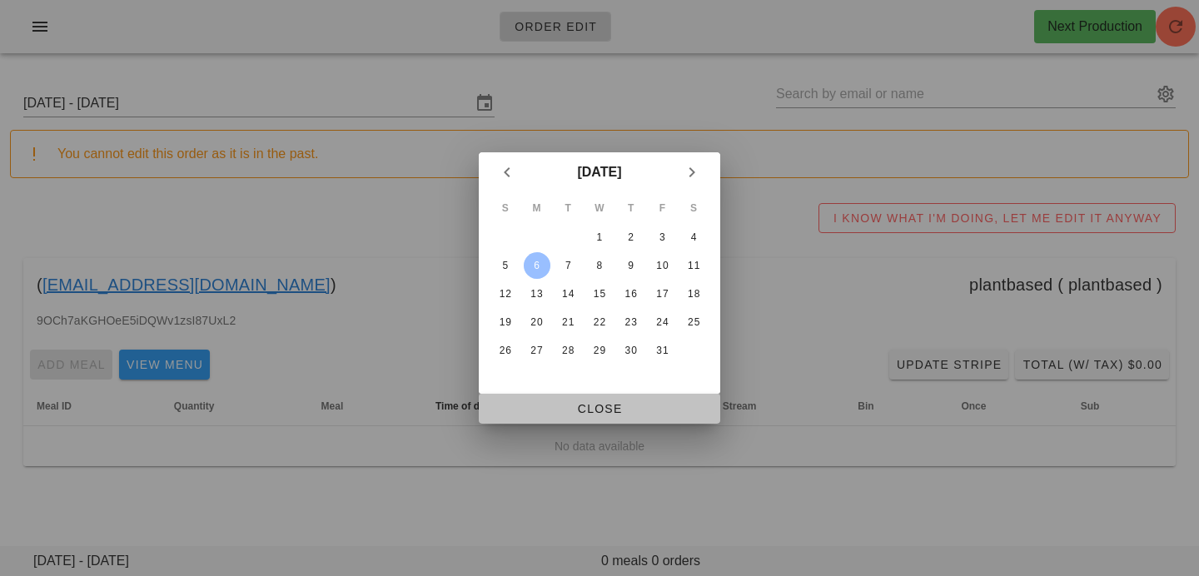
click at [543, 395] on button "Close" at bounding box center [599, 409] width 241 height 30
type input "[DATE] - [DATE]"
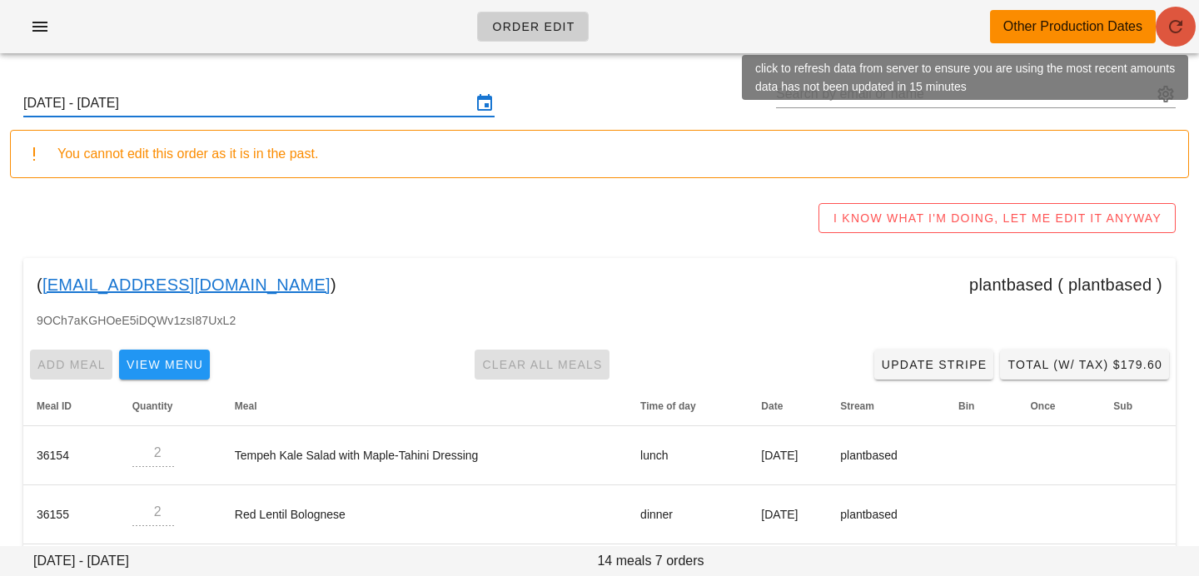
click at [1172, 34] on icon "button" at bounding box center [1175, 27] width 20 height 20
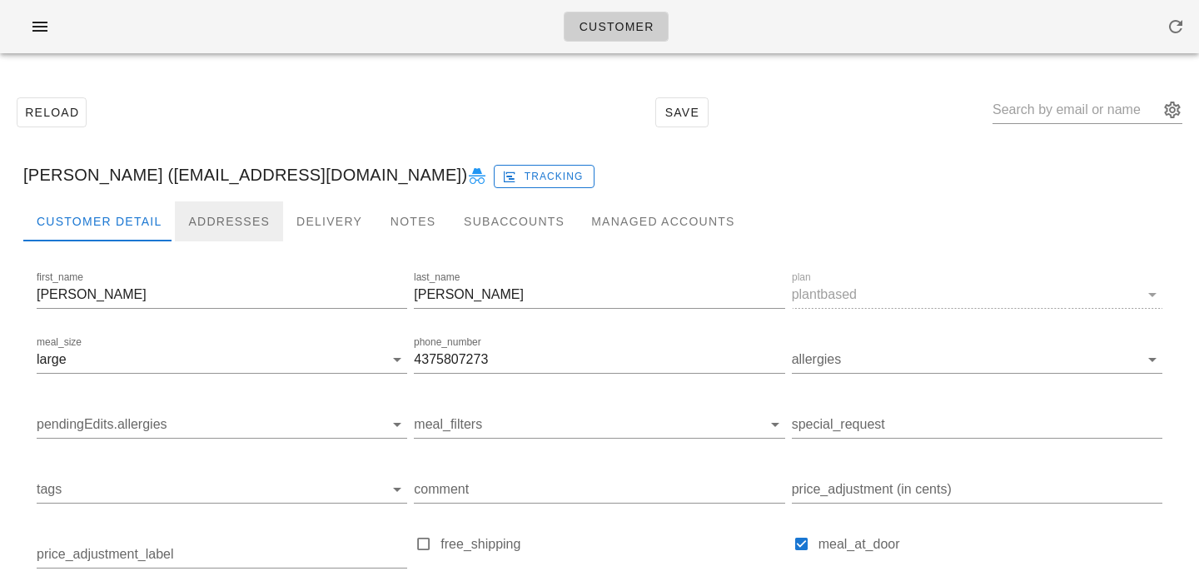
click at [215, 230] on div "Addresses" at bounding box center [229, 221] width 108 height 40
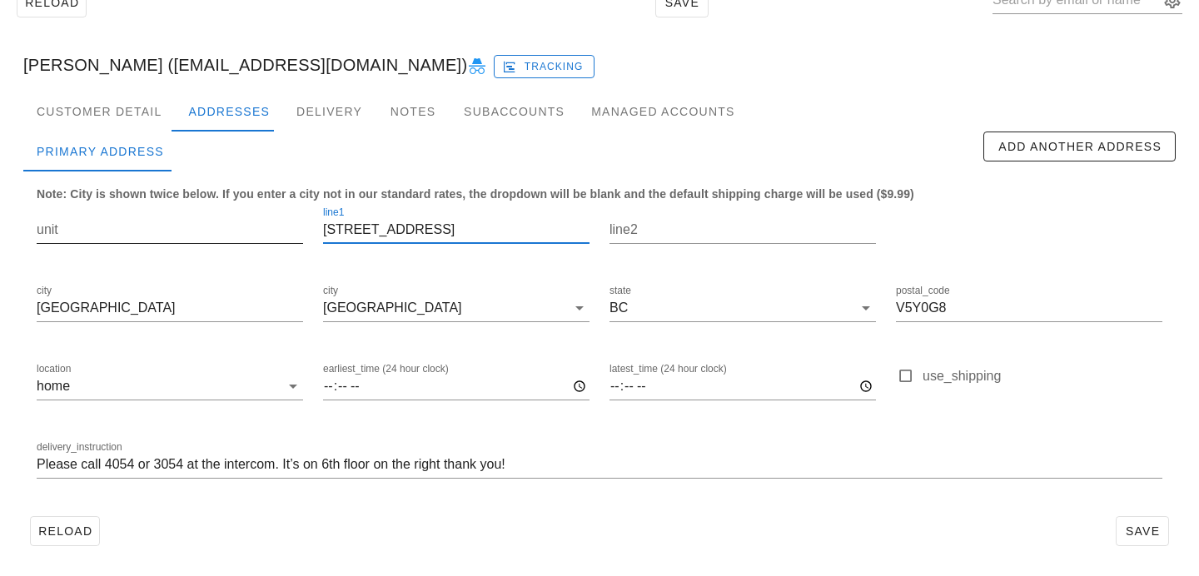
drag, startPoint x: 351, startPoint y: 231, endPoint x: 286, endPoint y: 226, distance: 65.9
click at [286, 226] on div "unit line1 [STREET_ADDRESS] state [GEOGRAPHIC_DATA] postal_code V5Y0G8 location…" at bounding box center [599, 349] width 1145 height 313
type input "[STREET_ADDRESS]"
click at [247, 237] on input "unit" at bounding box center [170, 229] width 266 height 27
paste input "612-"
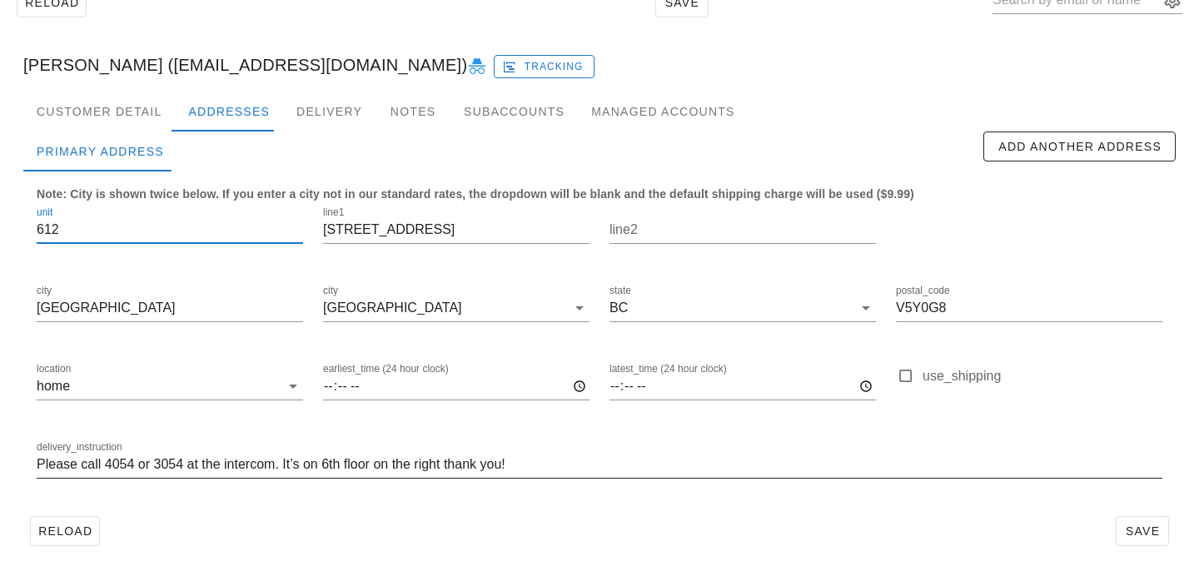
type input "612"
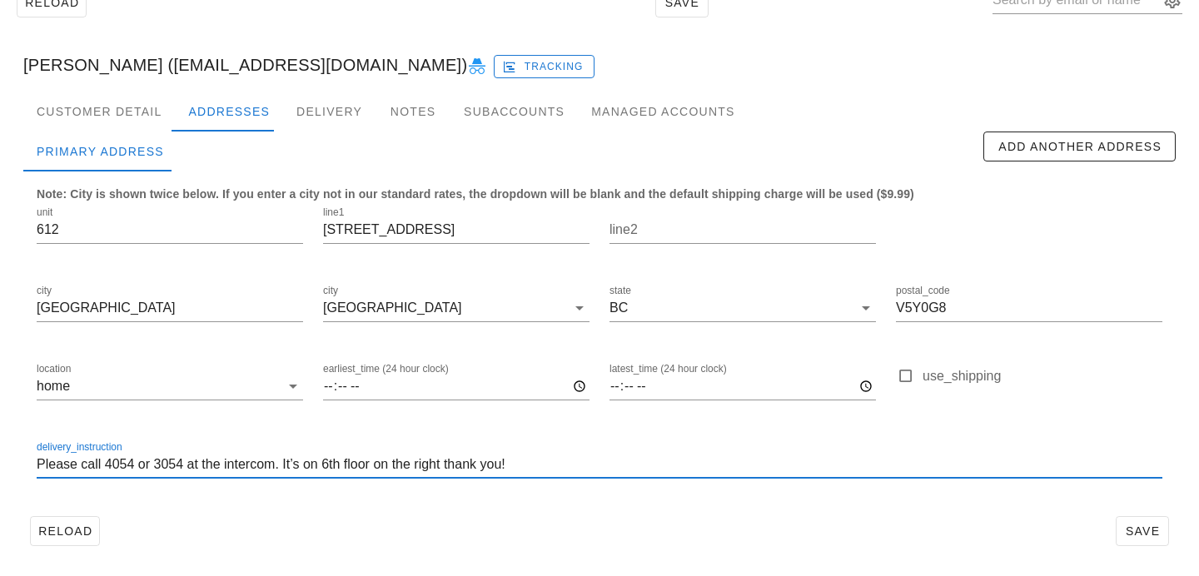
click at [38, 463] on input "Please call 4054 or 3054 at the intercom. It’s on 6th floor on the right thank …" at bounding box center [599, 464] width 1125 height 27
type input "Unit 612. Please call 4054 or 3054 at the intercom. It’s on 6th floor on the ri…"
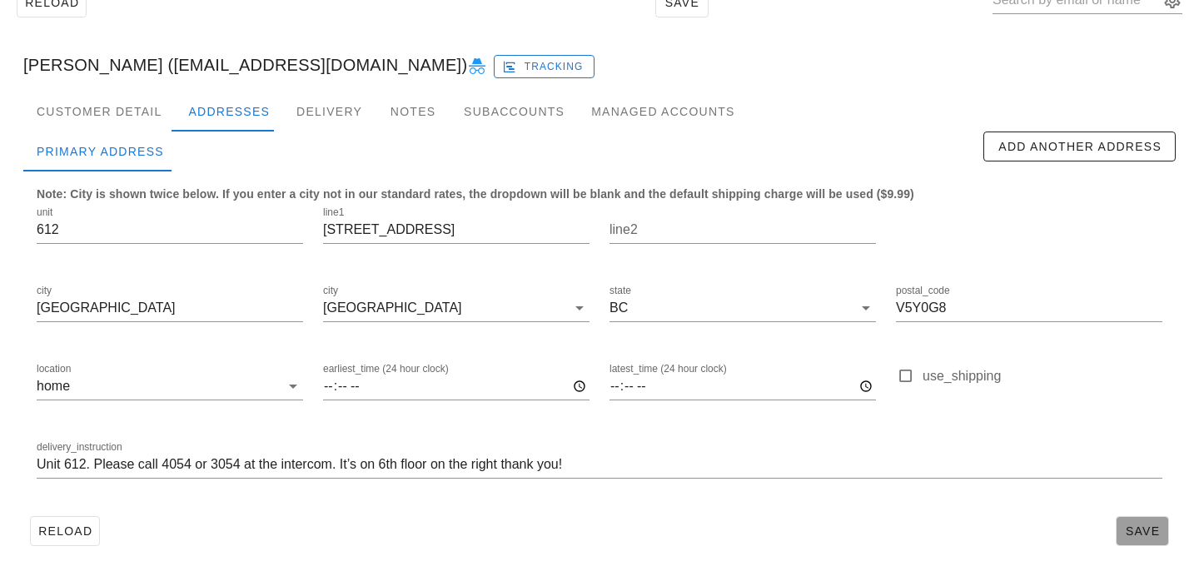
click at [1142, 534] on span "Save" at bounding box center [1142, 530] width 38 height 13
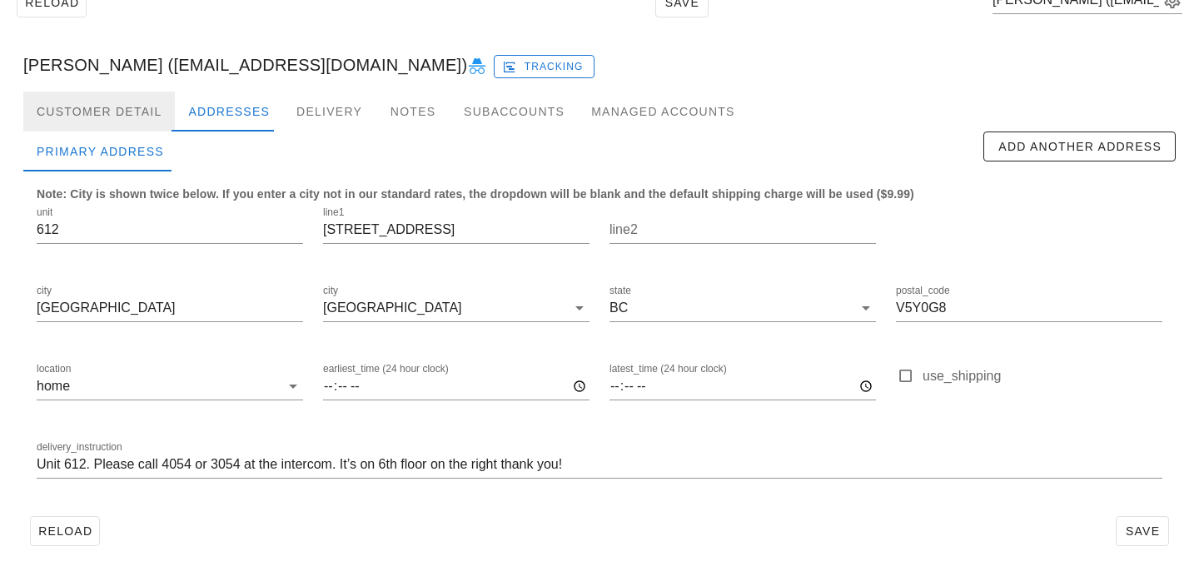
click at [144, 107] on div "Customer Detail" at bounding box center [99, 112] width 152 height 40
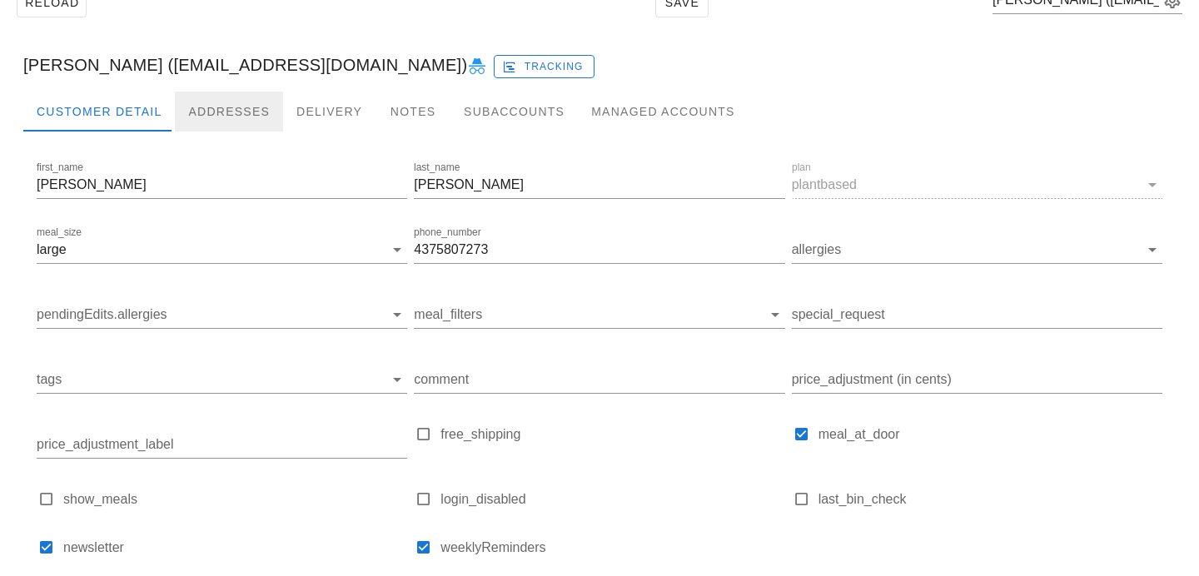
click at [261, 105] on div "Addresses" at bounding box center [229, 112] width 108 height 40
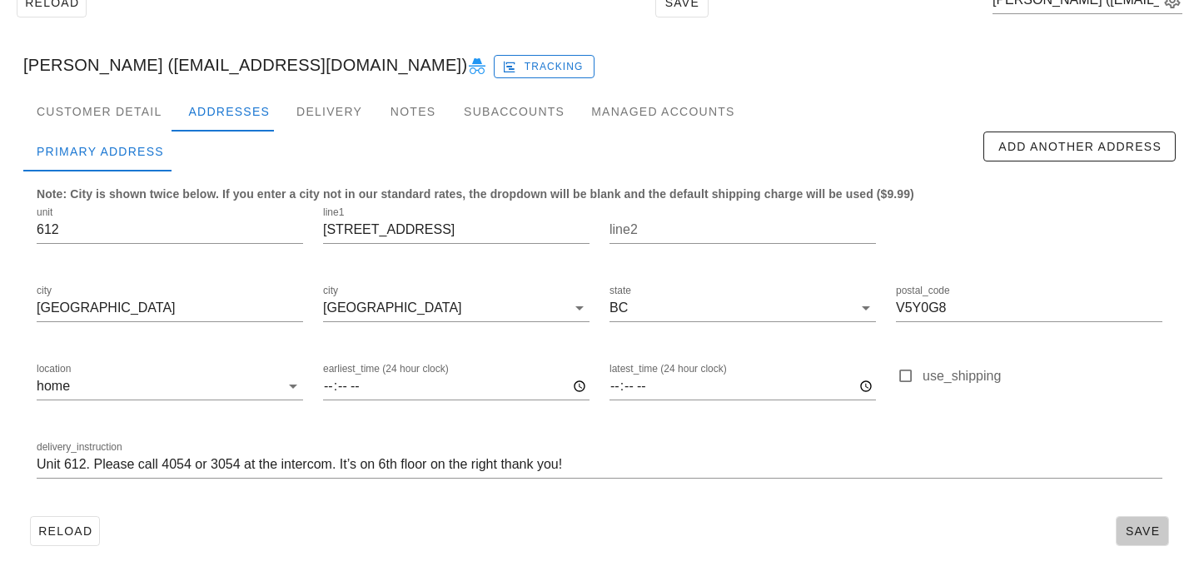
click at [1132, 523] on button "Save" at bounding box center [1141, 531] width 53 height 30
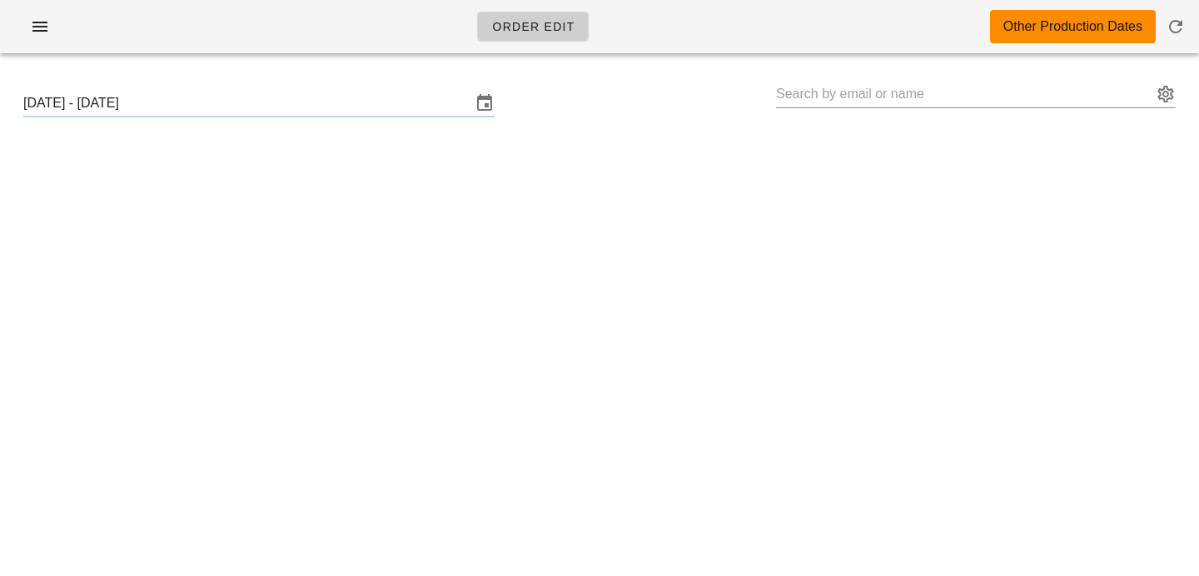
type input "[PERSON_NAME] ([EMAIL_ADDRESS][DOMAIN_NAME])"
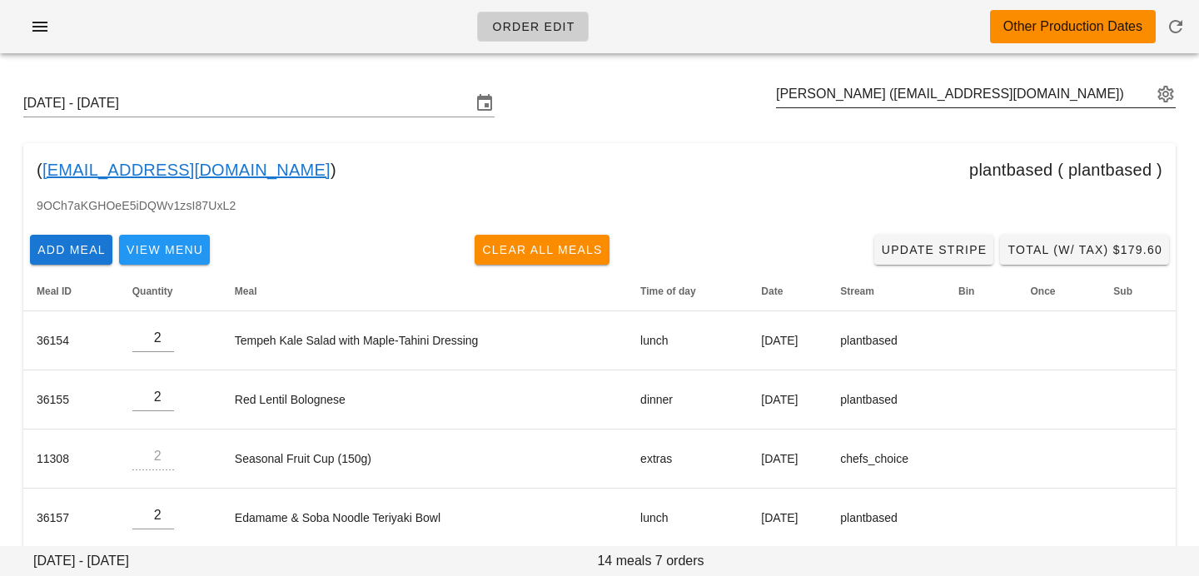
click at [1159, 92] on button "appended action" at bounding box center [1165, 94] width 20 height 20
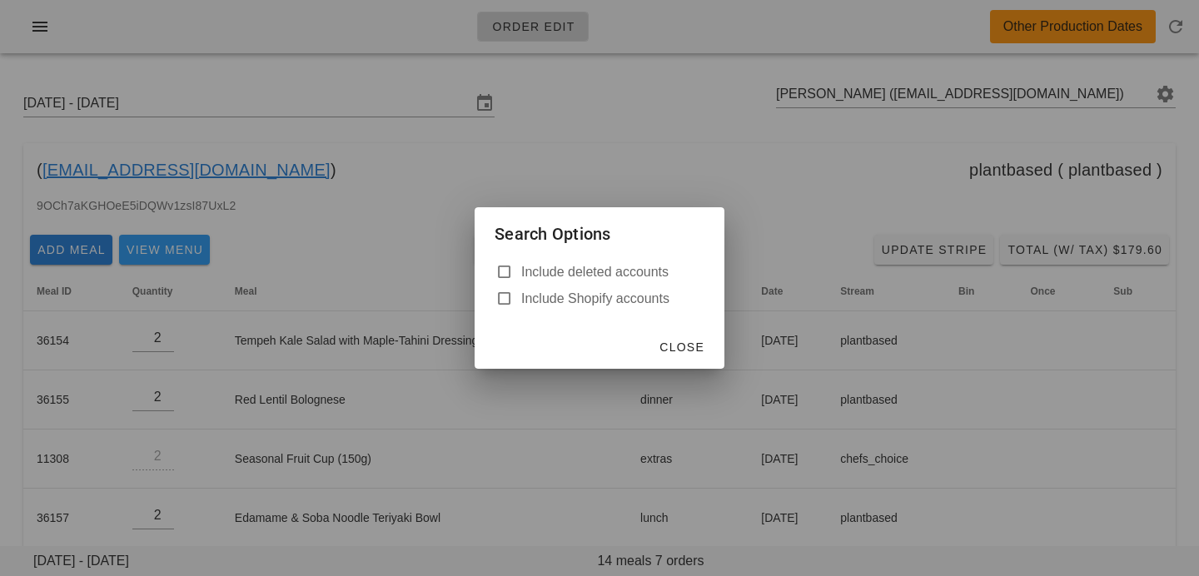
click at [644, 272] on label "Include deleted accounts" at bounding box center [612, 272] width 183 height 17
checkbox input "true"
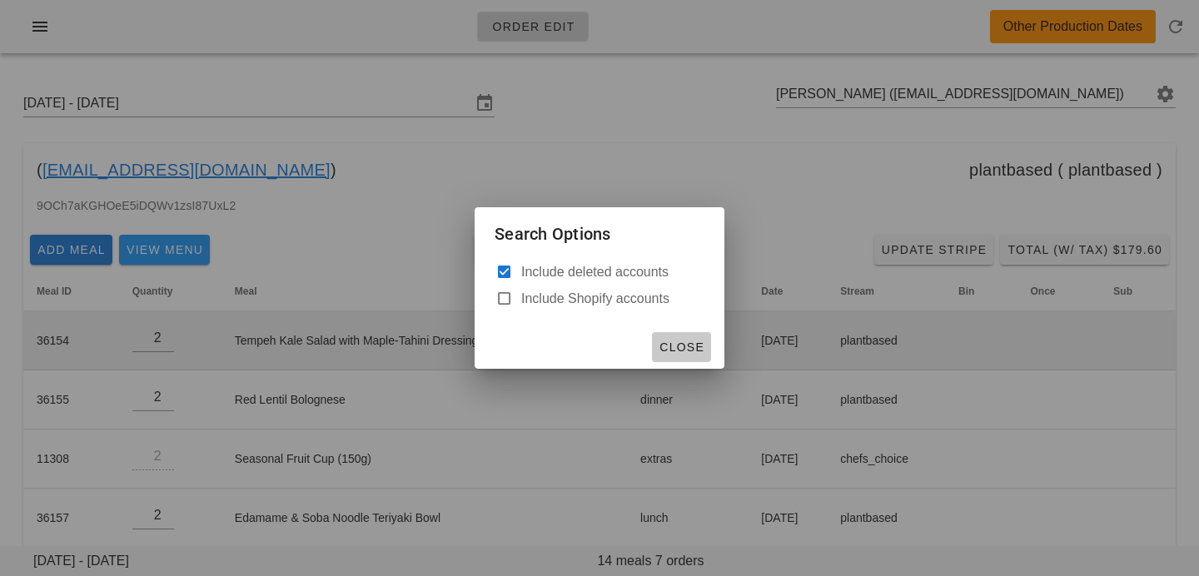
click at [686, 335] on button "Close" at bounding box center [681, 347] width 59 height 30
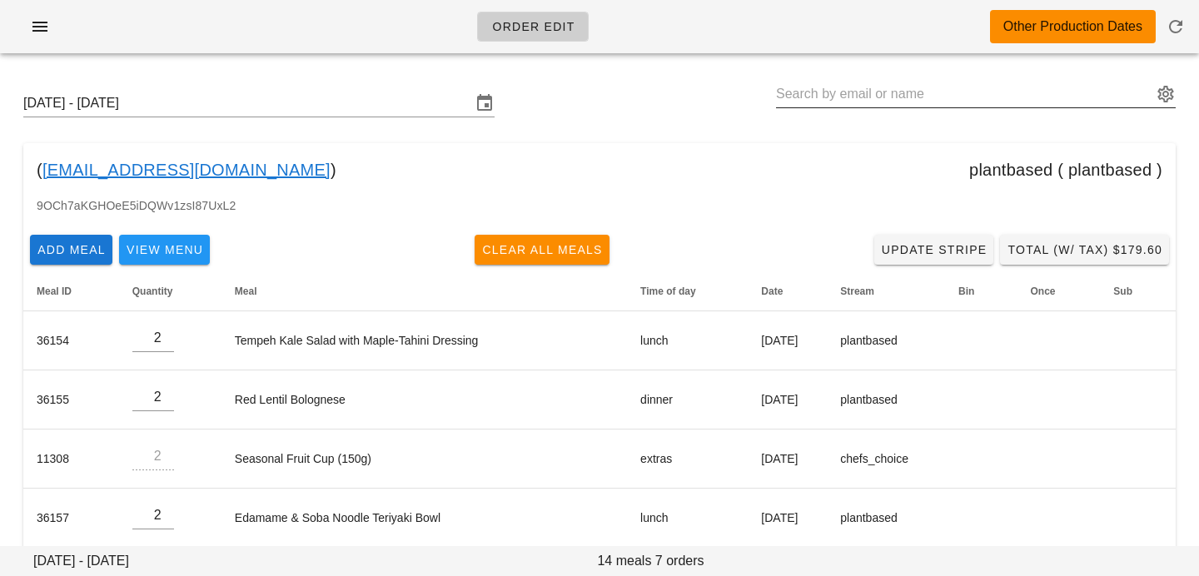
click at [1017, 98] on input "text" at bounding box center [964, 94] width 376 height 27
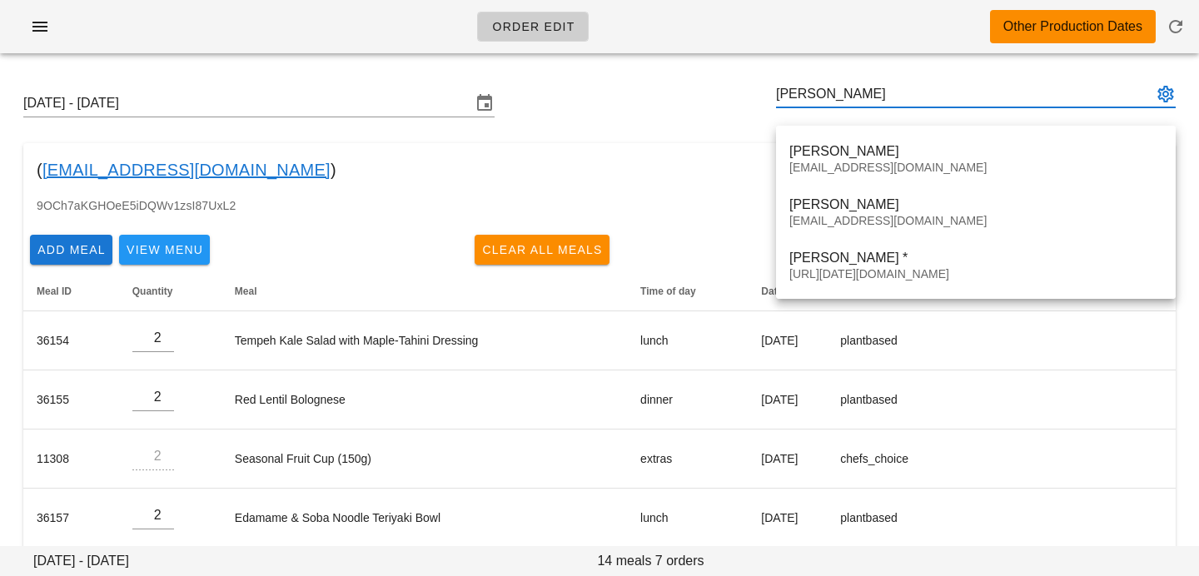
type input "[PERSON_NAME]"
click at [520, 160] on div "( [EMAIL_ADDRESS][DOMAIN_NAME] ) plantbased ( plantbased )" at bounding box center [599, 169] width 1152 height 53
